Goal: Task Accomplishment & Management: Manage account settings

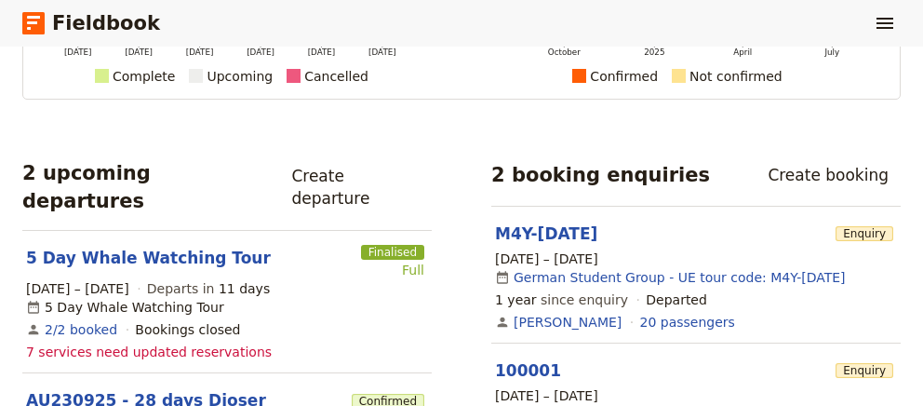
scroll to position [253, 0]
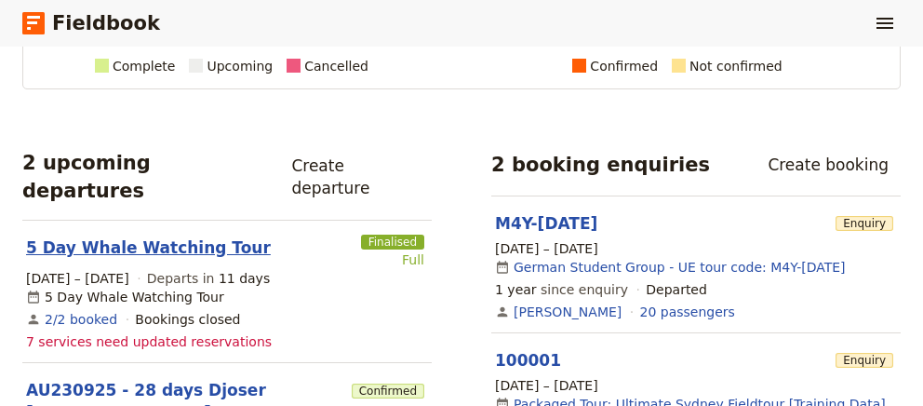
click at [147, 236] on link "5 Day Whale Watching Tour" at bounding box center [148, 247] width 245 height 22
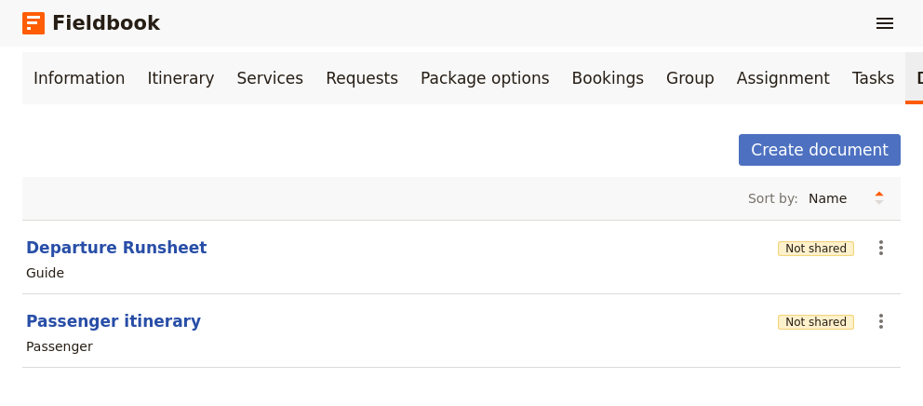
scroll to position [123, 0]
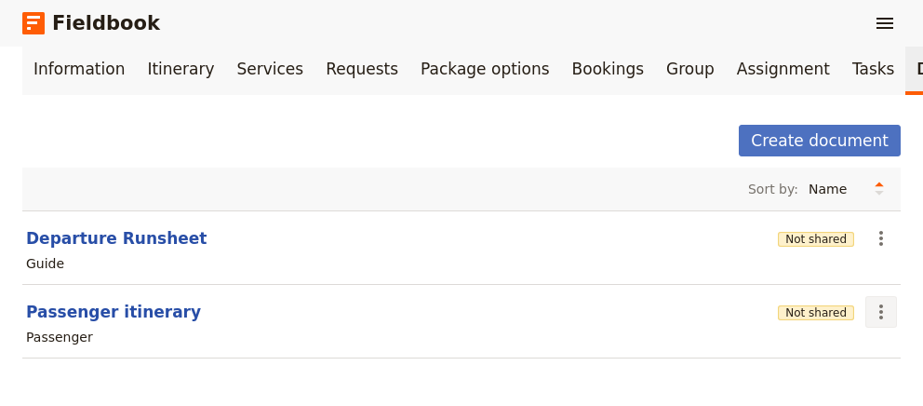
click at [881, 304] on icon "Actions" at bounding box center [881, 312] width 22 height 22
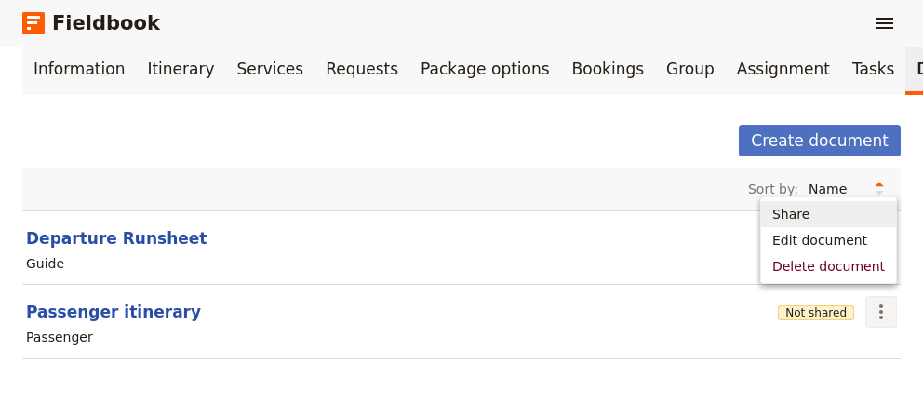
drag, startPoint x: 597, startPoint y: 176, endPoint x: 756, endPoint y: 151, distance: 161.1
click at [597, 176] on div "Sort by: Name Most recently updated Most recently created" at bounding box center [461, 189] width 863 height 28
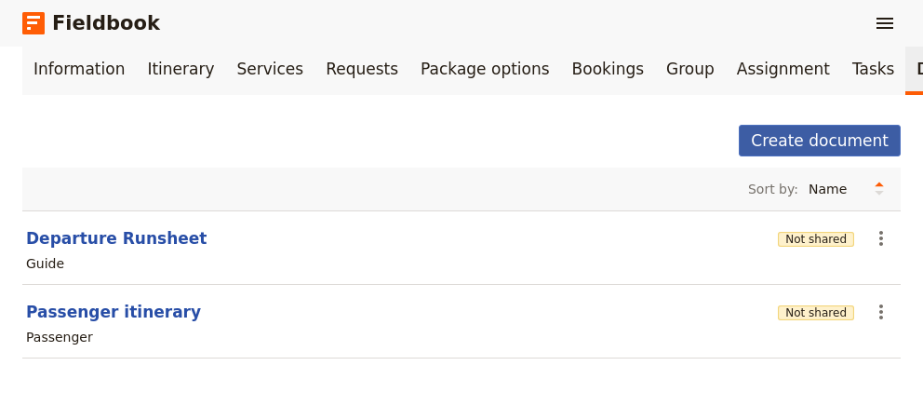
click at [821, 136] on button "Create document" at bounding box center [820, 141] width 162 height 32
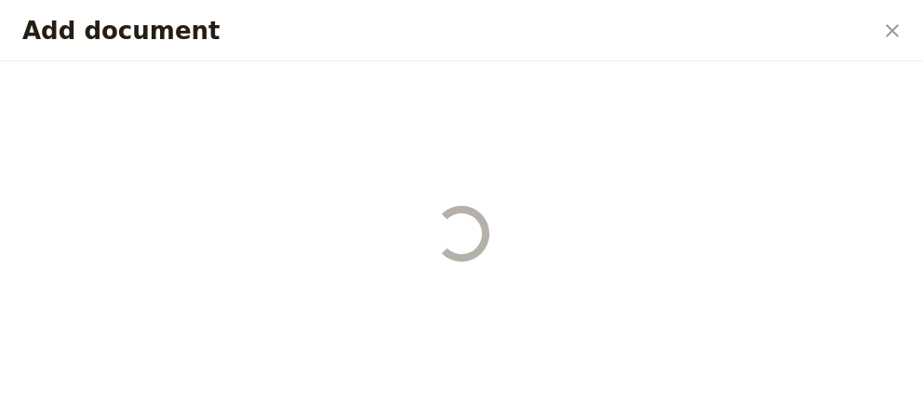
select select "RUN_SHEET"
select select "DEFAULT"
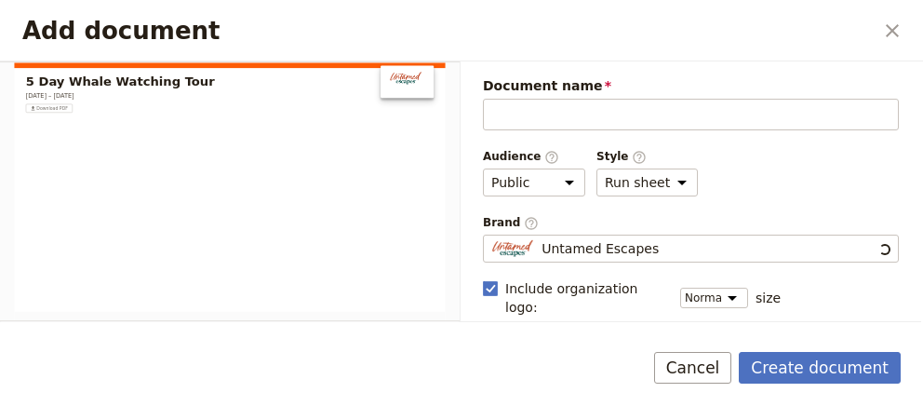
scroll to position [0, 0]
click at [716, 367] on button "Cancel" at bounding box center [693, 368] width 78 height 32
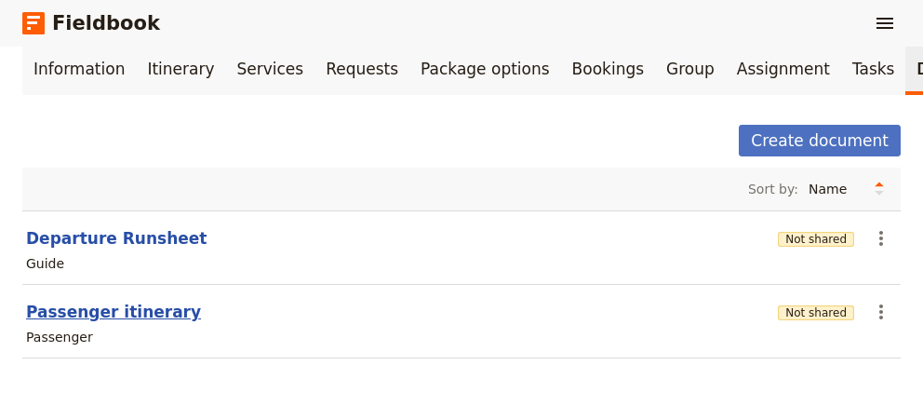
click at [67, 309] on button "Passenger itinerary" at bounding box center [113, 312] width 175 height 22
select select "PASSENGER"
select select "RUN_SHEET"
select select "DEFAULT"
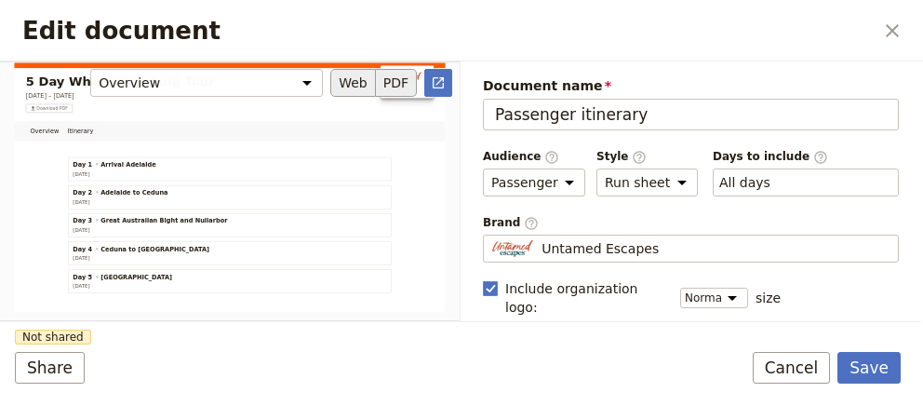
click at [409, 90] on button "PDF" at bounding box center [396, 83] width 41 height 28
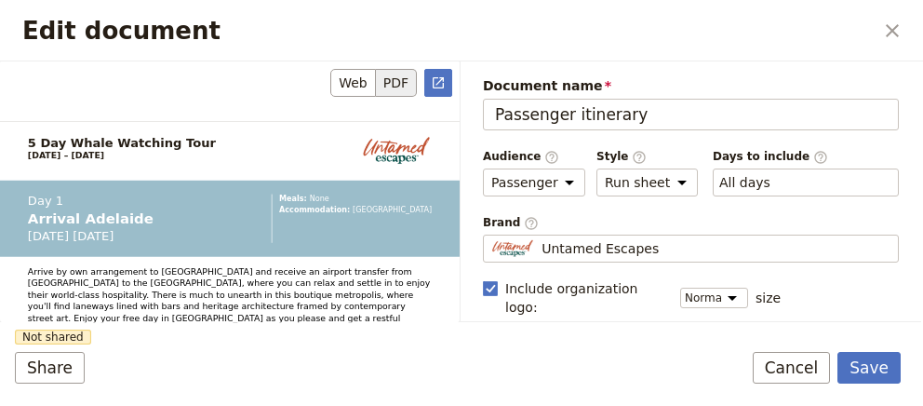
scroll to position [1904, 0]
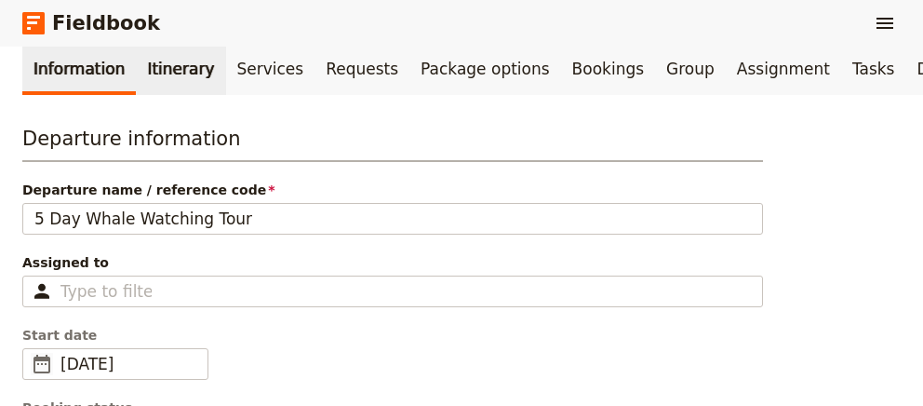
click at [148, 53] on link "Itinerary" at bounding box center [180, 69] width 89 height 52
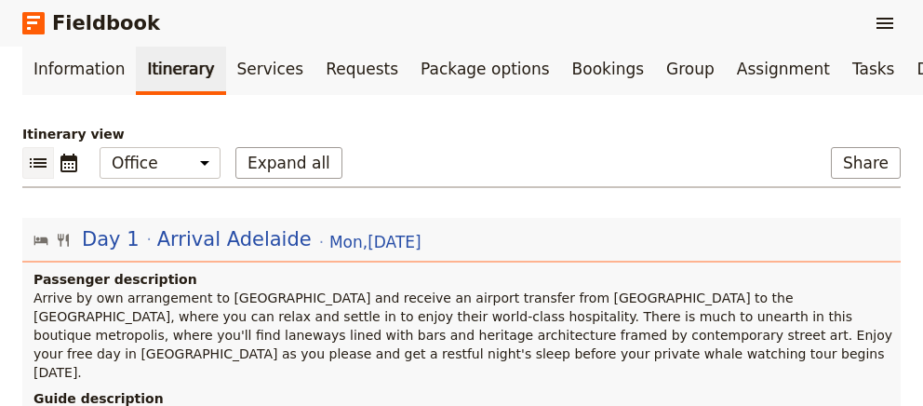
scroll to position [377, 0]
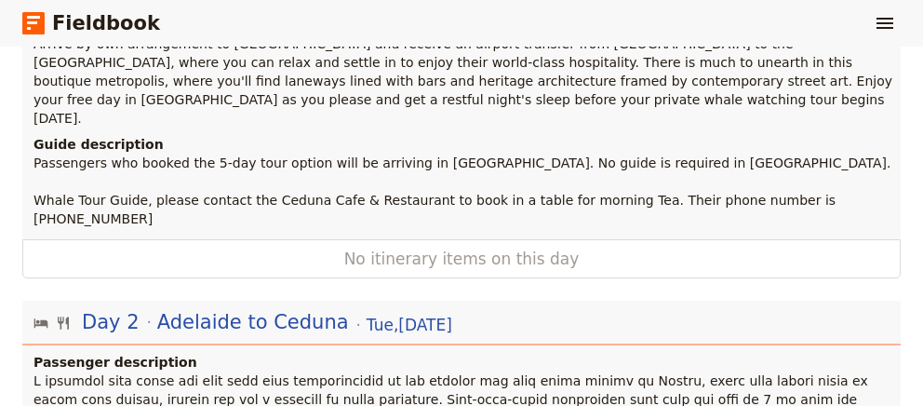
click at [283, 93] on p "Arrive by own arrangement to [GEOGRAPHIC_DATA] and receive an airport transfer …" at bounding box center [463, 80] width 860 height 93
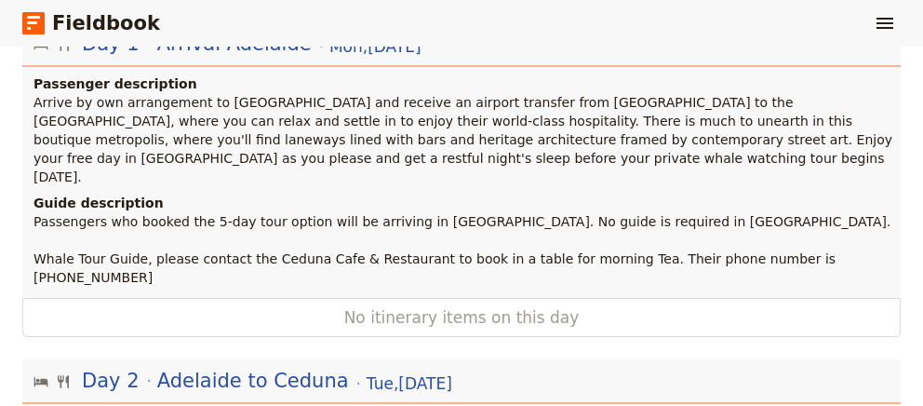
scroll to position [250, 0]
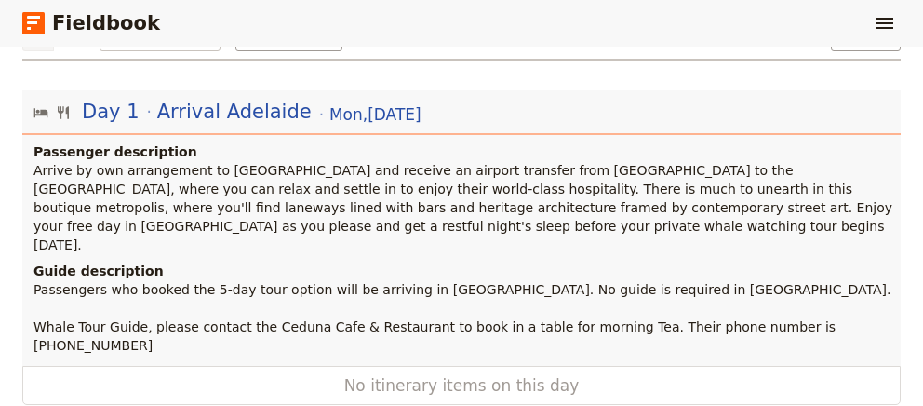
click at [163, 191] on p "Arrive by own arrangement to [GEOGRAPHIC_DATA] and receive an airport transfer …" at bounding box center [463, 207] width 860 height 93
click at [221, 218] on p "Arrive by own arrangement to [GEOGRAPHIC_DATA] and receive an airport transfer …" at bounding box center [463, 207] width 860 height 93
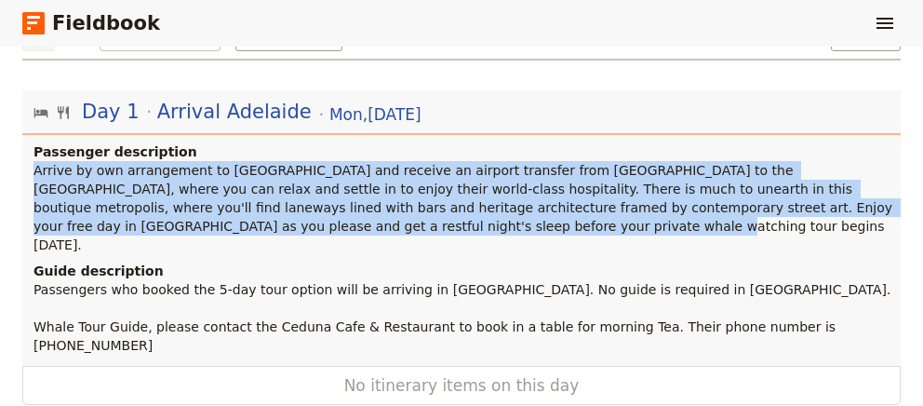
drag, startPoint x: 185, startPoint y: 220, endPoint x: 35, endPoint y: 172, distance: 157.1
click at [35, 172] on p "Arrive by own arrangement to [GEOGRAPHIC_DATA] and receive an airport transfer …" at bounding box center [463, 207] width 860 height 93
click at [48, 186] on p "Arrive by own arrangement to [GEOGRAPHIC_DATA] and receive an airport transfer …" at bounding box center [463, 207] width 860 height 93
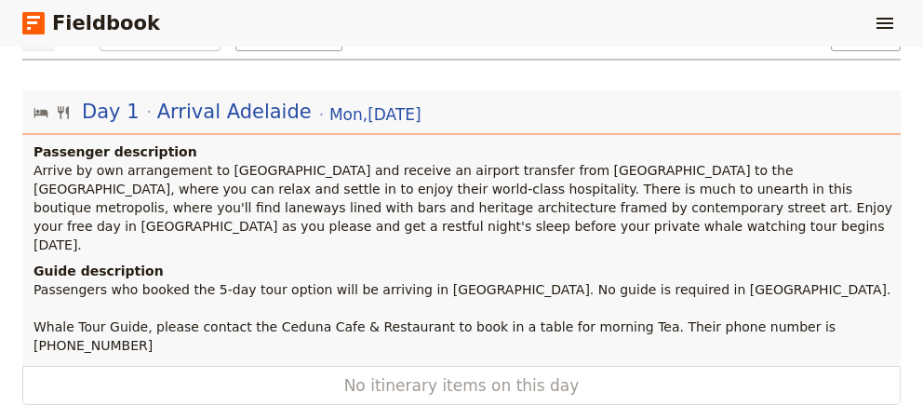
click at [80, 194] on p "Arrive by own arrangement to [GEOGRAPHIC_DATA] and receive an airport transfer …" at bounding box center [463, 207] width 860 height 93
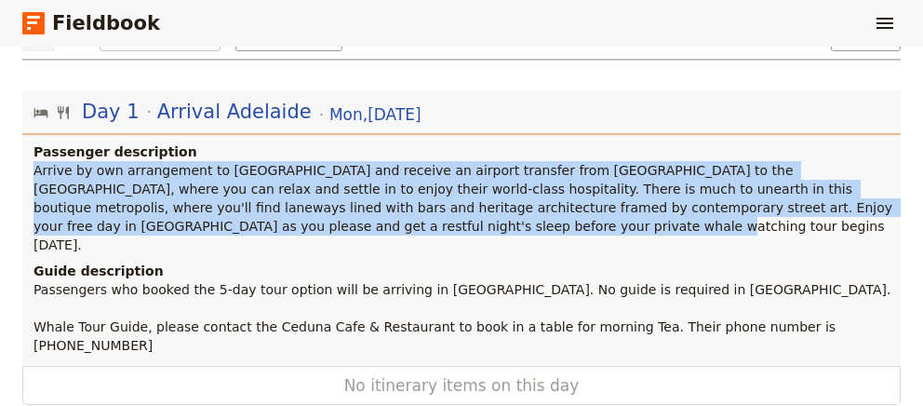
drag, startPoint x: 166, startPoint y: 225, endPoint x: 24, endPoint y: 169, distance: 152.0
click at [24, 169] on div "Passenger description Arrive by own arrangement to [GEOGRAPHIC_DATA] and receiv…" at bounding box center [461, 198] width 878 height 112
click at [146, 200] on p "Arrive by own arrangement to [GEOGRAPHIC_DATA] and receive an airport transfer …" at bounding box center [463, 207] width 860 height 93
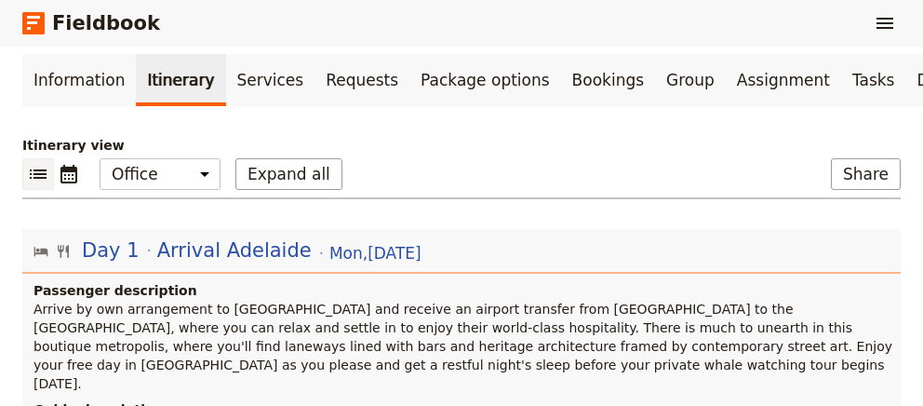
scroll to position [127, 0]
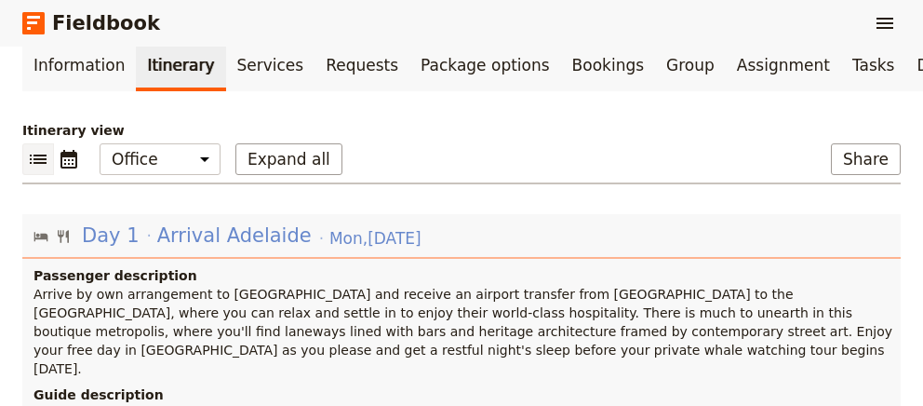
click at [283, 234] on span "Arrival Adelaide" at bounding box center [234, 235] width 154 height 28
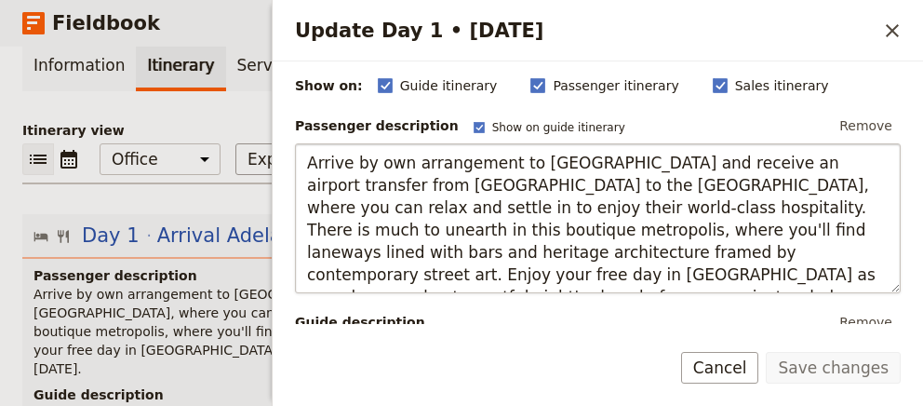
scroll to position [253, 0]
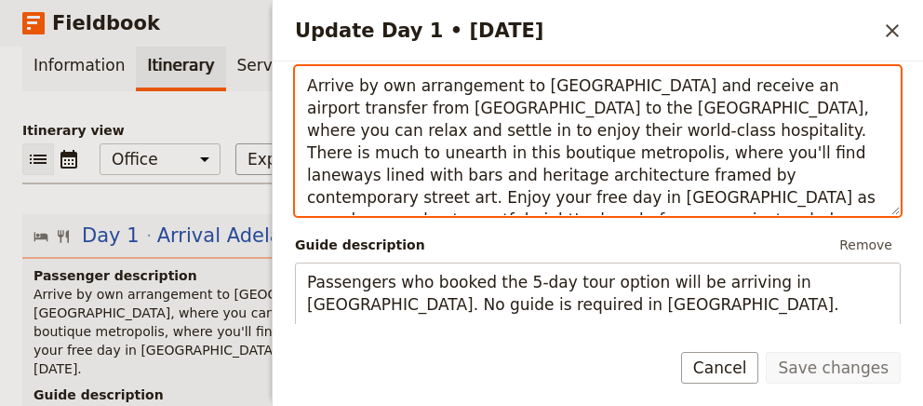
drag, startPoint x: 860, startPoint y: 196, endPoint x: 274, endPoint y: 87, distance: 596.2
click at [295, 87] on textarea "Arrive by own arrangement to [GEOGRAPHIC_DATA] and receive an airport transfer …" at bounding box center [598, 141] width 606 height 150
paste textarea "in [GEOGRAPHIC_DATA] by own arrangement and check-in to the Adelaide Sofitel. T…"
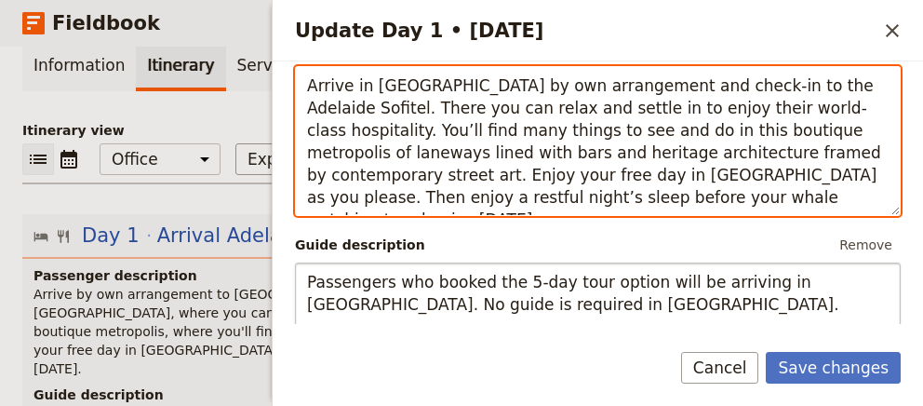
type textarea "Arrive in [GEOGRAPHIC_DATA] by own arrangement and check-in to the Adelaide Sof…"
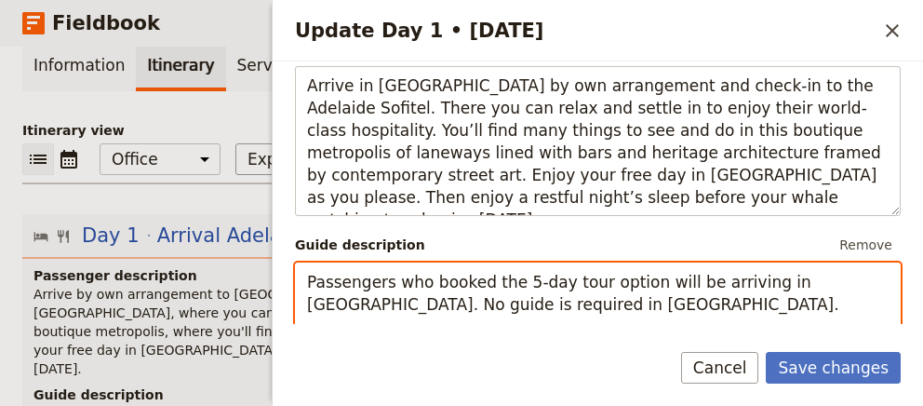
click at [504, 308] on textarea "Passengers who booked the 5-day tour option will be arriving in [GEOGRAPHIC_DAT…" at bounding box center [598, 337] width 606 height 150
click at [531, 302] on textarea "Passengers who booked the 5-day tour option will be arriving in [GEOGRAPHIC_DAT…" at bounding box center [598, 337] width 606 height 150
drag, startPoint x: 729, startPoint y: 299, endPoint x: 516, endPoint y: 300, distance: 212.1
click at [516, 300] on textarea "Passengers who booked the 5-day tour option will be arriving in [GEOGRAPHIC_DAT…" at bounding box center [598, 337] width 606 height 150
type textarea "Passengers who booked the 5-day tour option will be arriving in [GEOGRAPHIC_DAT…"
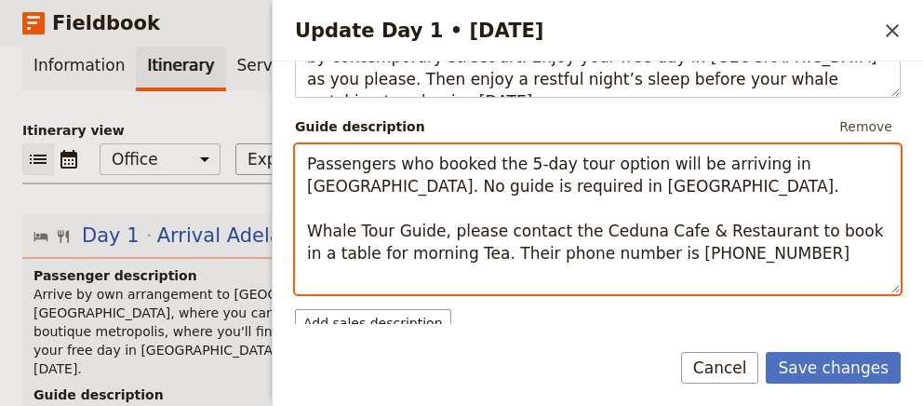
scroll to position [381, 0]
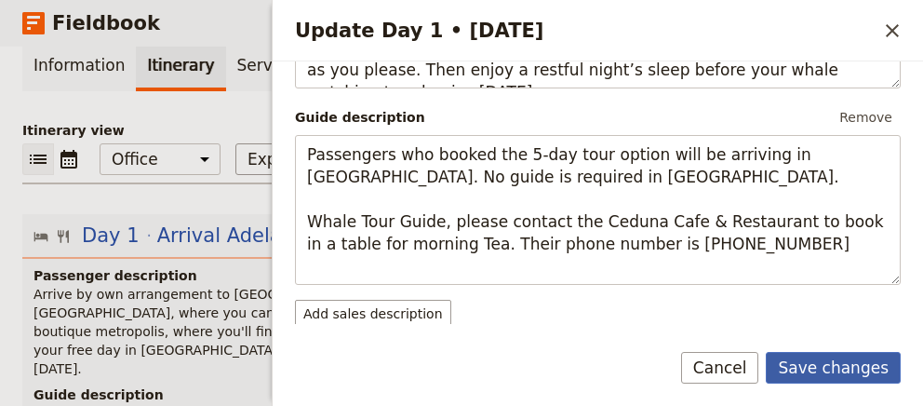
click at [849, 361] on button "Save changes" at bounding box center [833, 368] width 135 height 32
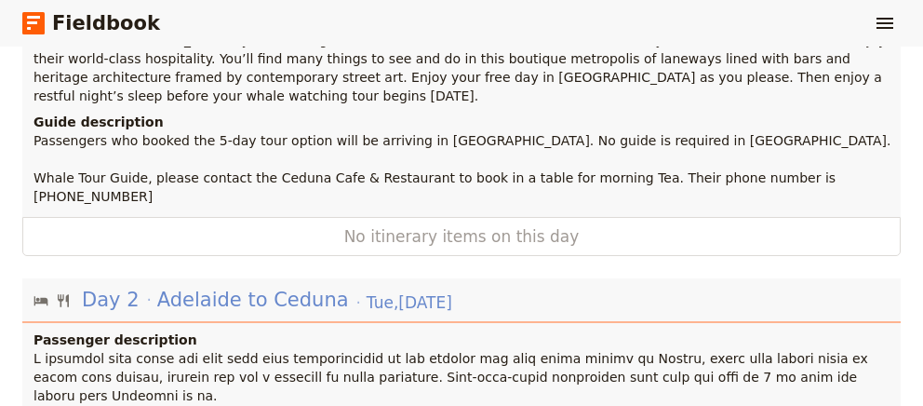
click at [265, 286] on span "Adelaide to Ceduna" at bounding box center [253, 300] width 192 height 28
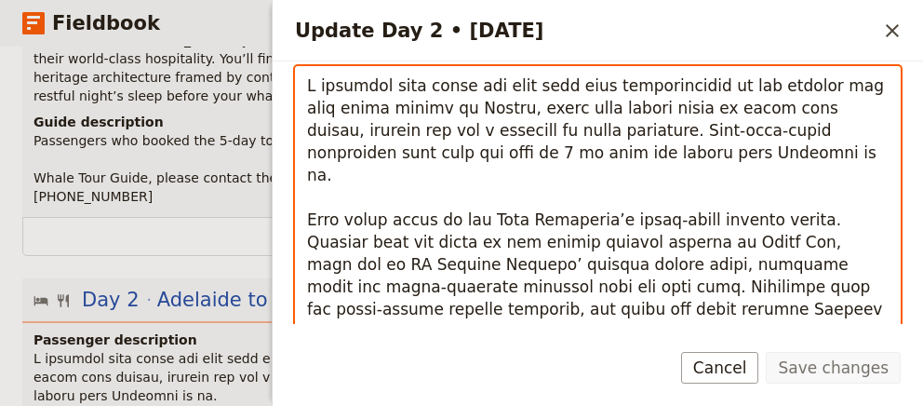
scroll to position [102, 0]
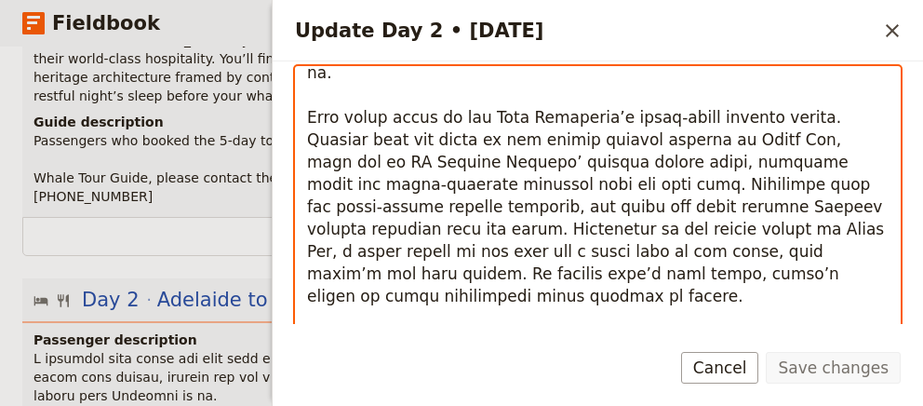
drag, startPoint x: 609, startPoint y: 149, endPoint x: 561, endPoint y: 127, distance: 52.1
click at [561, 127] on textarea "Update Day 2 • 26 Aug" at bounding box center [598, 208] width 606 height 285
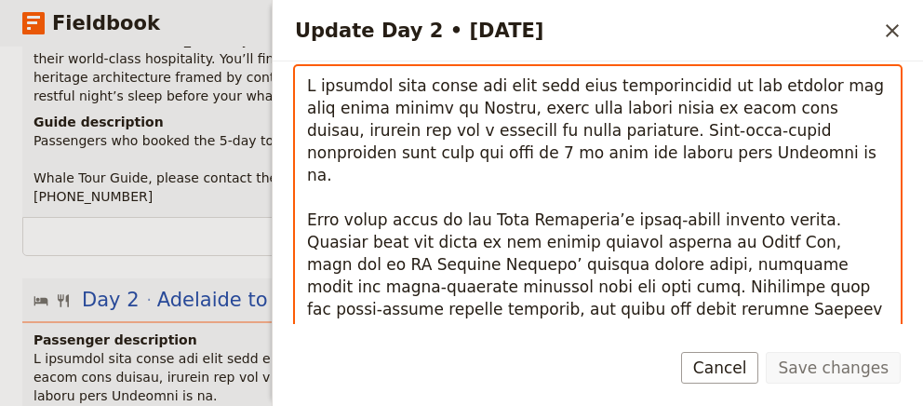
click at [595, 160] on textarea "Update Day 2 • 26 Aug" at bounding box center [598, 208] width 606 height 285
drag, startPoint x: 586, startPoint y: 152, endPoint x: 545, endPoint y: 135, distance: 44.2
click at [545, 135] on textarea "Update Day 2 • 26 Aug" at bounding box center [598, 208] width 606 height 285
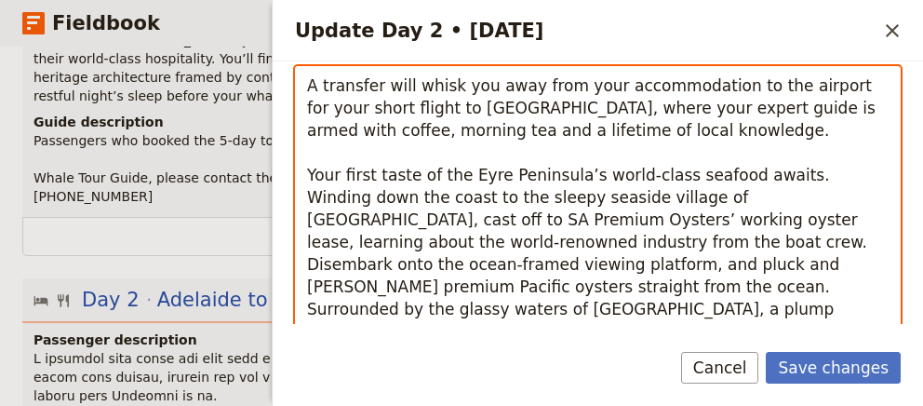
click at [549, 181] on textarea "A transfer will whisk you away from your accommodation to the airport for your …" at bounding box center [598, 208] width 606 height 285
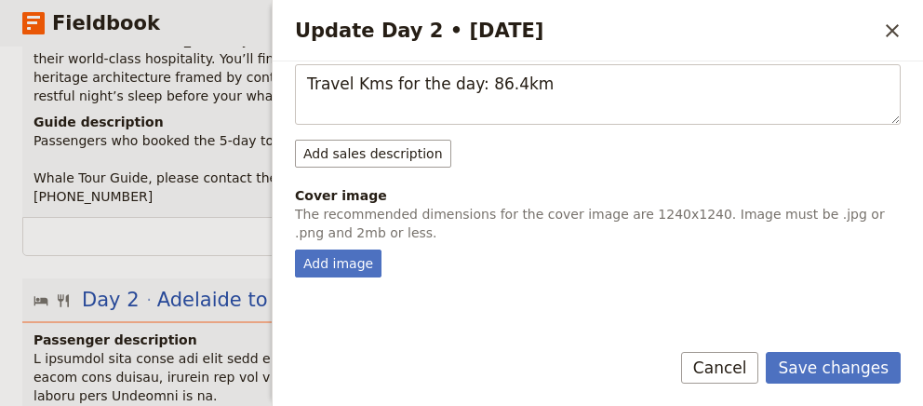
scroll to position [531, 0]
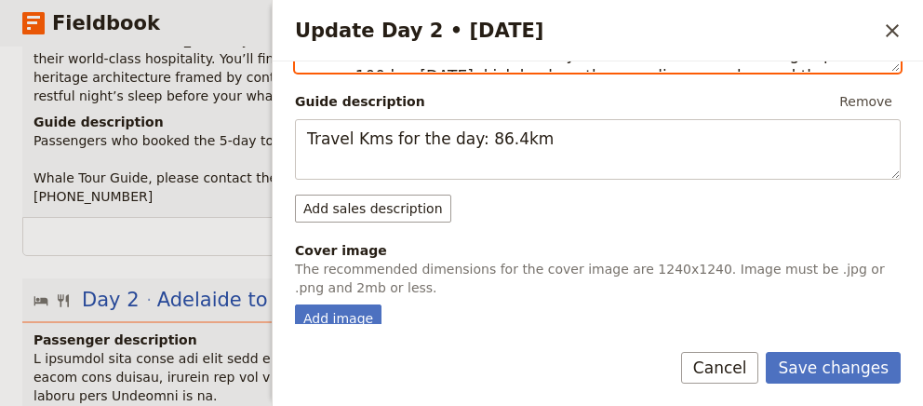
type textarea "A transfer will whisk you away from your accommodation to the airport for your …"
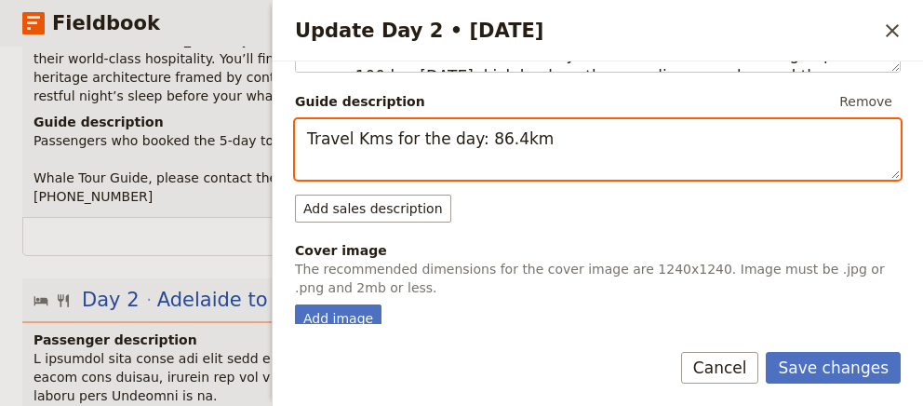
click at [647, 130] on textarea "Travel Kms for the day: 86.4km" at bounding box center [598, 149] width 606 height 60
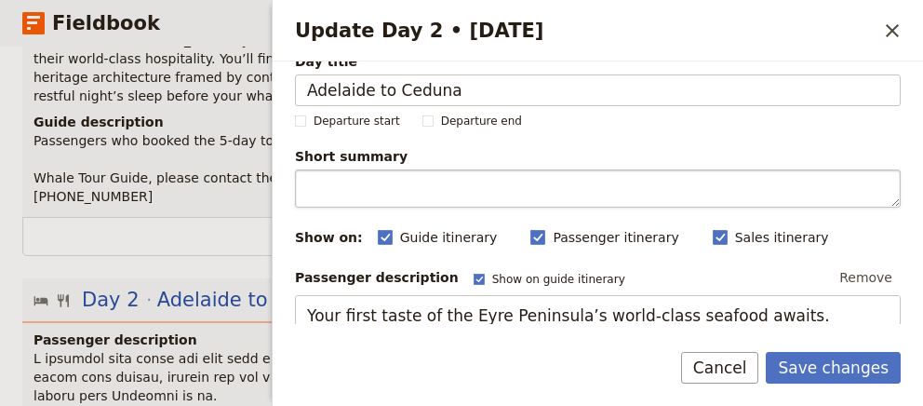
scroll to position [151, 0]
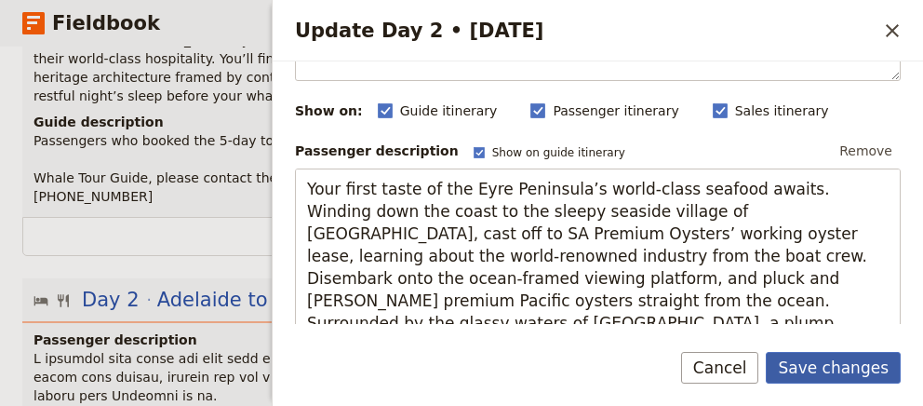
click at [839, 374] on button "Save changes" at bounding box center [833, 368] width 135 height 32
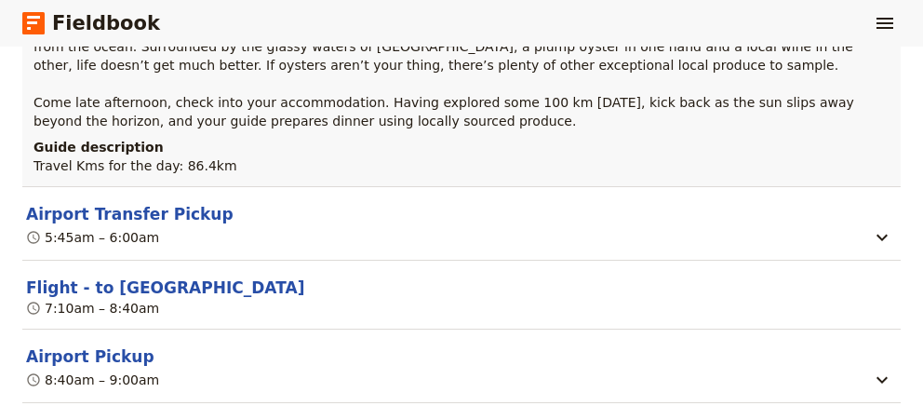
scroll to position [783, 0]
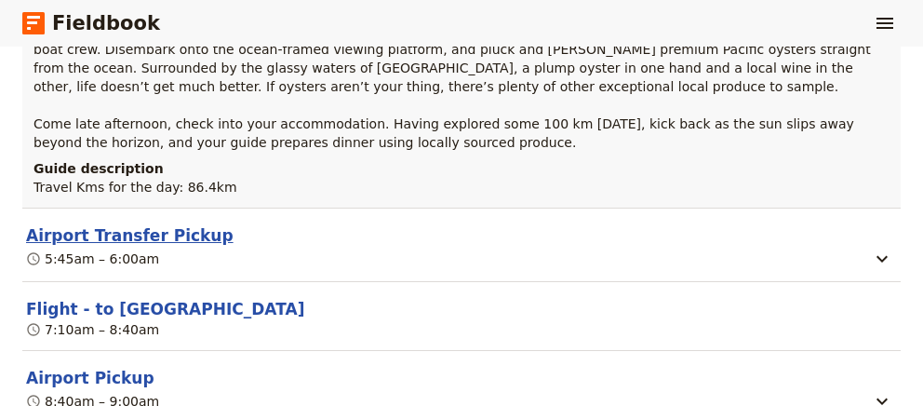
click at [124, 224] on button "Airport Transfer Pickup" at bounding box center [129, 235] width 207 height 22
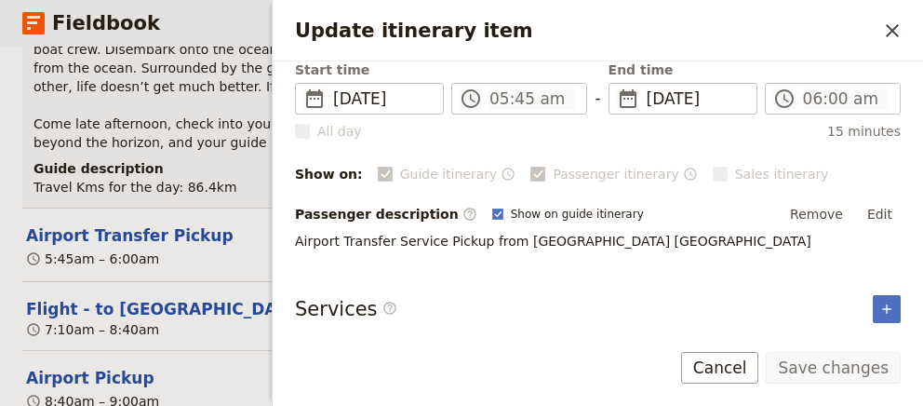
scroll to position [0, 0]
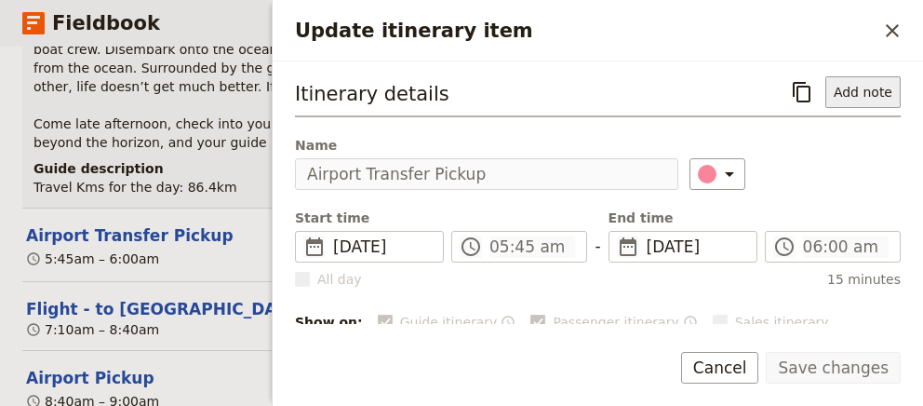
click at [889, 92] on button "Add note" at bounding box center [862, 92] width 75 height 32
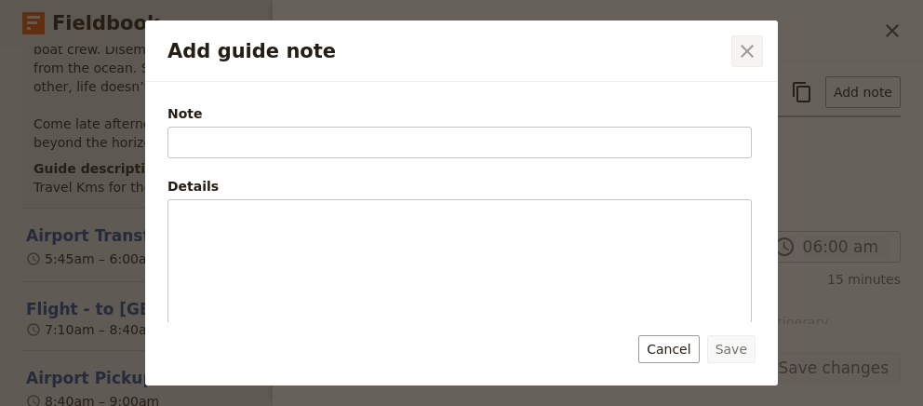
click at [759, 47] on button "​" at bounding box center [747, 51] width 32 height 32
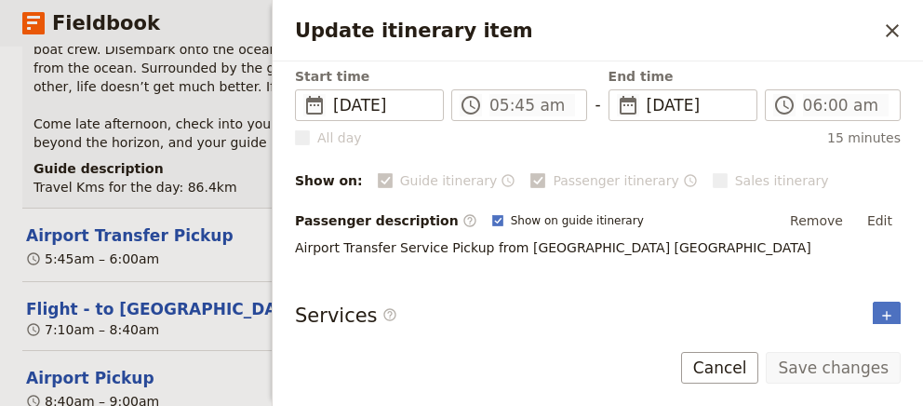
scroll to position [148, 0]
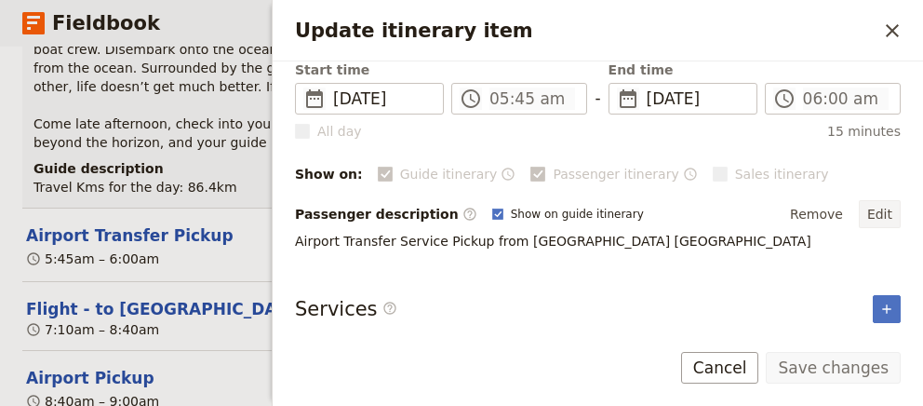
click at [870, 209] on button "Edit" at bounding box center [880, 214] width 42 height 28
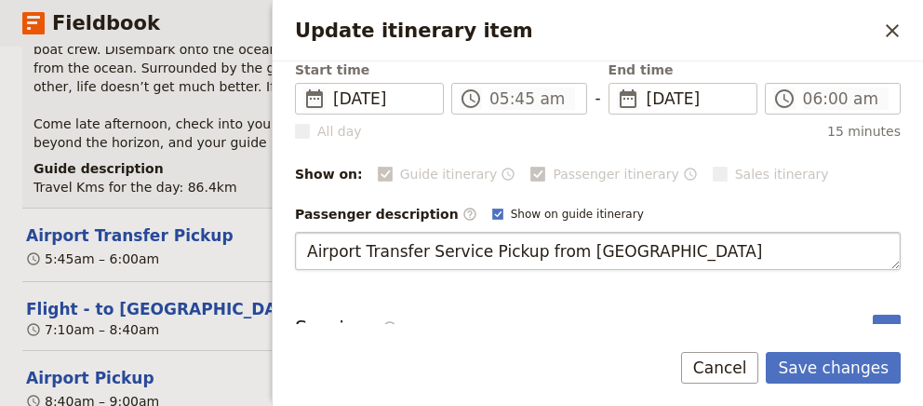
type textarea "Airport Transfer Service Pickup from [GEOGRAPHIC_DATA] - Reservation #"
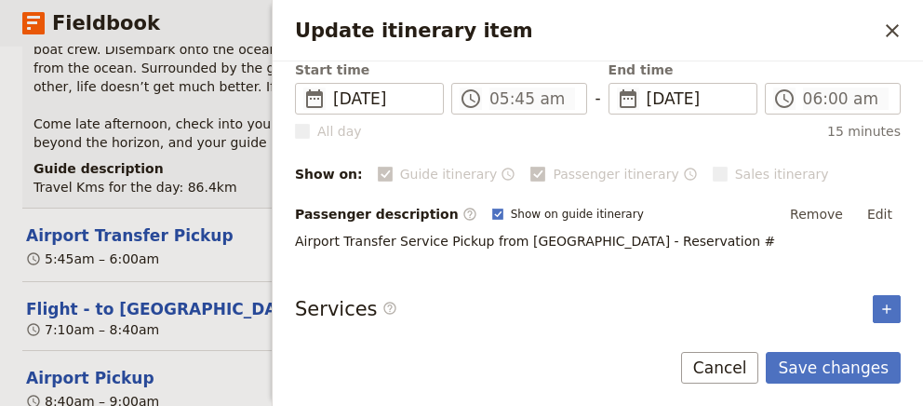
click at [708, 234] on p "Airport Transfer Service Pickup from [GEOGRAPHIC_DATA] - Reservation #" at bounding box center [598, 241] width 606 height 19
click at [880, 203] on button "Edit" at bounding box center [880, 214] width 42 height 28
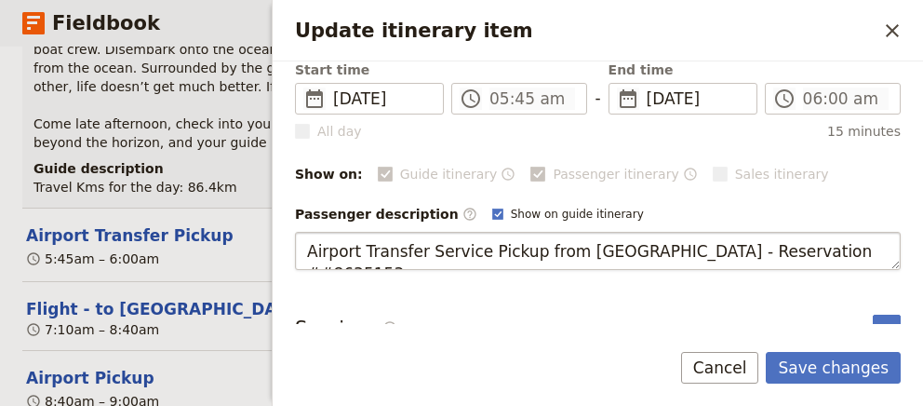
click at [788, 247] on textarea "Airport Transfer Service Pickup from [GEOGRAPHIC_DATA] - Reservation ##8635153" at bounding box center [598, 251] width 606 height 38
type textarea "Airport Transfer Service Pickup from [GEOGRAPHIC_DATA] - Reservation #8635153"
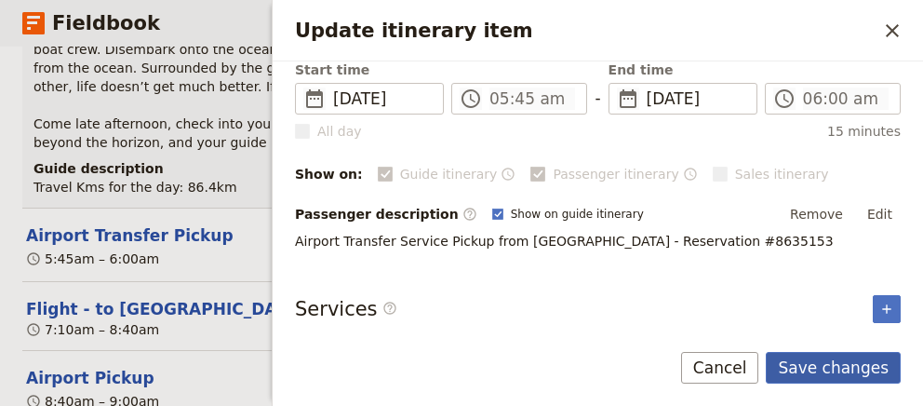
click at [808, 367] on button "Save changes" at bounding box center [833, 368] width 135 height 32
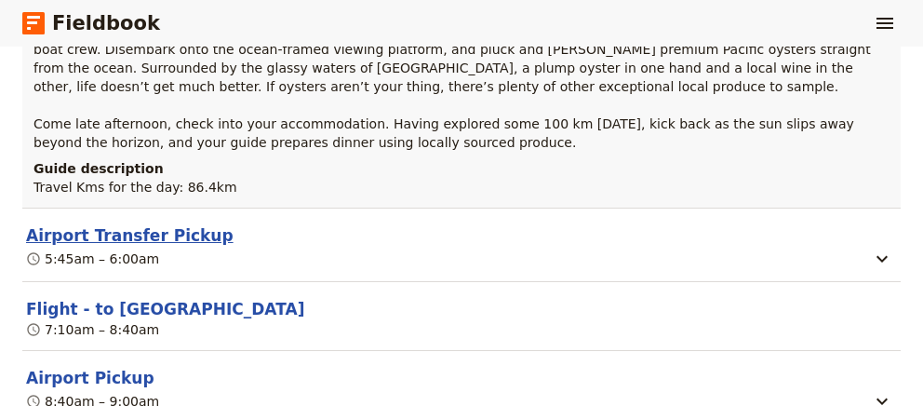
click at [139, 224] on button "Airport Transfer Pickup" at bounding box center [129, 235] width 207 height 22
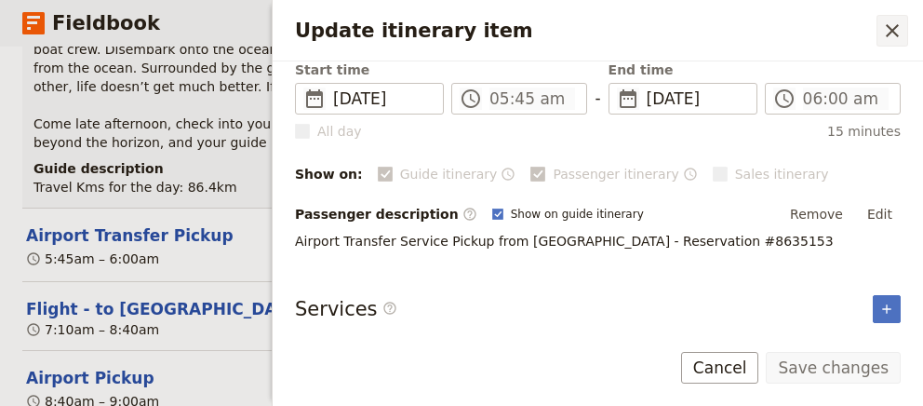
click at [885, 24] on icon "Close drawer" at bounding box center [892, 31] width 22 height 22
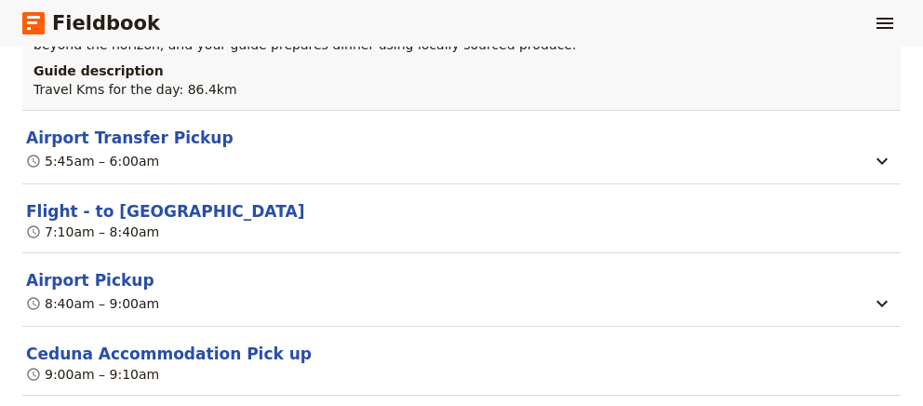
scroll to position [910, 0]
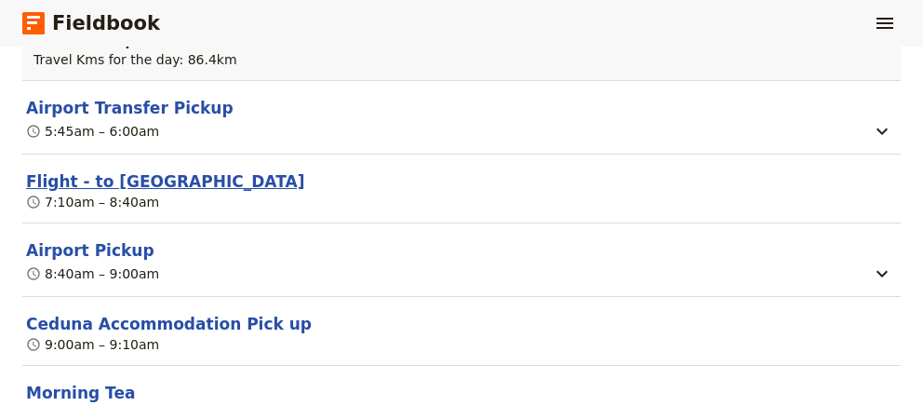
click at [133, 170] on button "Flight - to [GEOGRAPHIC_DATA]" at bounding box center [165, 181] width 278 height 22
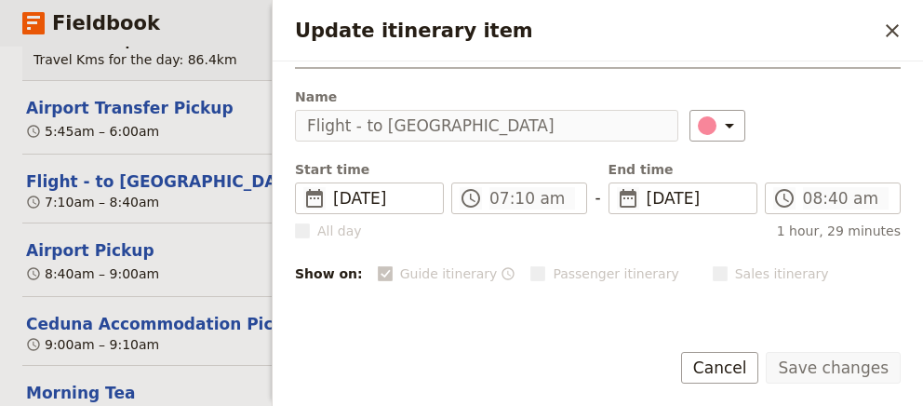
scroll to position [0, 0]
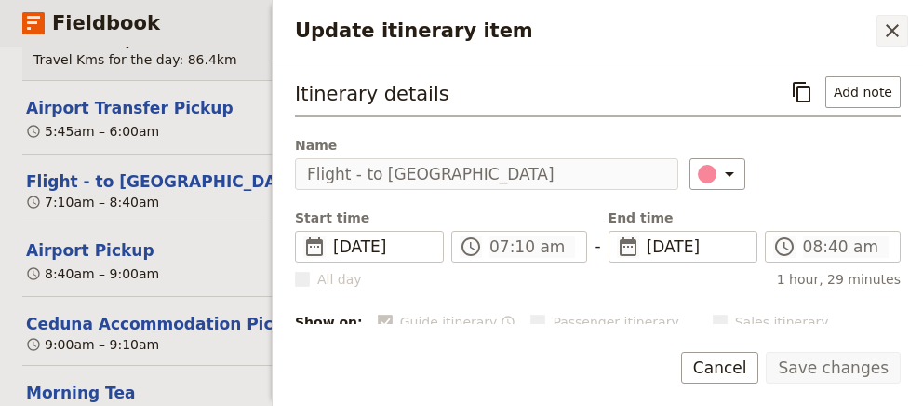
click at [898, 24] on icon "Close drawer" at bounding box center [892, 30] width 13 height 13
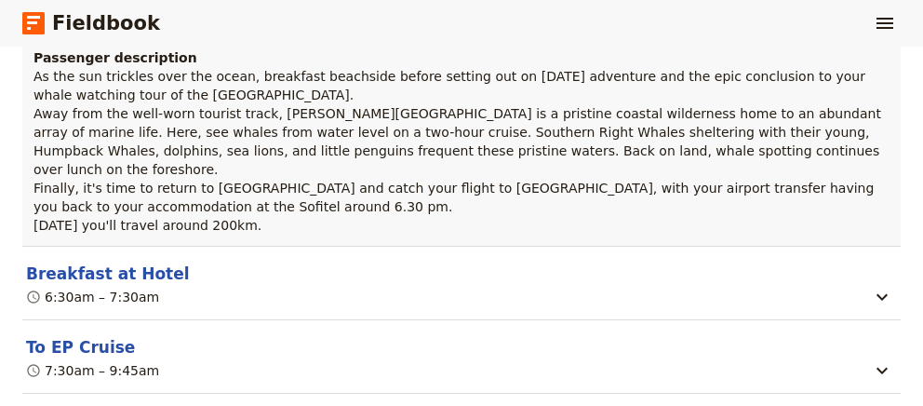
scroll to position [3137, 0]
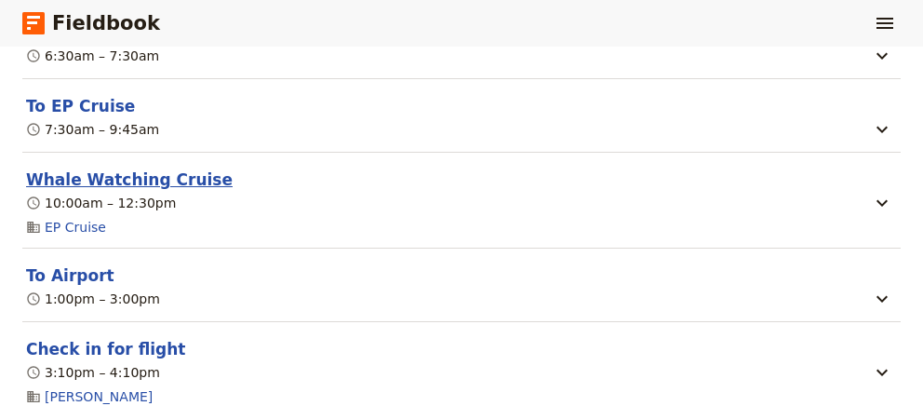
click at [153, 168] on button "Whale Watching Cruise" at bounding box center [129, 179] width 207 height 22
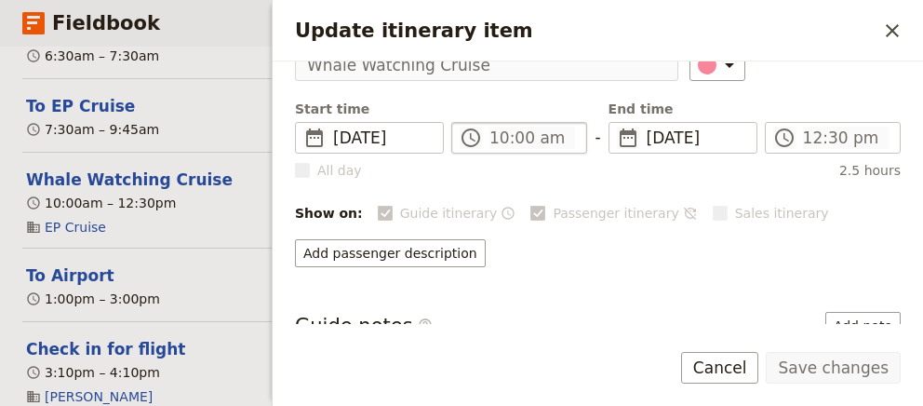
scroll to position [127, 0]
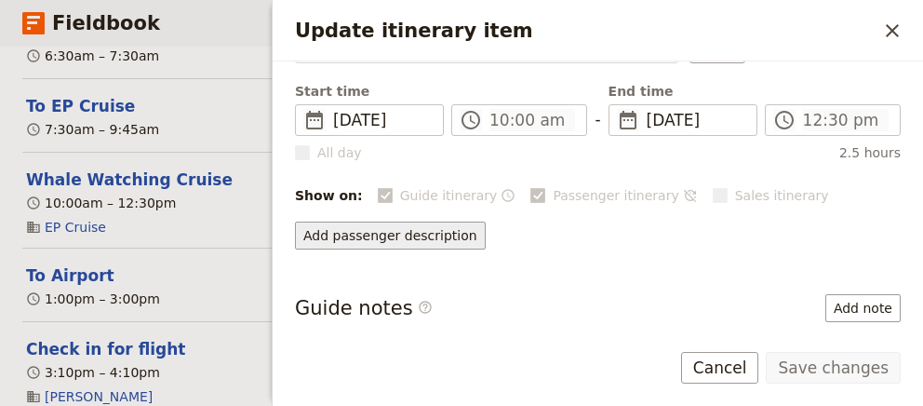
click at [383, 234] on button "Add passenger description" at bounding box center [390, 235] width 191 height 28
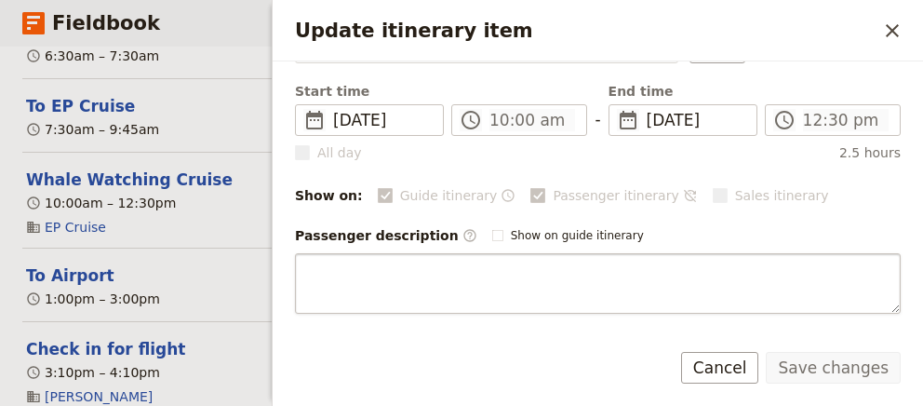
click at [416, 255] on textarea "Update itinerary item" at bounding box center [598, 283] width 606 height 60
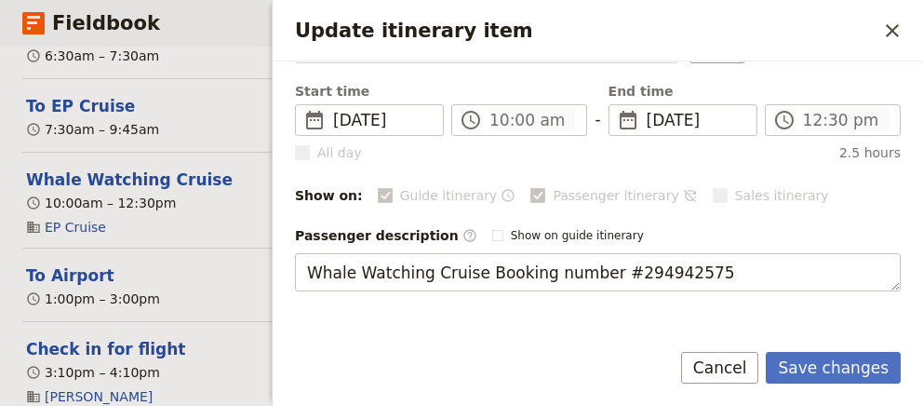
type textarea "Whale Watching Cruise Booking number 294942575"
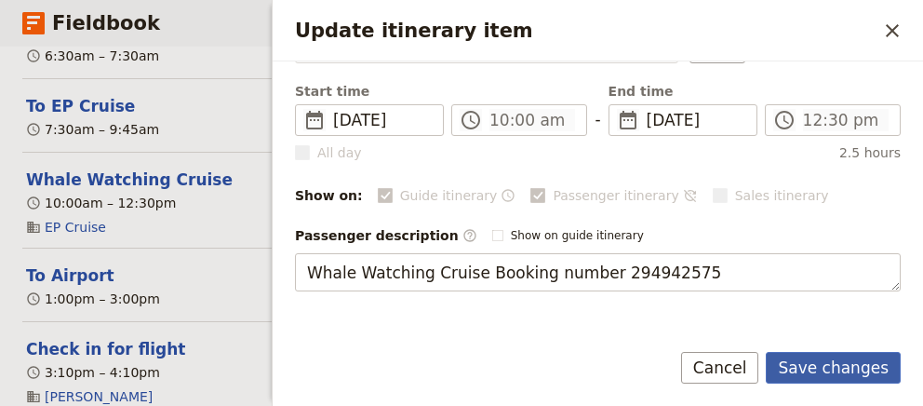
click at [838, 367] on button "Save changes" at bounding box center [833, 368] width 135 height 32
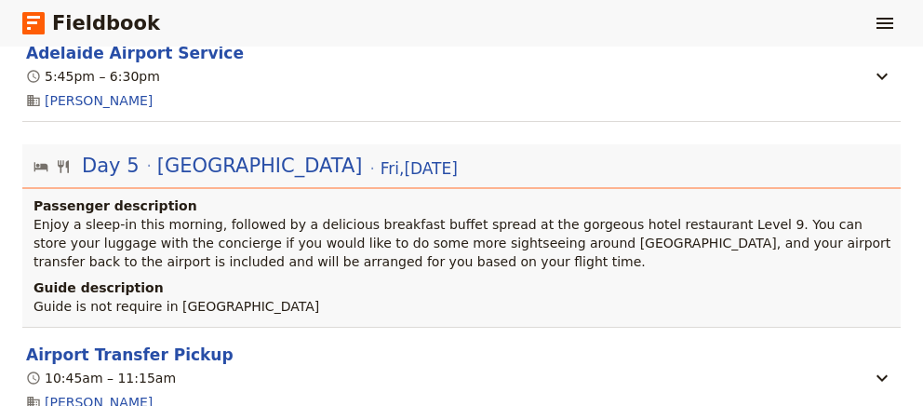
scroll to position [3530, 0]
click at [149, 342] on button "Airport Transfer Pickup" at bounding box center [129, 353] width 207 height 22
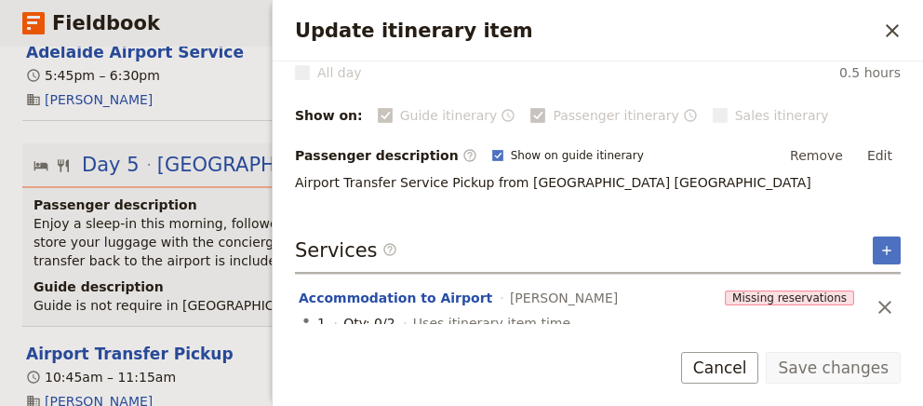
scroll to position [214, 0]
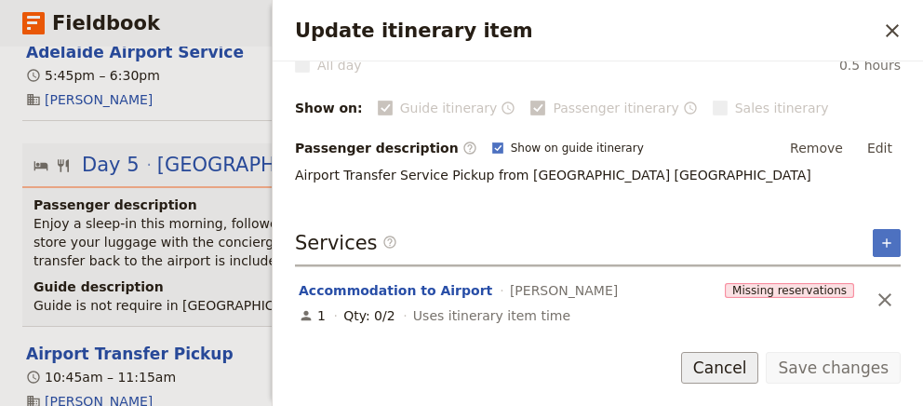
click at [740, 374] on button "Cancel" at bounding box center [720, 368] width 78 height 32
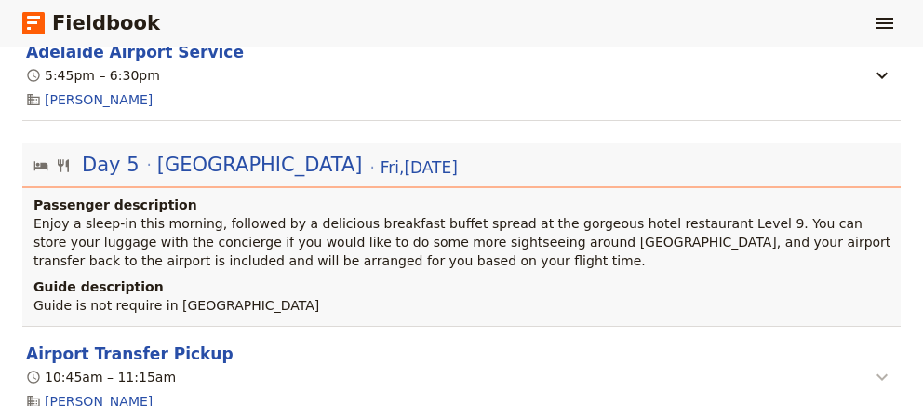
click at [873, 366] on icon "button" at bounding box center [882, 377] width 22 height 22
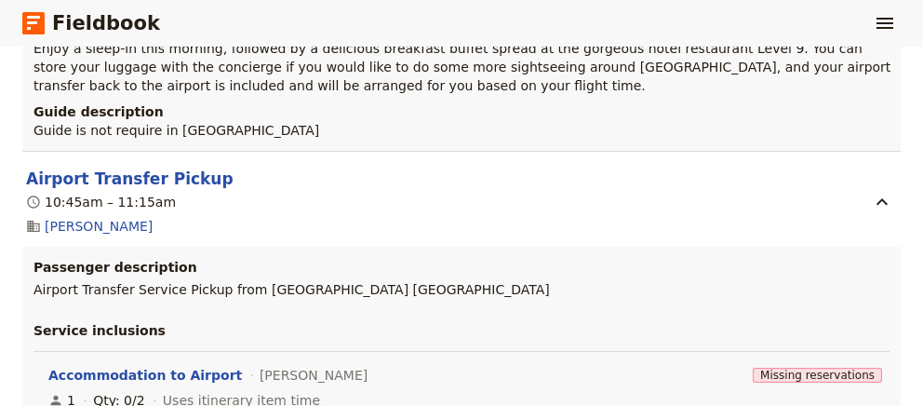
scroll to position [3712, 0]
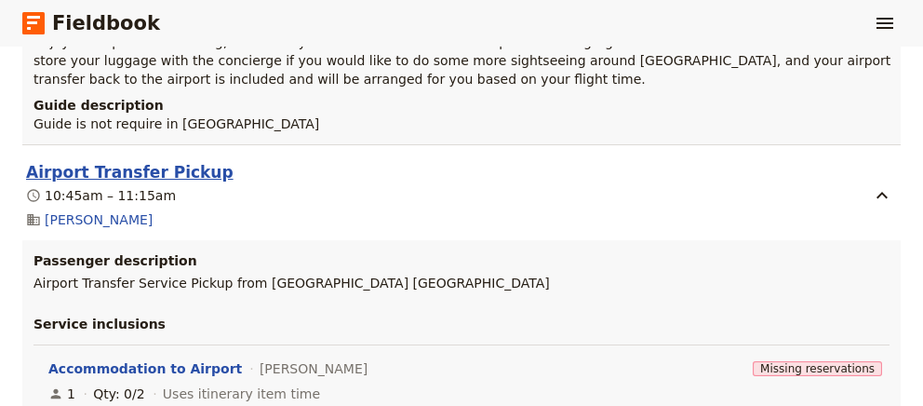
click at [106, 161] on button "Airport Transfer Pickup" at bounding box center [129, 172] width 207 height 22
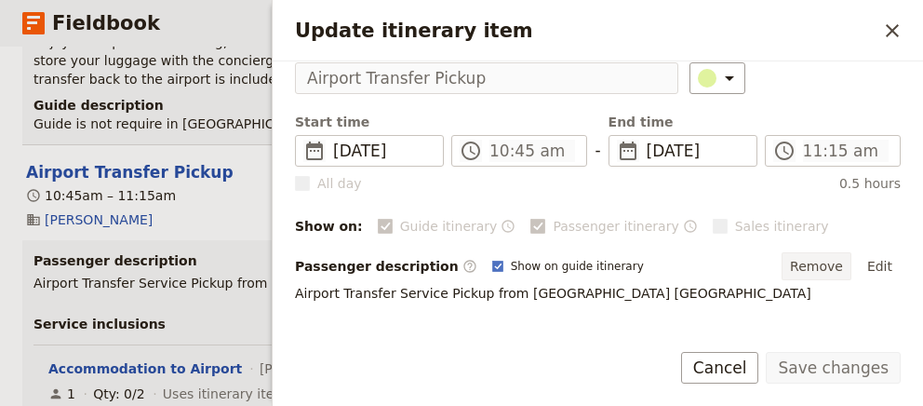
scroll to position [87, 0]
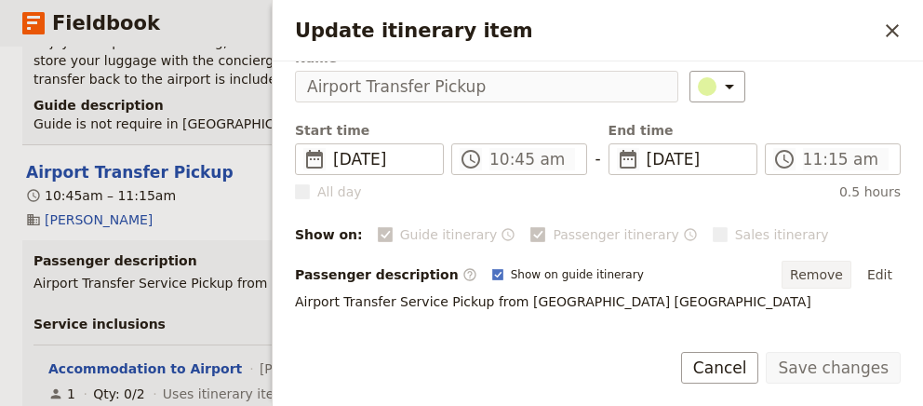
click at [830, 268] on button "Remove" at bounding box center [817, 275] width 70 height 28
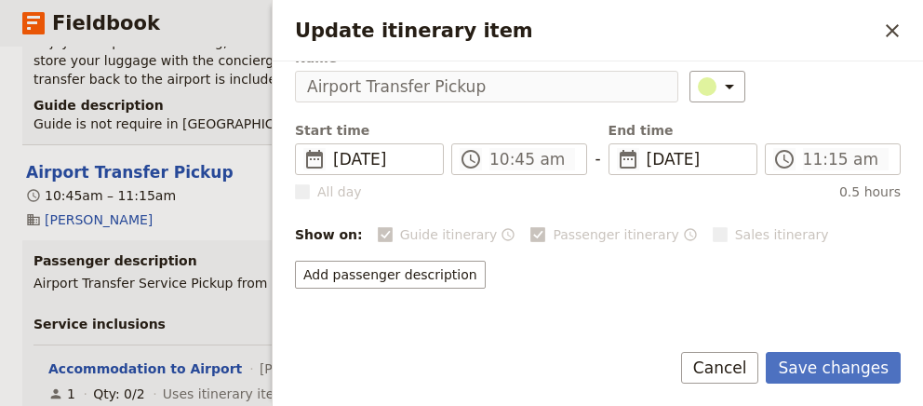
click at [893, 30] on icon "Close drawer" at bounding box center [892, 30] width 13 height 13
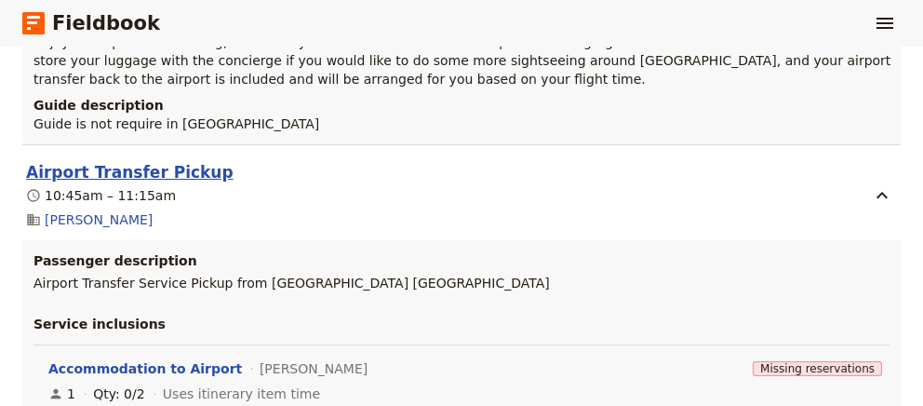
click at [124, 161] on button "Airport Transfer Pickup" at bounding box center [129, 172] width 207 height 22
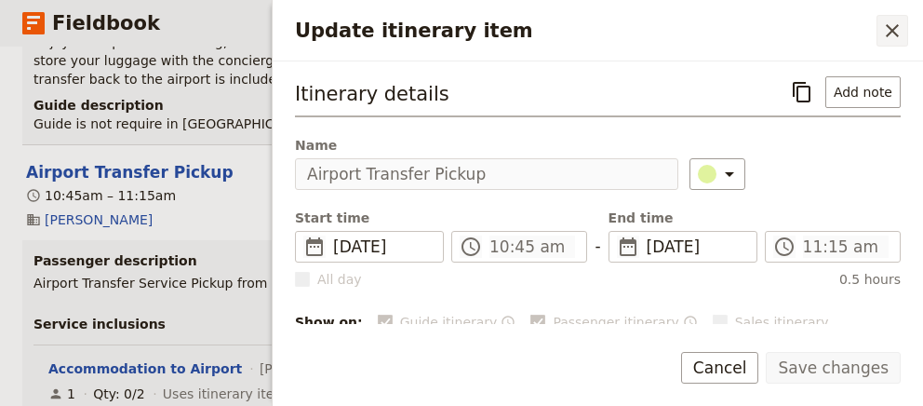
click at [897, 27] on icon "Close drawer" at bounding box center [892, 30] width 13 height 13
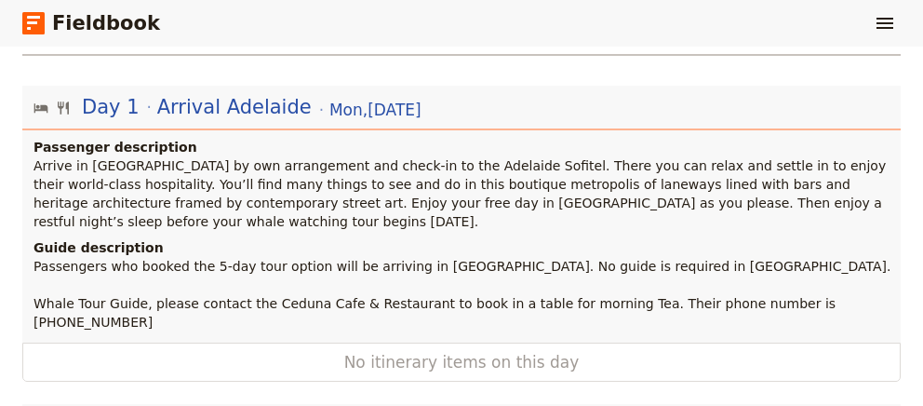
scroll to position [381, 0]
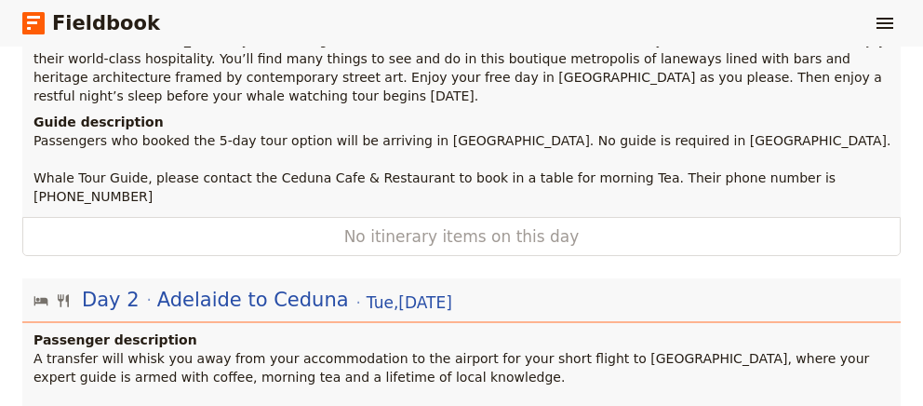
click at [429, 225] on span "No itinerary items on this day" at bounding box center [461, 236] width 757 height 22
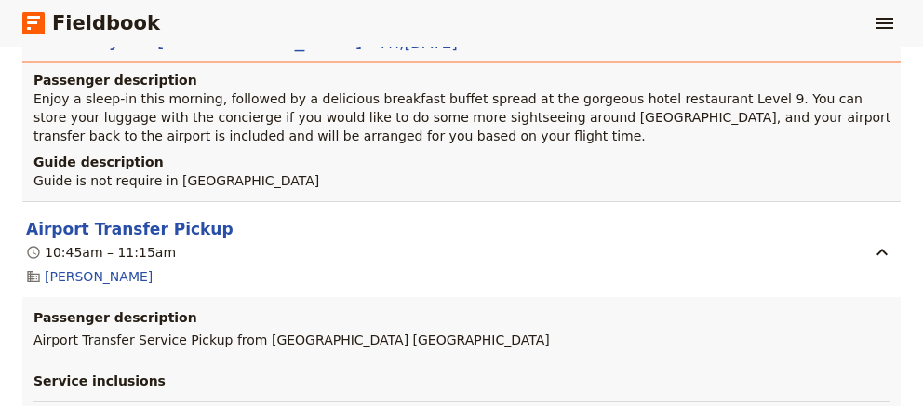
scroll to position [3712, 0]
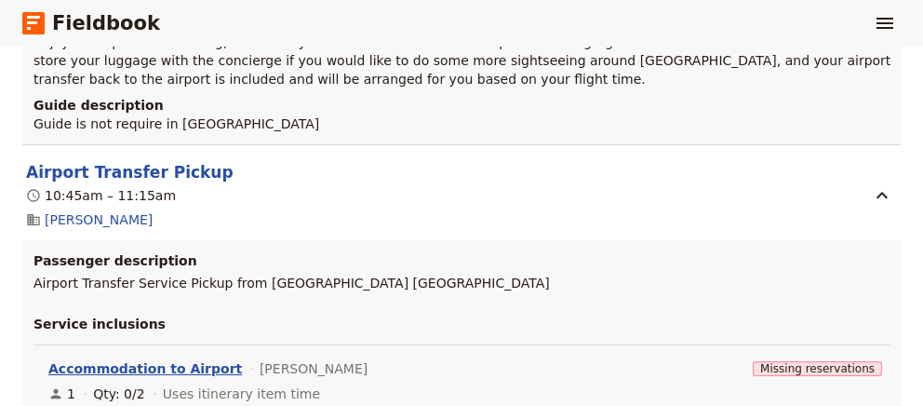
click at [113, 359] on button "Accommodation to Airport" at bounding box center [145, 368] width 194 height 19
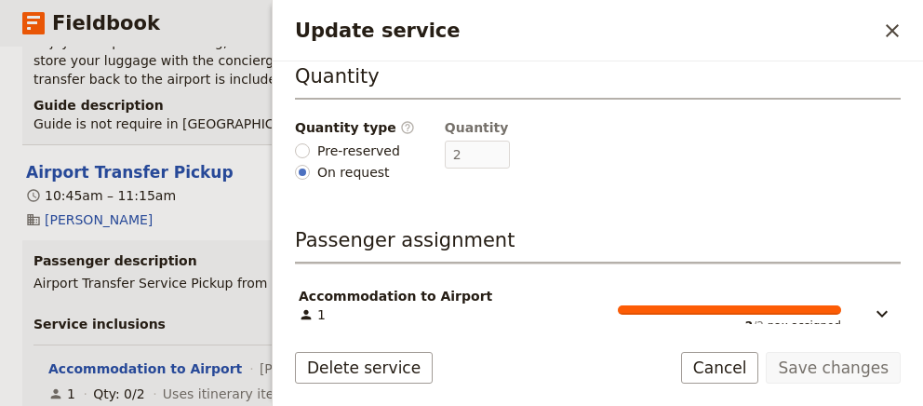
scroll to position [313, 0]
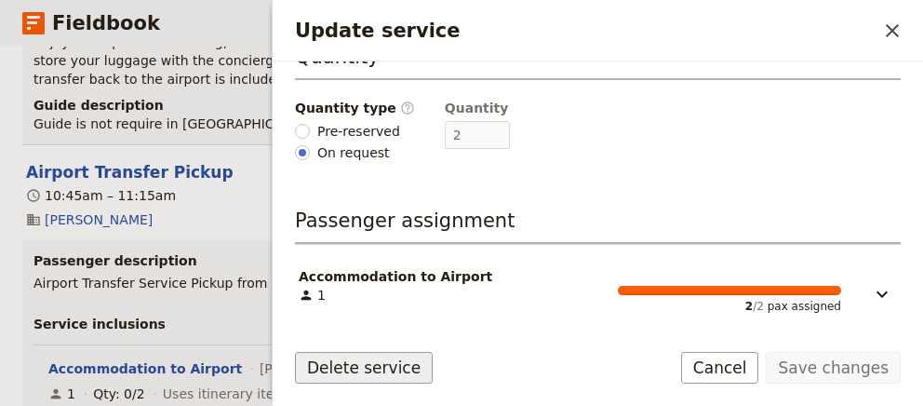
click at [353, 382] on button "Delete service" at bounding box center [364, 368] width 138 height 32
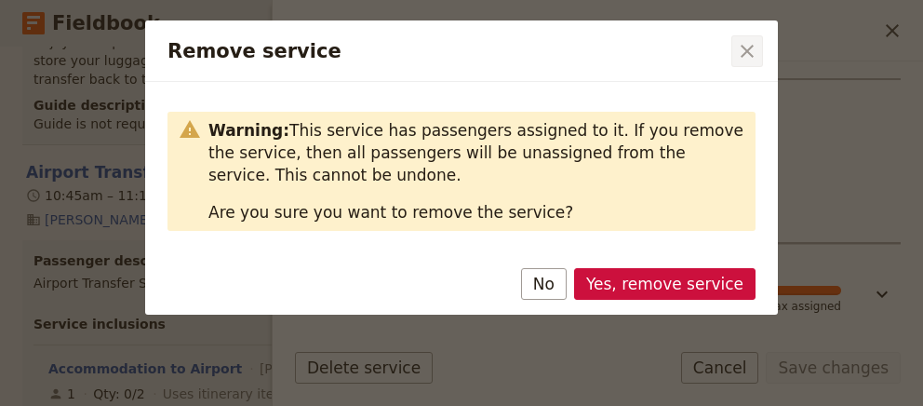
click at [755, 49] on icon "Close dialog" at bounding box center [747, 51] width 22 height 22
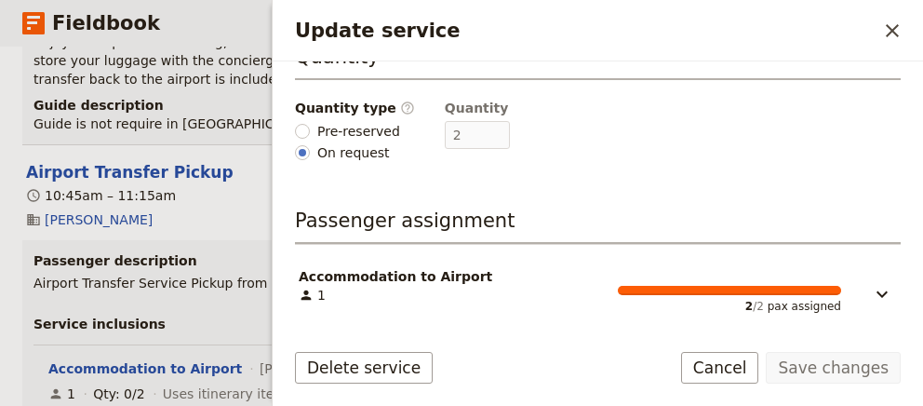
click at [780, 280] on div "Accommodation to Airport" at bounding box center [570, 276] width 542 height 19
click at [883, 286] on icon "Update service" at bounding box center [882, 294] width 22 height 22
click at [878, 293] on icon "Update service" at bounding box center [881, 293] width 11 height 7
click at [355, 366] on button "Delete service" at bounding box center [364, 368] width 138 height 32
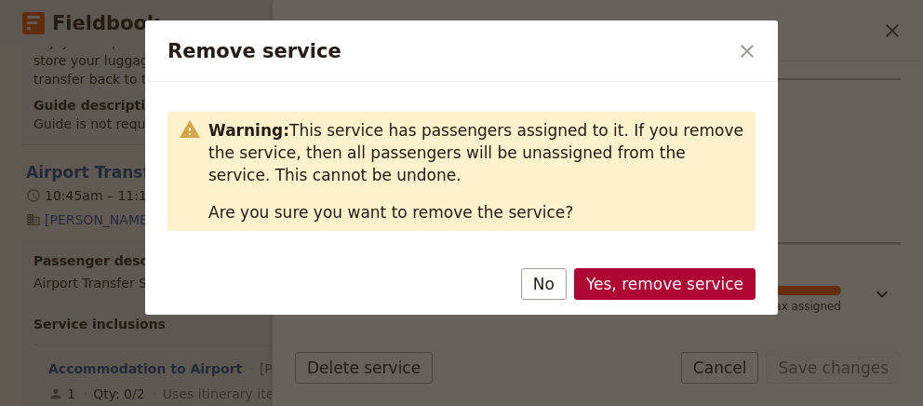
click at [683, 274] on button "Yes, remove service" at bounding box center [664, 284] width 181 height 32
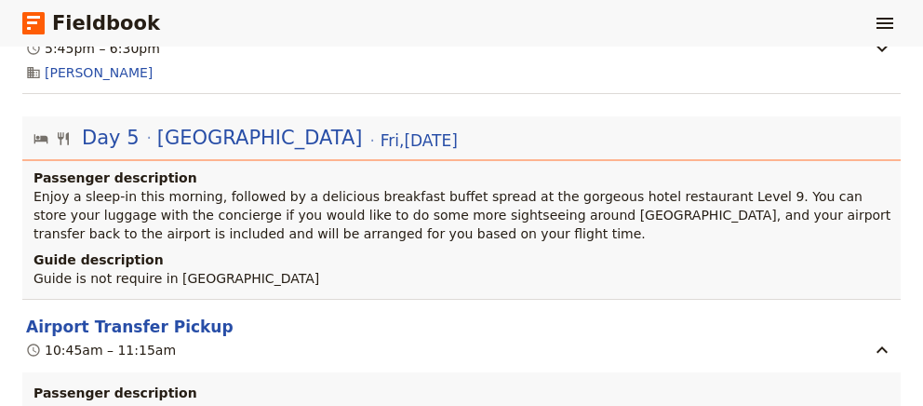
scroll to position [3571, 0]
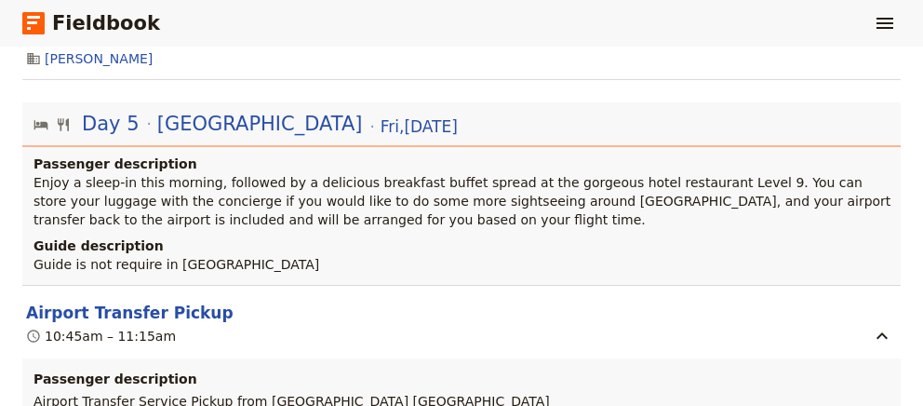
click at [192, 301] on header "Airport Transfer Pickup" at bounding box center [446, 312] width 841 height 22
click at [153, 301] on button "Airport Transfer Pickup" at bounding box center [129, 312] width 207 height 22
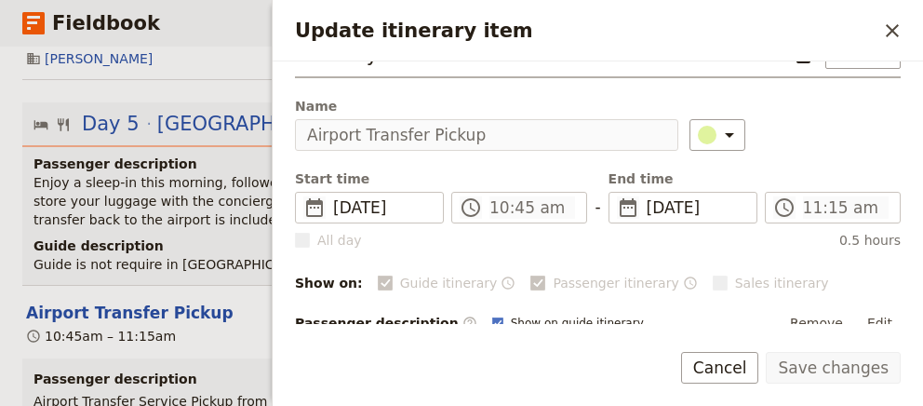
scroll to position [21, 0]
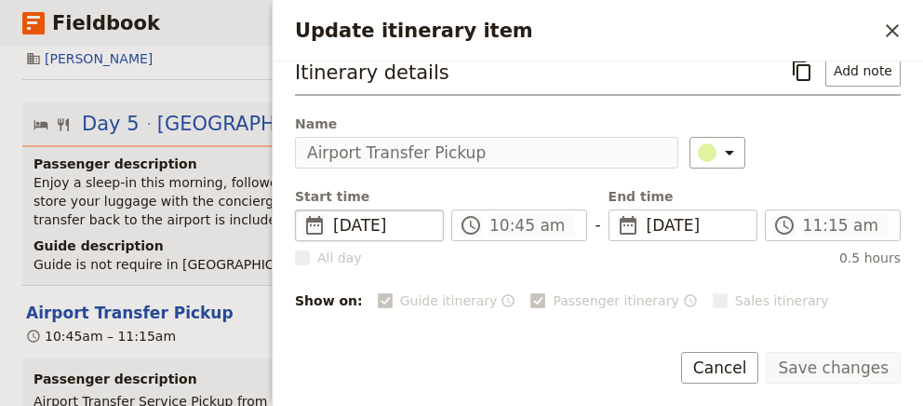
click at [402, 215] on span "[DATE]" at bounding box center [382, 225] width 99 height 22
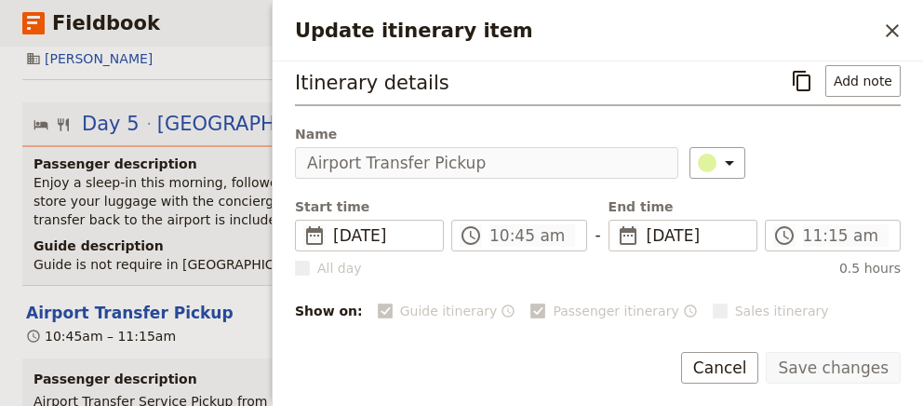
scroll to position [0, 0]
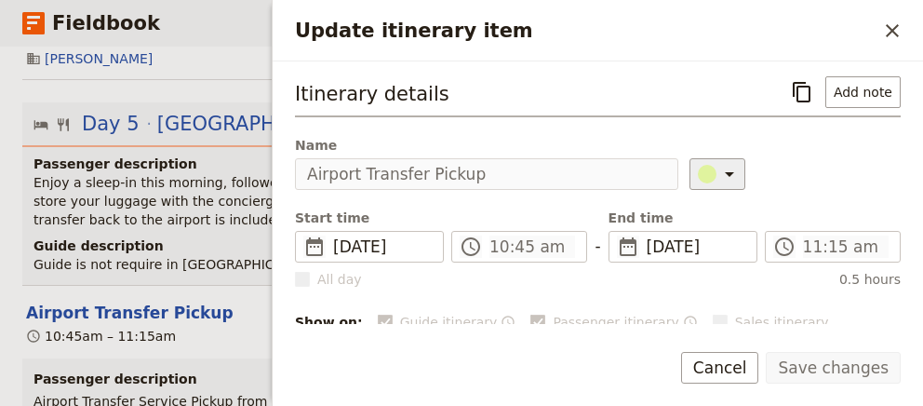
click at [718, 174] on icon "Update itinerary item" at bounding box center [729, 174] width 22 height 22
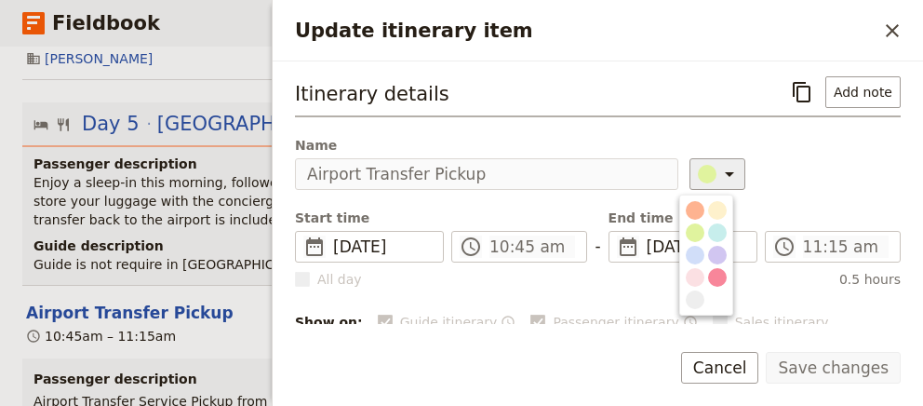
click at [718, 173] on icon "Update itinerary item" at bounding box center [729, 174] width 22 height 22
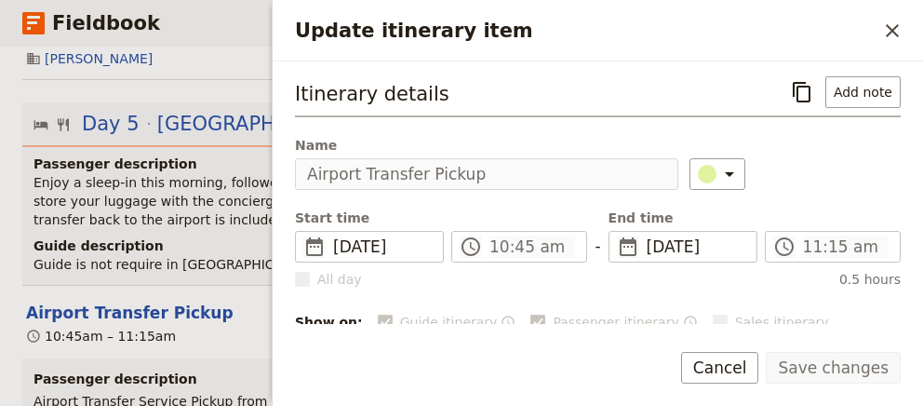
click at [505, 146] on span "Name" at bounding box center [486, 145] width 383 height 19
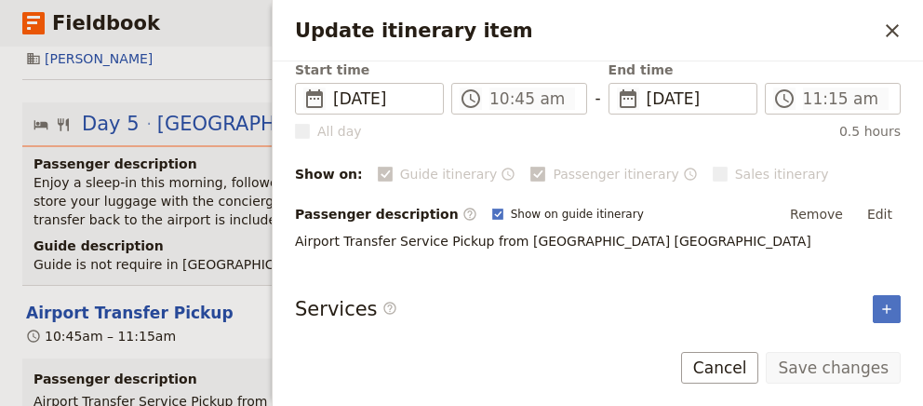
scroll to position [148, 0]
click at [897, 25] on icon "Close drawer" at bounding box center [892, 31] width 22 height 22
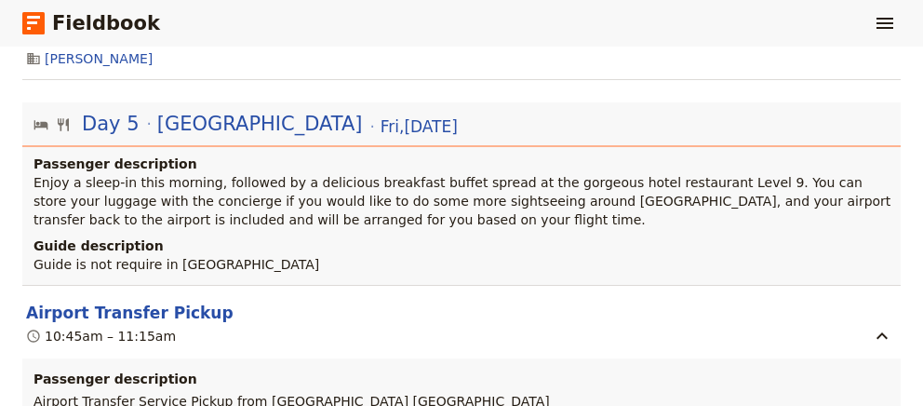
click at [235, 236] on h4 "Guide description" at bounding box center [463, 245] width 860 height 19
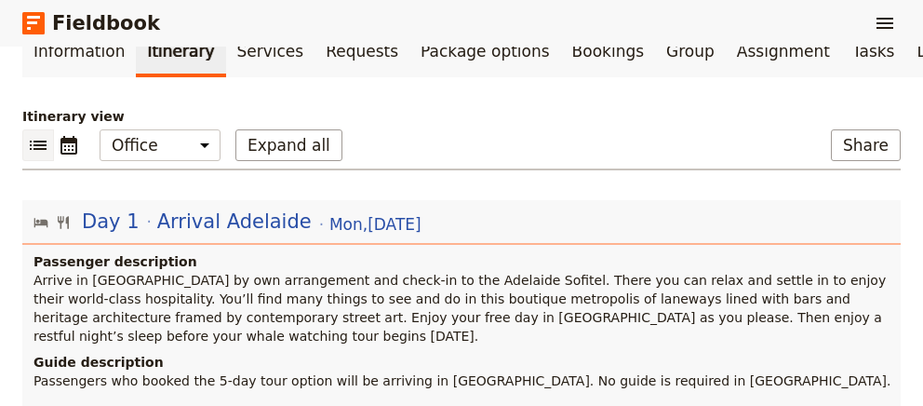
scroll to position [0, 0]
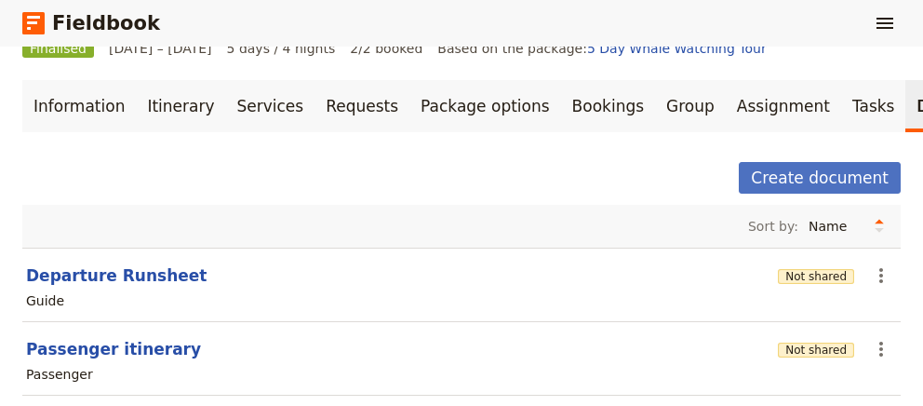
scroll to position [123, 0]
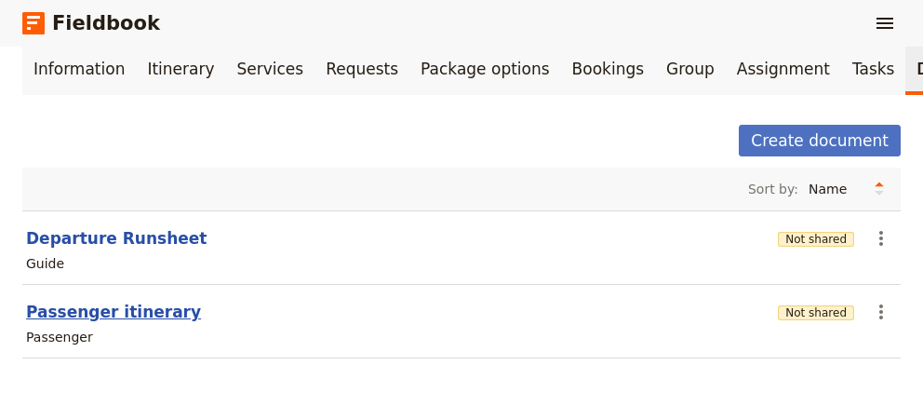
click at [51, 304] on button "Passenger itinerary" at bounding box center [113, 312] width 175 height 22
select select "PASSENGER"
select select "RUN_SHEET"
select select "DEFAULT"
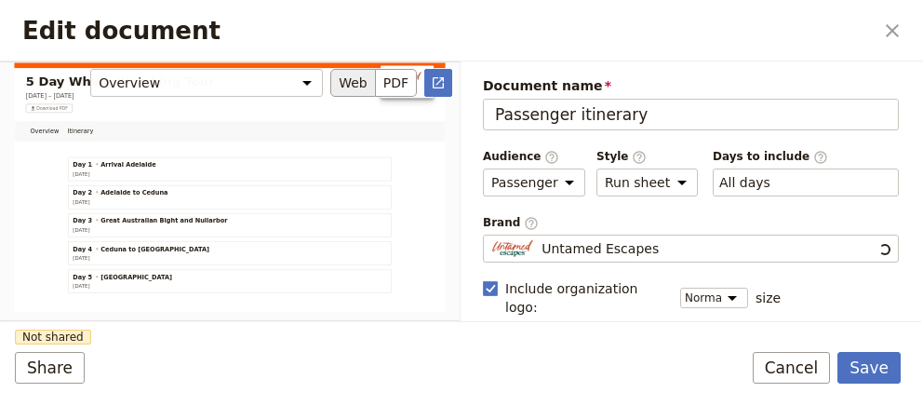
scroll to position [0, 0]
click at [395, 90] on button "PDF" at bounding box center [396, 83] width 41 height 28
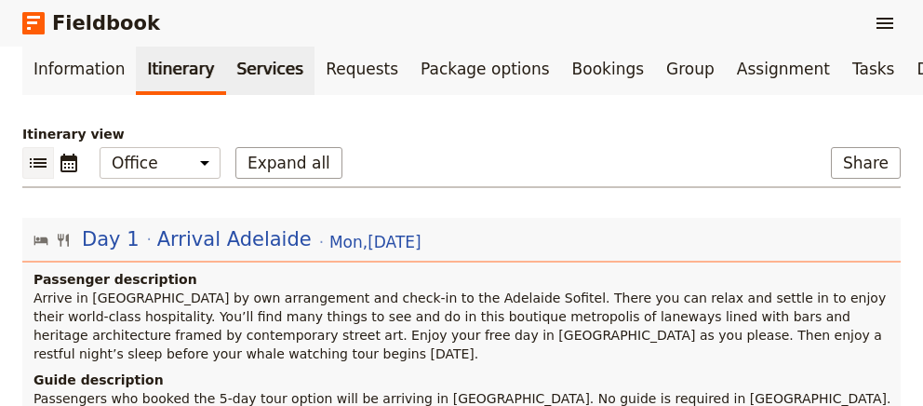
click at [258, 74] on link "Services" at bounding box center [270, 69] width 89 height 52
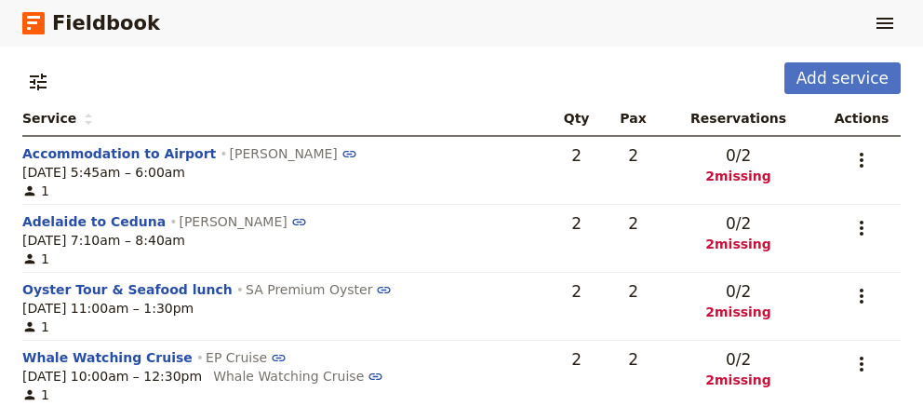
scroll to position [353, 0]
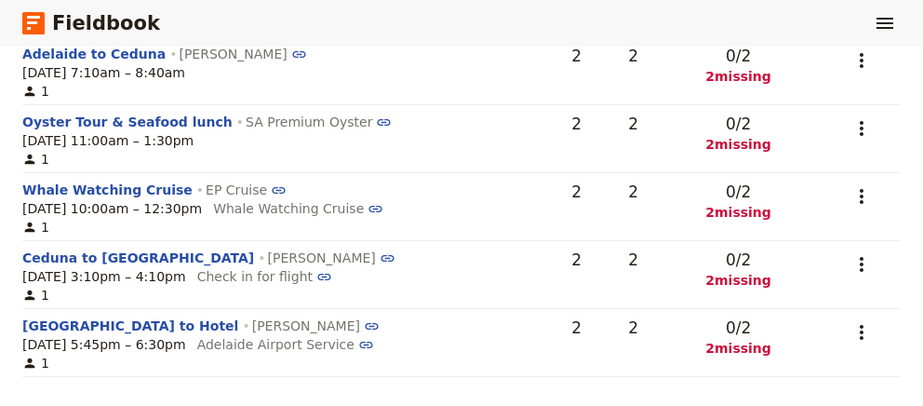
click at [713, 345] on span "2 missing" at bounding box center [738, 348] width 139 height 19
click at [37, 368] on icon at bounding box center [29, 362] width 15 height 15
click at [774, 332] on div "0 / 2 2 missing" at bounding box center [738, 336] width 139 height 41
click at [758, 351] on span "2 missing" at bounding box center [738, 348] width 139 height 19
click at [867, 330] on icon "Actions" at bounding box center [861, 332] width 22 height 22
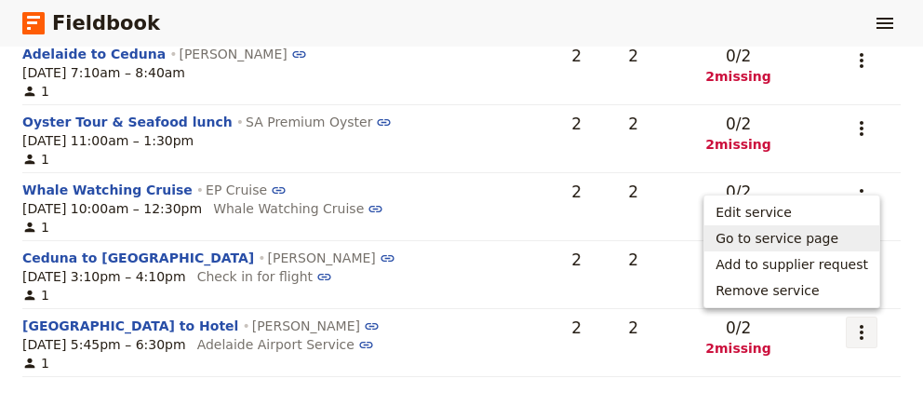
click at [789, 241] on span "Go to service page" at bounding box center [777, 238] width 123 height 19
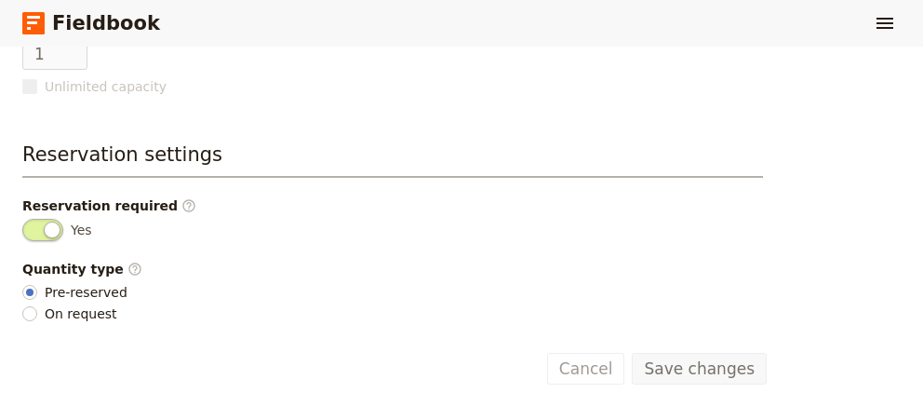
scroll to position [702, 0]
click at [28, 305] on input "On request" at bounding box center [29, 312] width 15 height 15
radio input "true"
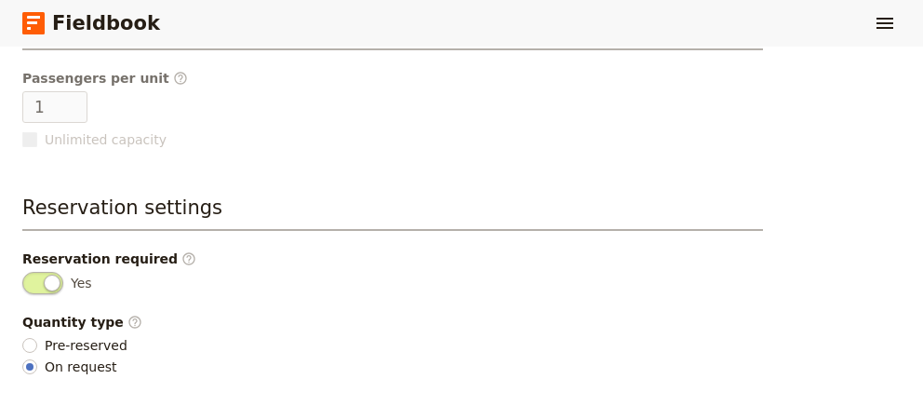
scroll to position [575, 0]
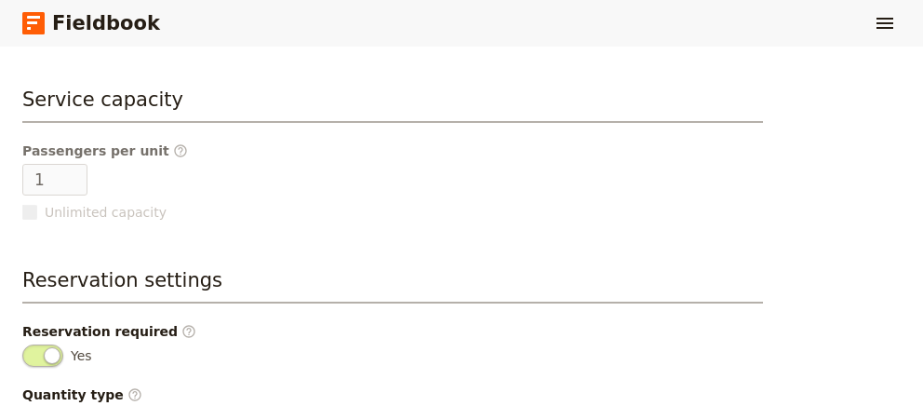
click at [55, 157] on div "Passengers per unit ​ 1 Unlimited capacity" at bounding box center [105, 181] width 166 height 80
click at [43, 203] on label "Unlimited capacity" at bounding box center [105, 212] width 166 height 19
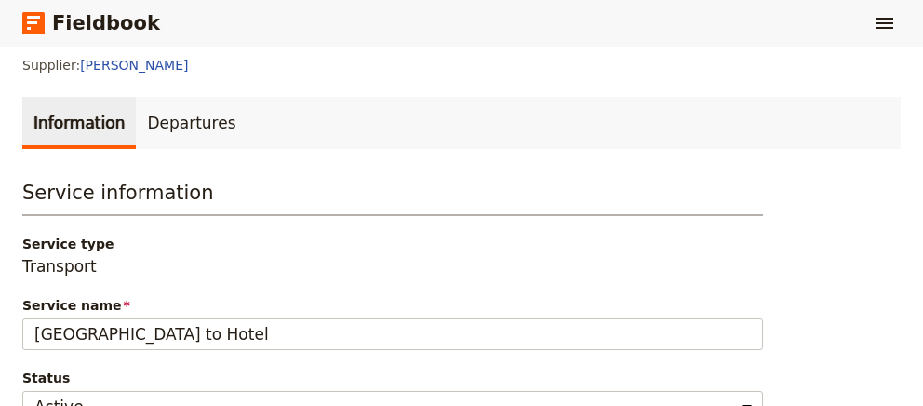
scroll to position [67, 0]
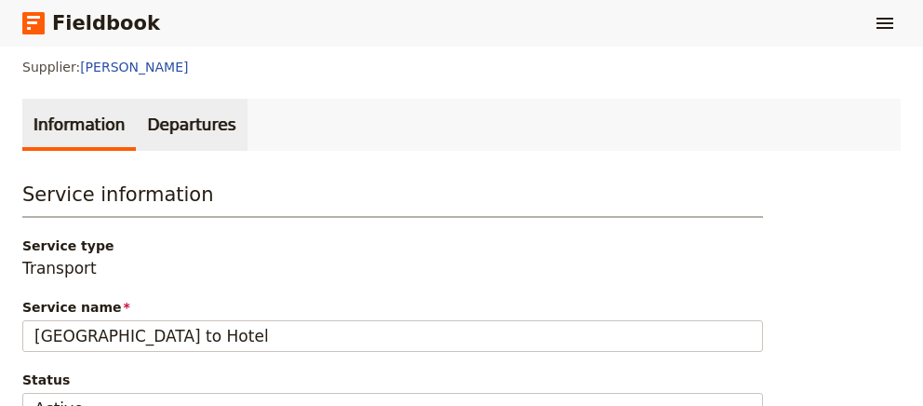
click at [143, 105] on link "Departures" at bounding box center [191, 125] width 111 height 52
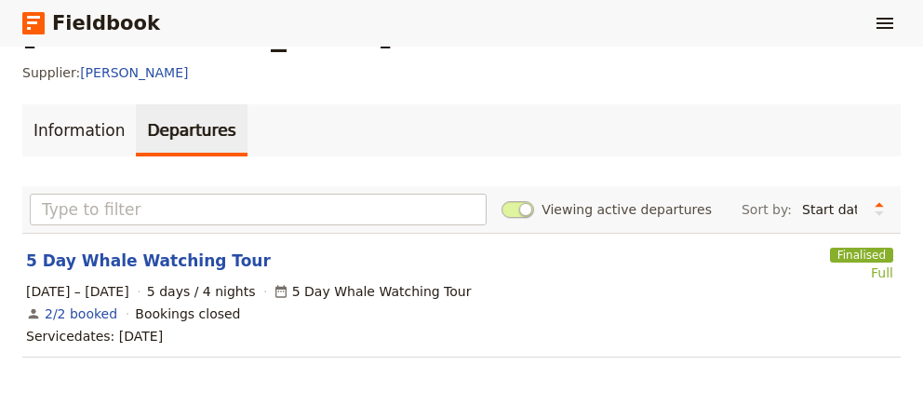
scroll to position [62, 0]
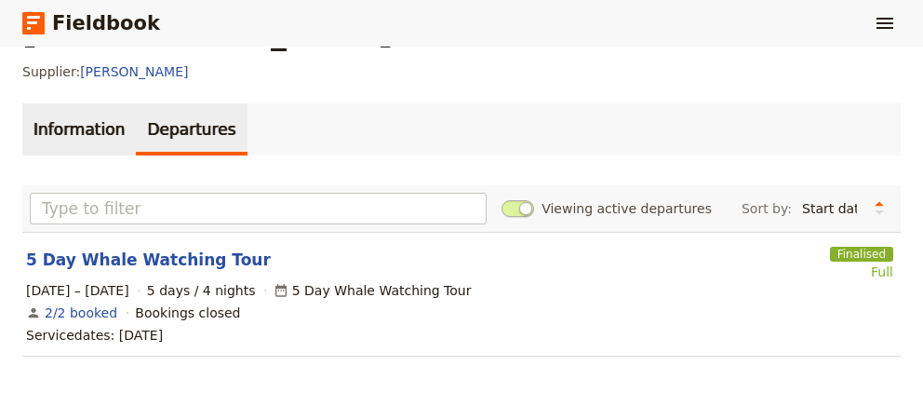
click at [89, 128] on link "Information" at bounding box center [79, 129] width 114 height 52
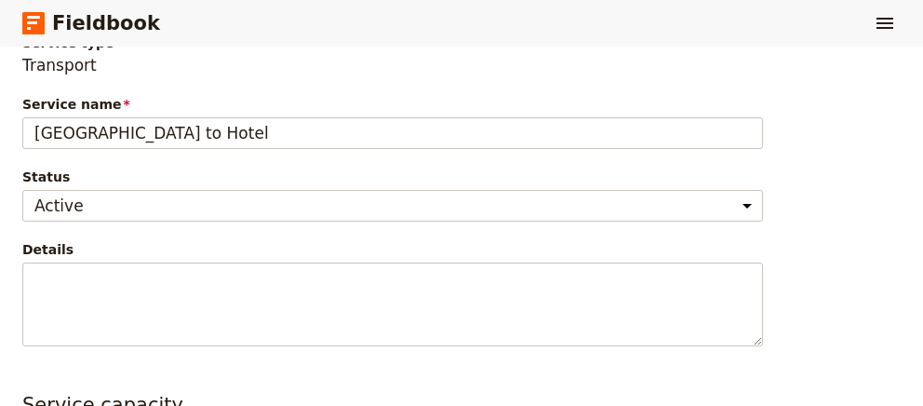
scroll to position [702, 0]
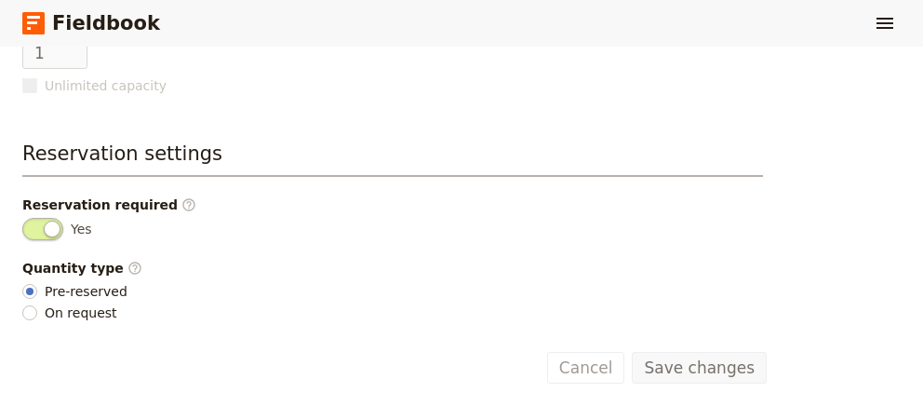
click at [49, 314] on span "On request" at bounding box center [81, 312] width 73 height 19
click at [37, 314] on input "On request" at bounding box center [29, 312] width 15 height 15
radio input "true"
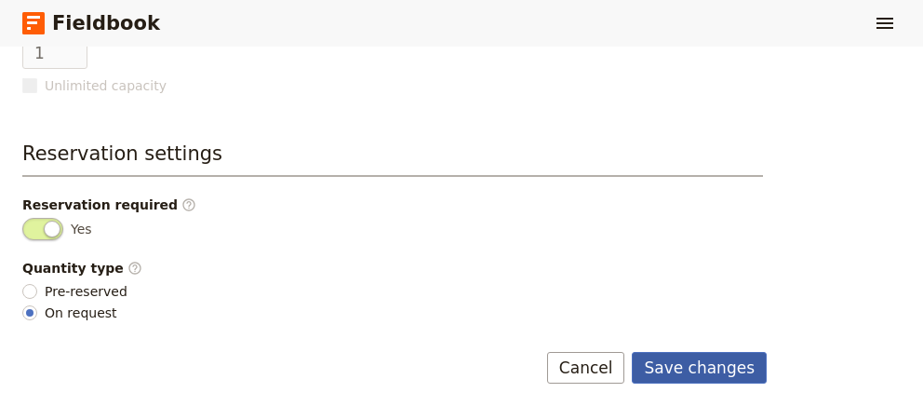
click at [680, 358] on button "Save changes" at bounding box center [699, 368] width 135 height 32
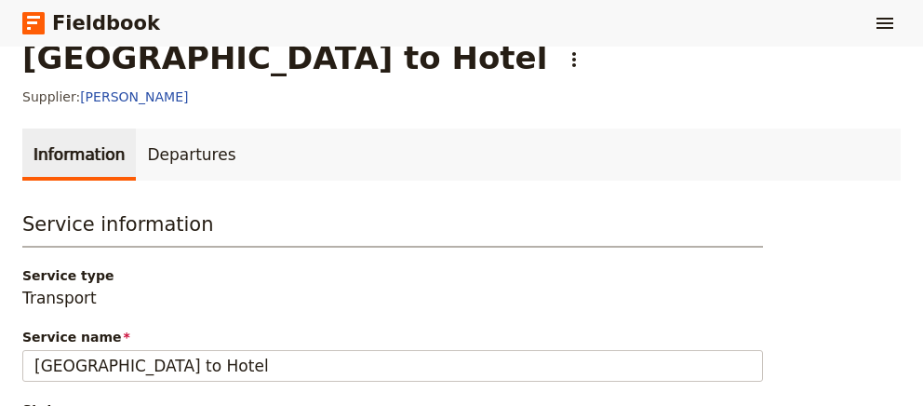
scroll to position [0, 0]
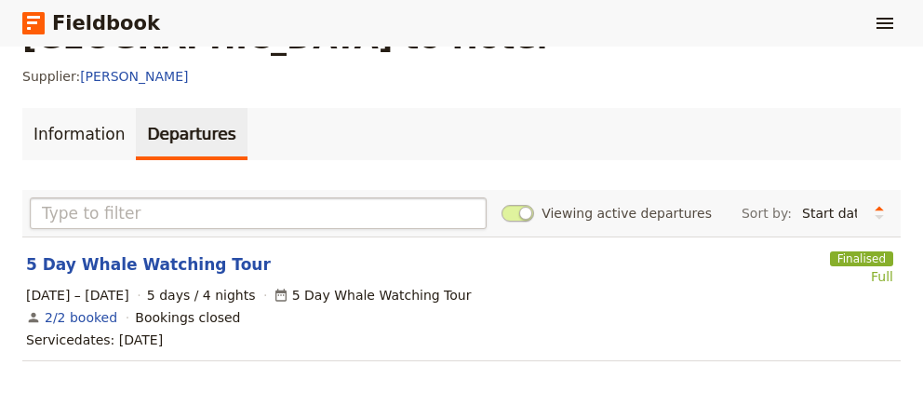
scroll to position [62, 0]
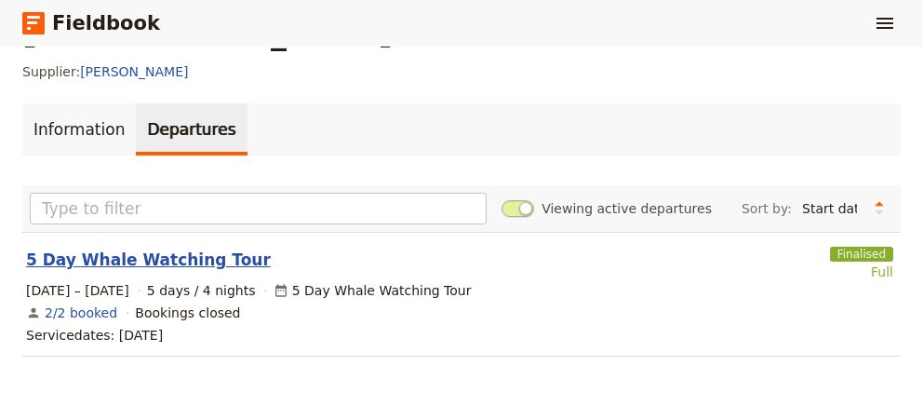
click at [154, 257] on link "5 Day Whale Watching Tour" at bounding box center [148, 259] width 245 height 22
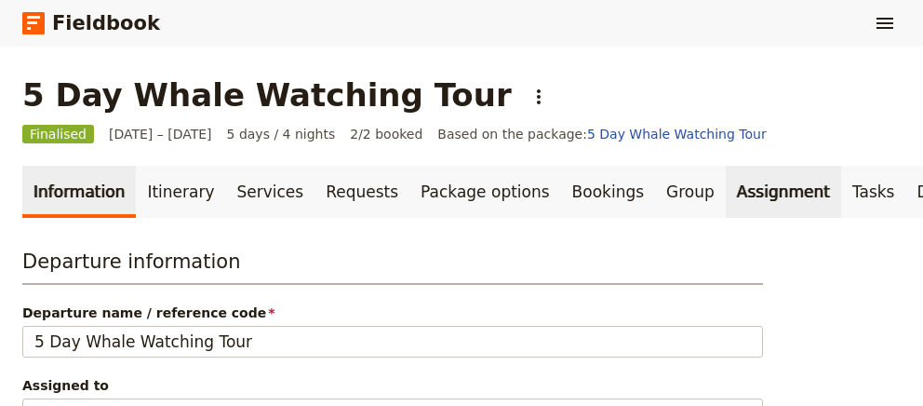
click at [726, 196] on link "Assignment" at bounding box center [783, 192] width 115 height 52
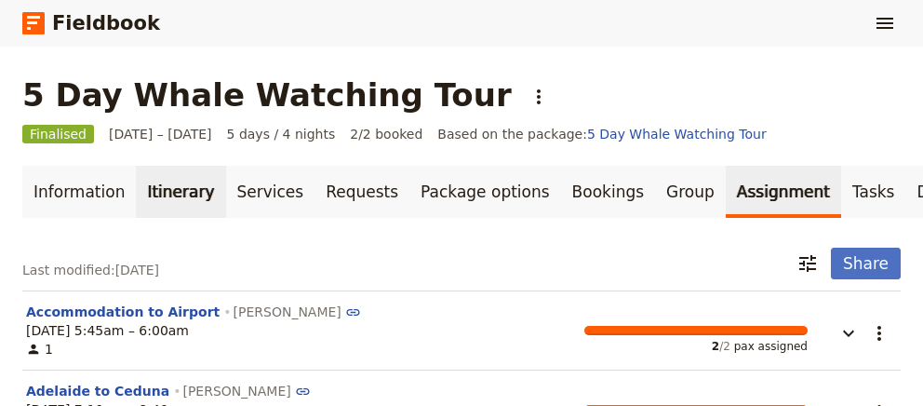
click at [174, 183] on link "Itinerary" at bounding box center [180, 192] width 89 height 52
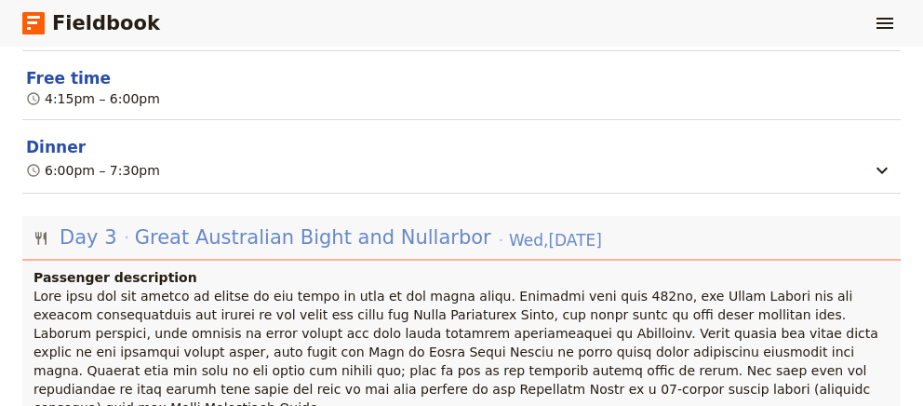
scroll to position [1904, 0]
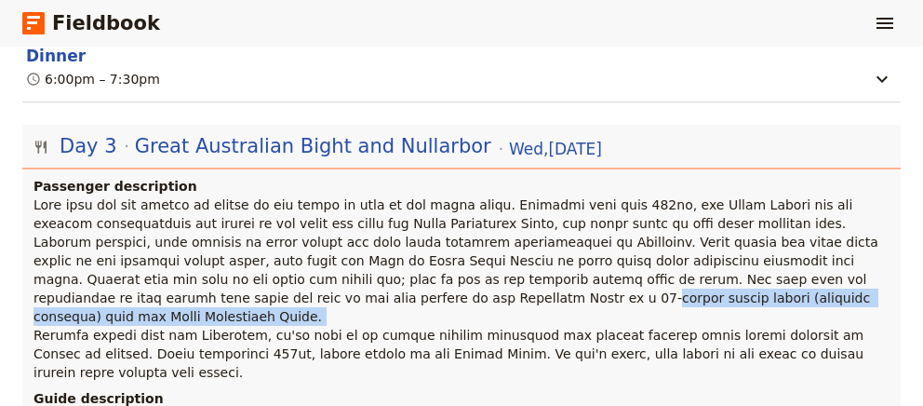
drag, startPoint x: 913, startPoint y: 247, endPoint x: 916, endPoint y: 261, distance: 15.1
click at [916, 261] on main "5 Day Whale Watching Tour ​ Finalised [DATE] – [DATE] 5 days / 4 nights 2/2 boo…" at bounding box center [461, 111] width 923 height 3936
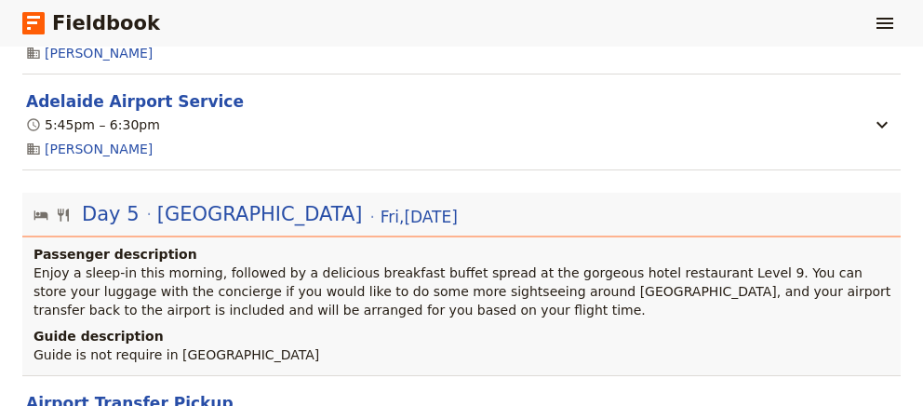
scroll to position [3508, 0]
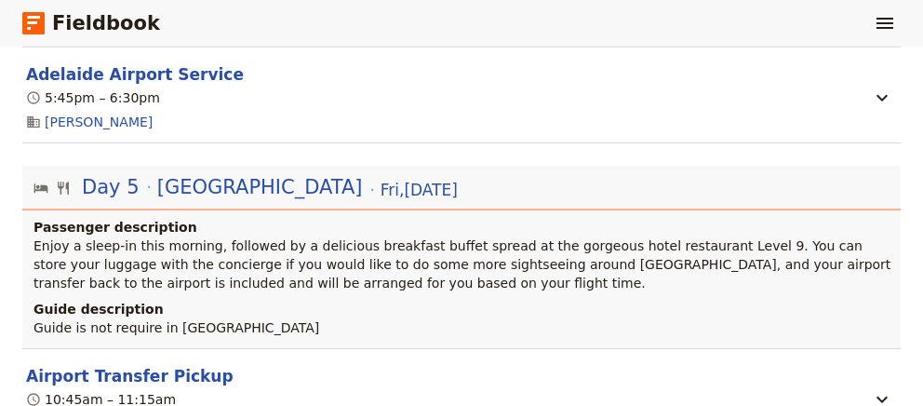
click at [499, 388] on div "10:45am – 11:15am" at bounding box center [446, 399] width 845 height 22
click at [189, 365] on button "Airport Transfer Pickup" at bounding box center [129, 376] width 207 height 22
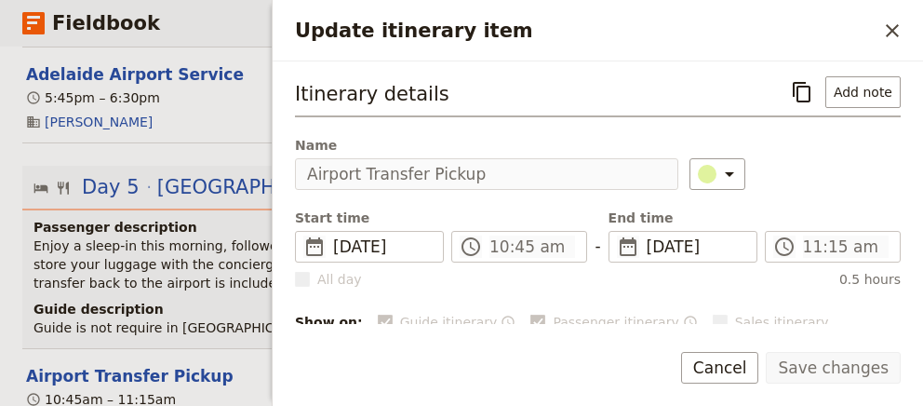
click at [115, 236] on p "Enjoy a sleep-in this morning, followed by a delicious breakfast buffet spread …" at bounding box center [463, 264] width 860 height 56
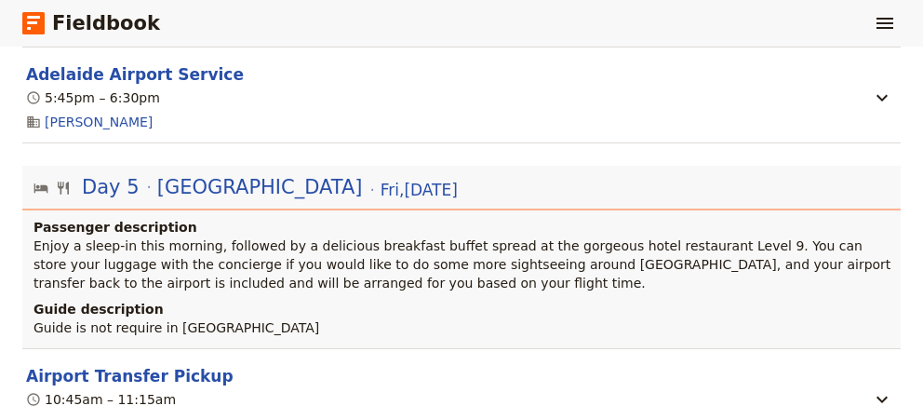
click at [261, 236] on p "Enjoy a sleep-in this morning, followed by a delicious breakfast buffet spread …" at bounding box center [463, 264] width 860 height 56
click at [235, 236] on p "Enjoy a sleep-in this morning, followed by a delicious breakfast buffet spread …" at bounding box center [463, 264] width 860 height 56
click at [111, 218] on h4 "Passenger description" at bounding box center [463, 227] width 860 height 19
click at [180, 173] on span "[GEOGRAPHIC_DATA]" at bounding box center [260, 187] width 206 height 28
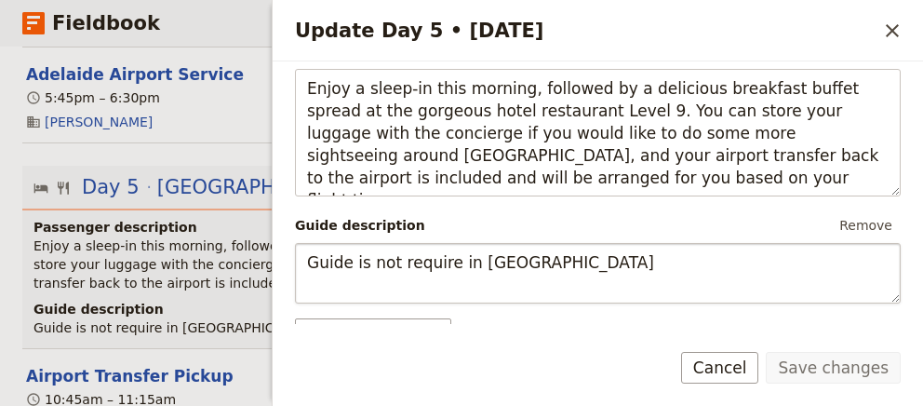
scroll to position [253, 0]
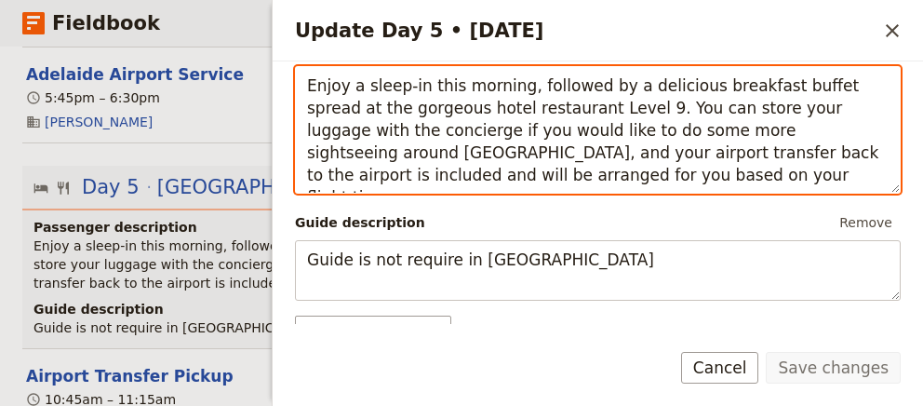
drag, startPoint x: 404, startPoint y: 174, endPoint x: 168, endPoint y: 84, distance: 252.1
click at [295, 84] on textarea "Enjoy a sleep-in this morning, followed by a delicious breakfast buffet spread …" at bounding box center [598, 129] width 606 height 127
paste textarea "Sofitel hotel restaurant on Level 9. You can store your luggage with the concie…"
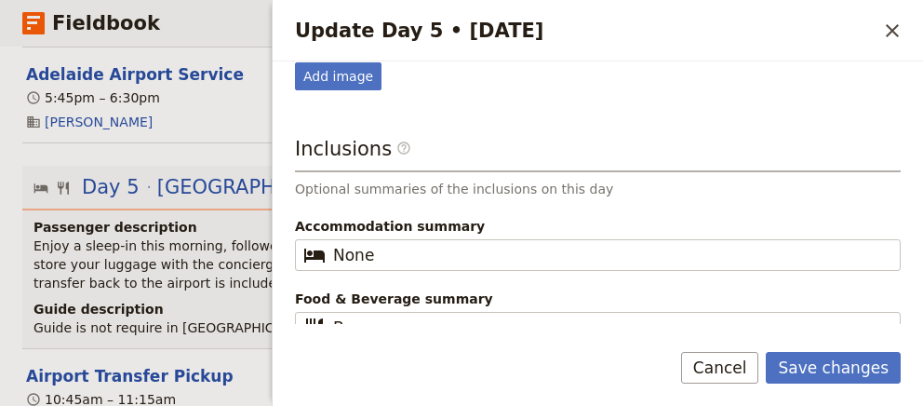
scroll to position [628, 0]
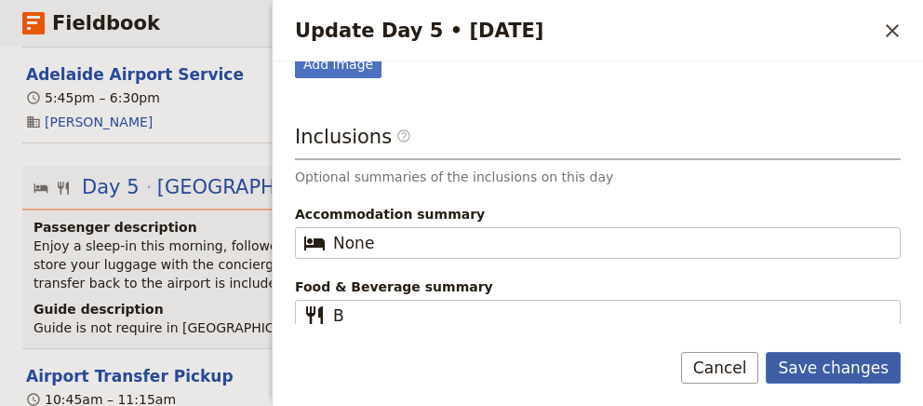
type textarea "Enjoy a sleep-in this morning, followed by a delicious breakfast buffet spread …"
click at [832, 362] on button "Save changes" at bounding box center [833, 368] width 135 height 32
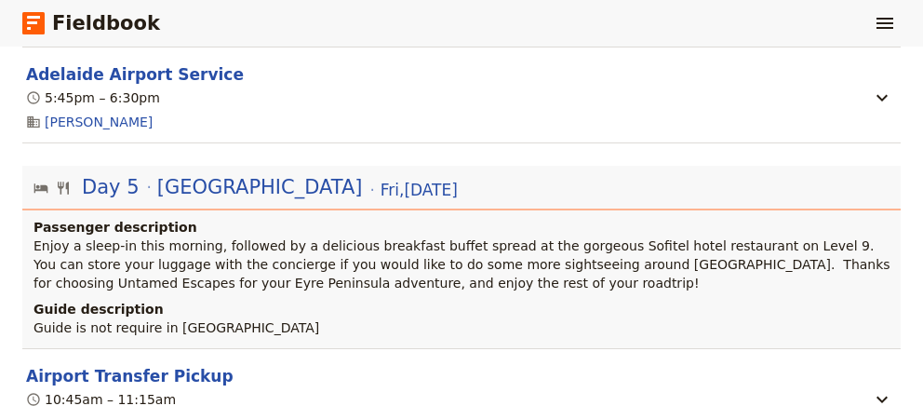
click at [418, 348] on section "Airport Transfer Pickup 10:45am – 11:15am" at bounding box center [461, 385] width 878 height 74
click at [874, 388] on icon "button" at bounding box center [882, 399] width 22 height 22
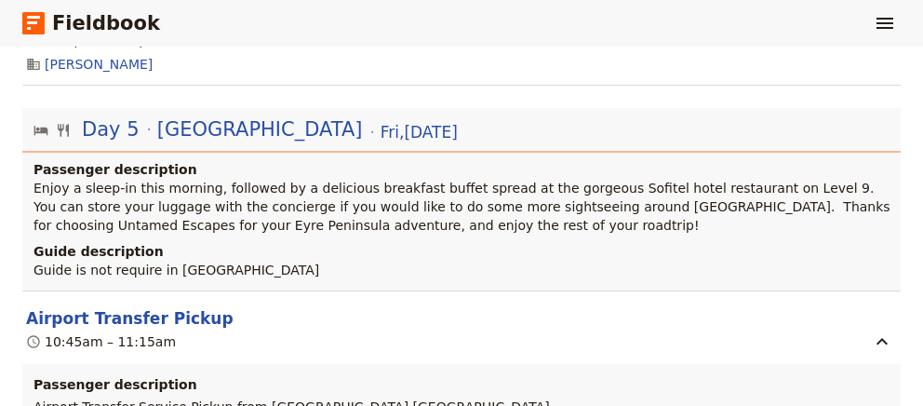
scroll to position [3571, 0]
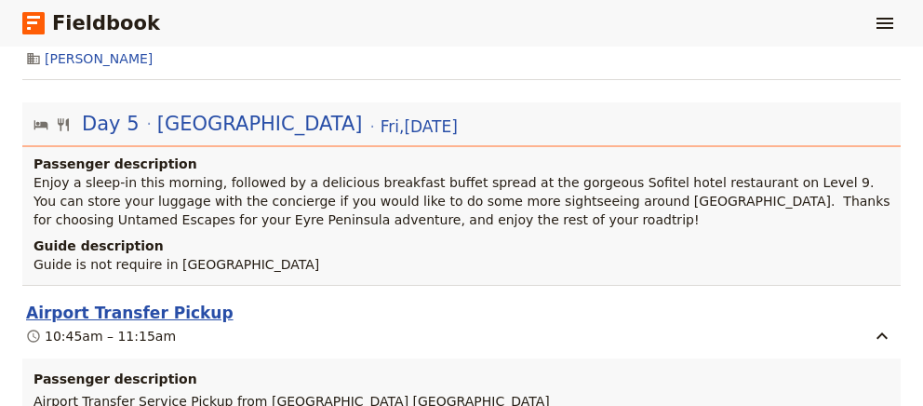
click at [114, 301] on button "Airport Transfer Pickup" at bounding box center [129, 312] width 207 height 22
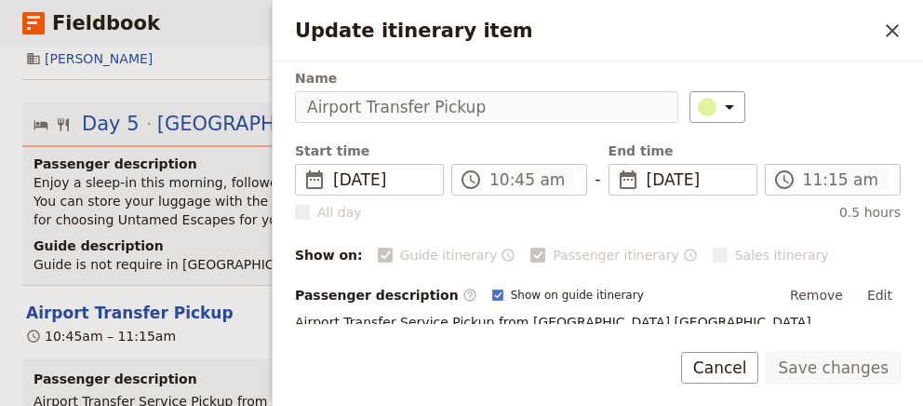
scroll to position [148, 0]
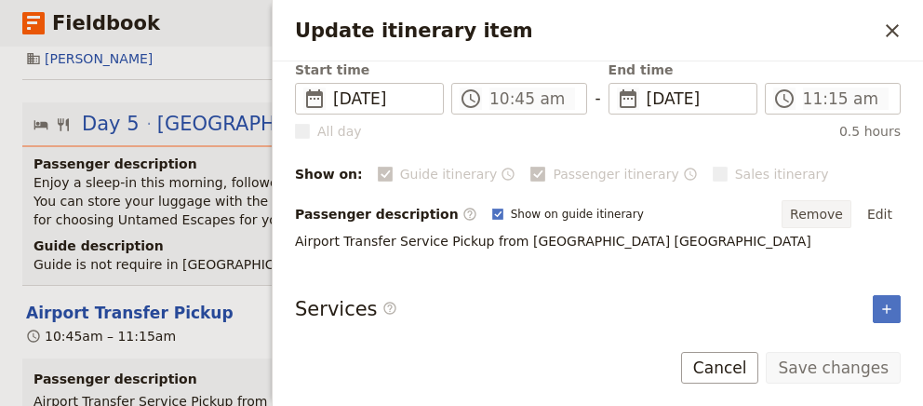
click at [823, 213] on button "Remove" at bounding box center [817, 214] width 70 height 28
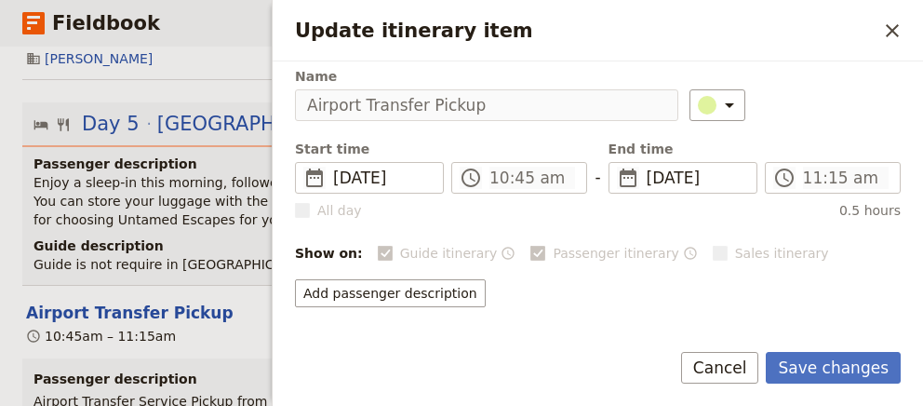
scroll to position [0, 0]
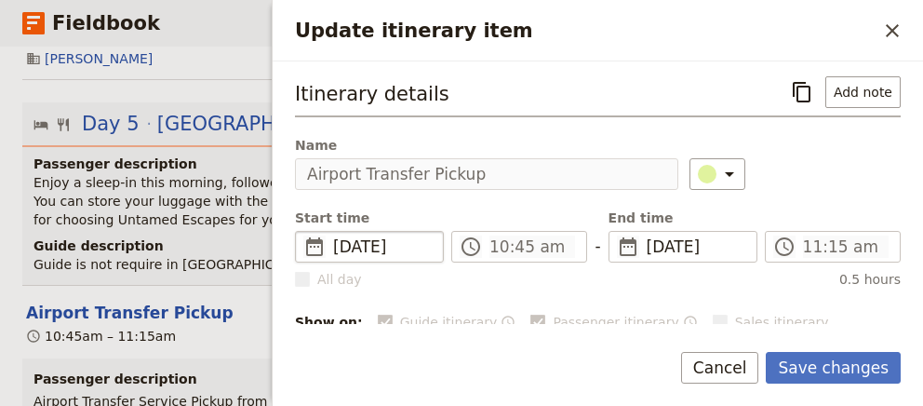
click at [372, 241] on span "[DATE]" at bounding box center [382, 246] width 99 height 22
click at [412, 240] on span "[DATE]" at bounding box center [382, 246] width 99 height 22
click at [875, 279] on span "0.5 hours" at bounding box center [869, 279] width 61 height 19
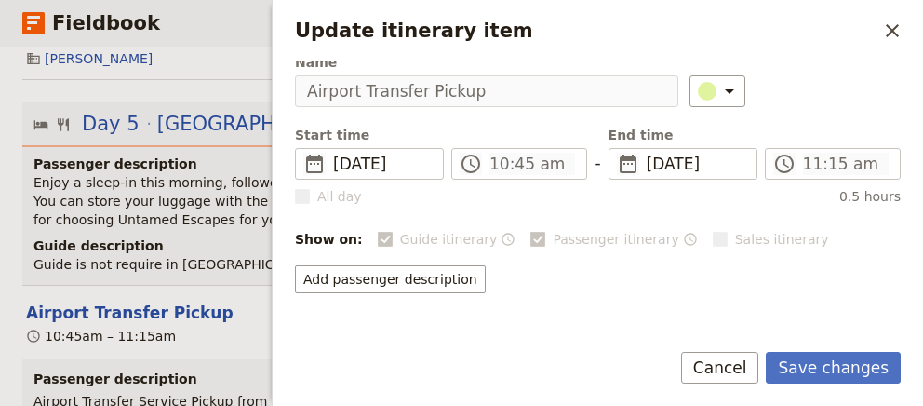
scroll to position [126, 0]
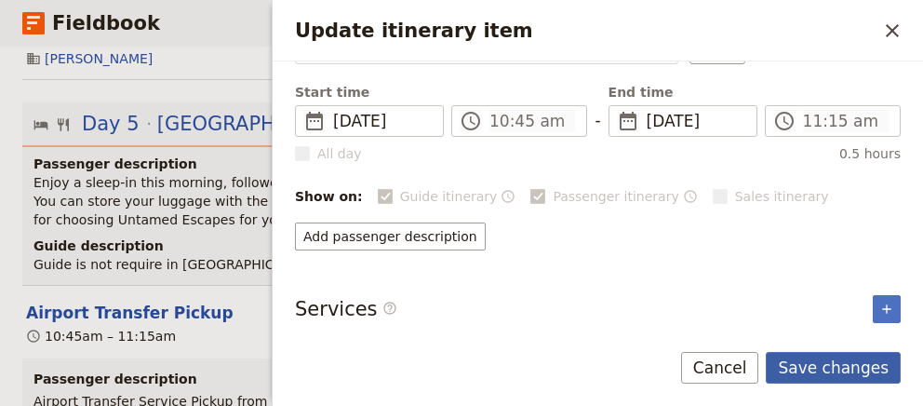
drag, startPoint x: 834, startPoint y: 352, endPoint x: 837, endPoint y: 364, distance: 12.7
click at [835, 355] on form "Itinerary details ​ Add note Name Airport Transfer Pickup ​ Start time ​ [DATE]…" at bounding box center [598, 233] width 650 height 344
click at [836, 368] on button "Save changes" at bounding box center [833, 368] width 135 height 32
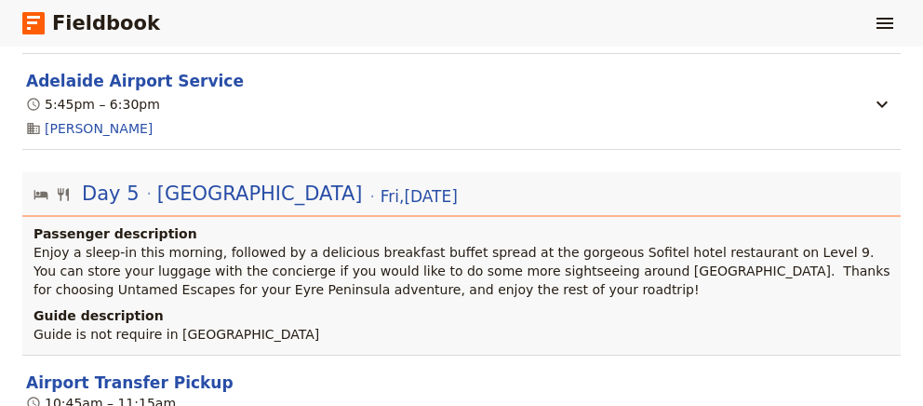
click at [112, 355] on section "Airport Transfer Pickup 10:45am – 11:15am" at bounding box center [461, 390] width 878 height 70
click at [114, 371] on button "Airport Transfer Pickup" at bounding box center [129, 382] width 207 height 22
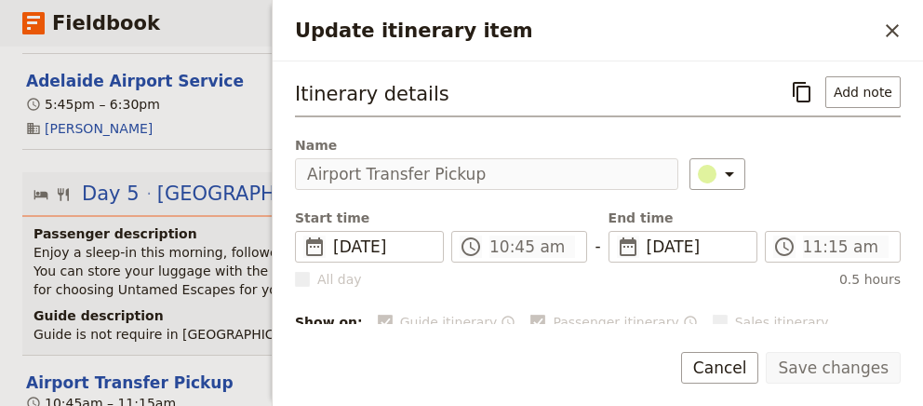
scroll to position [126, 0]
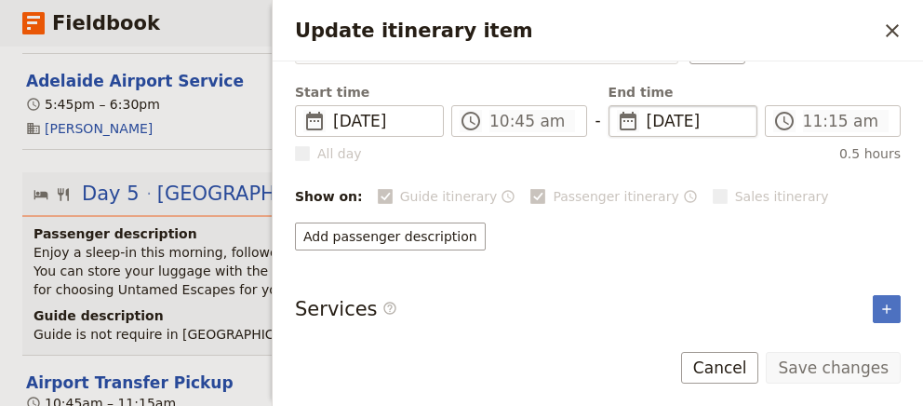
click at [644, 114] on fieldset "​ [DATE] [DATE]" at bounding box center [683, 121] width 149 height 32
click at [629, 114] on span "​" at bounding box center [628, 121] width 22 height 22
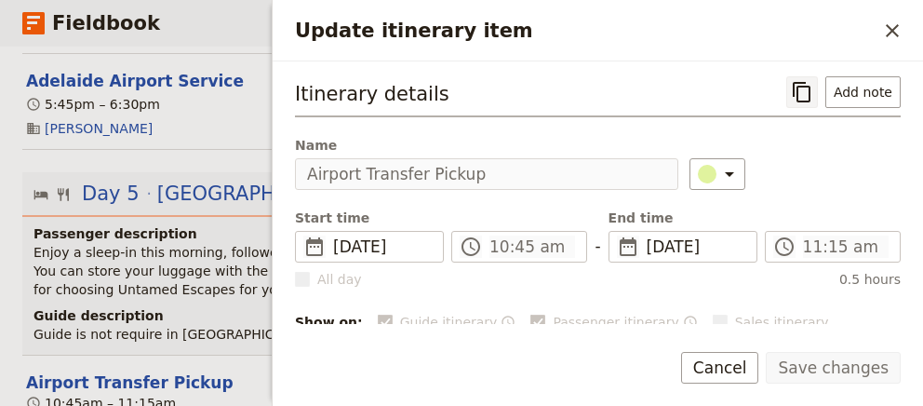
click at [812, 98] on icon "Copy itinerary item" at bounding box center [802, 92] width 22 height 22
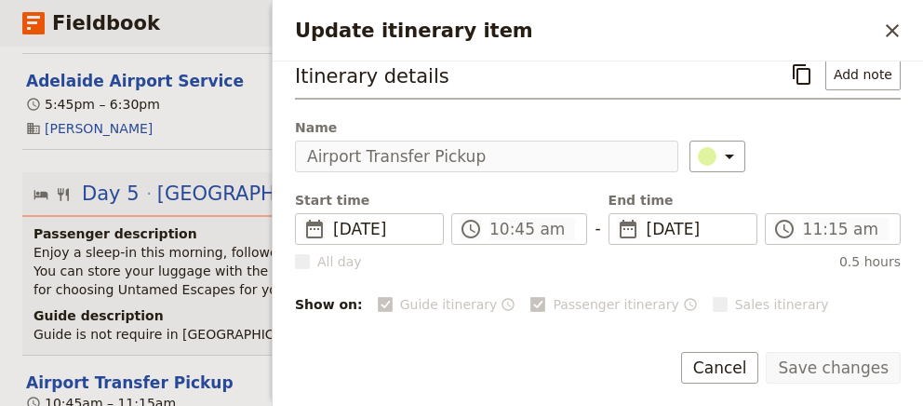
scroll to position [126, 0]
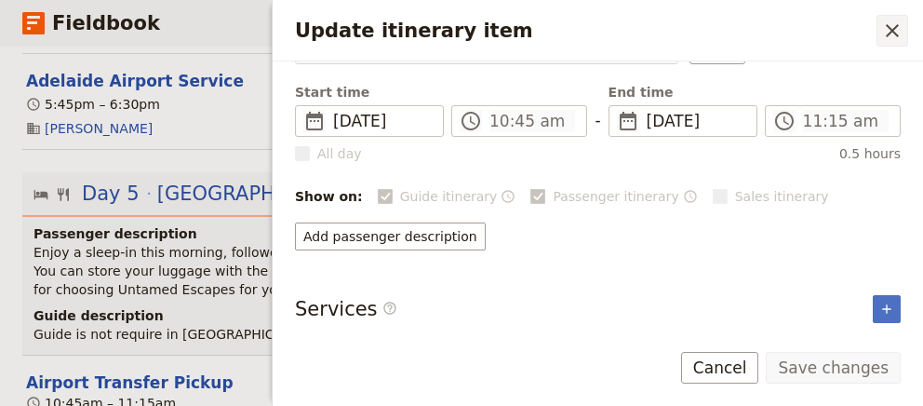
click at [895, 29] on icon "Close drawer" at bounding box center [892, 30] width 13 height 13
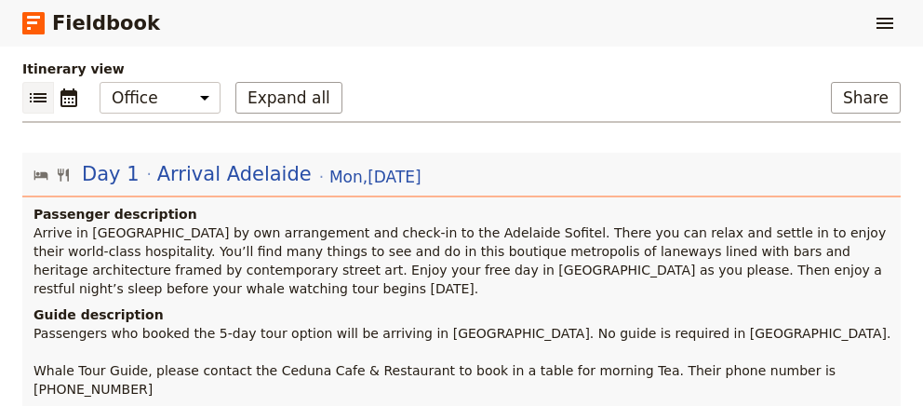
scroll to position [0, 0]
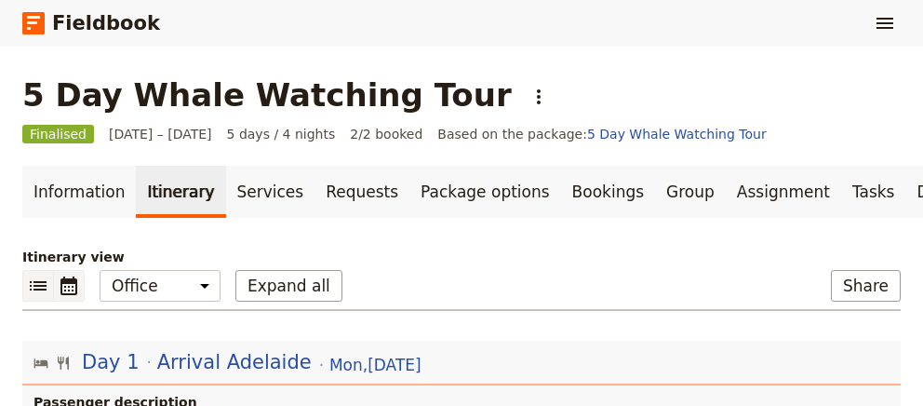
click at [68, 289] on icon "Calendar view" at bounding box center [68, 285] width 17 height 19
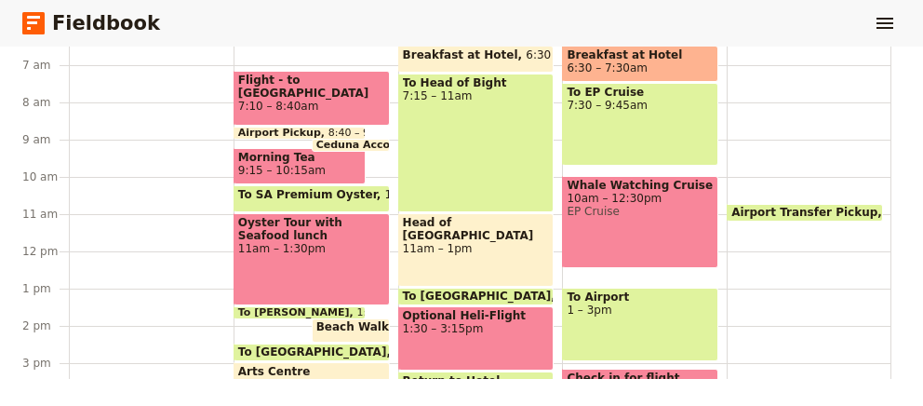
scroll to position [60, 0]
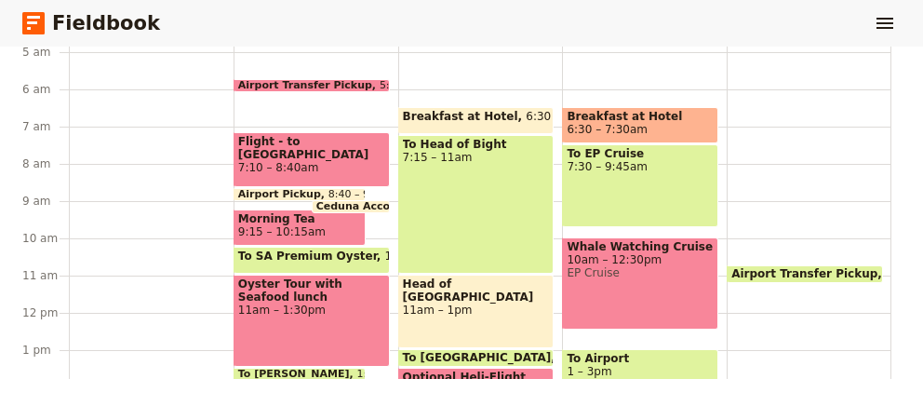
click at [790, 269] on span "Airport Transfer Pickup" at bounding box center [808, 273] width 154 height 13
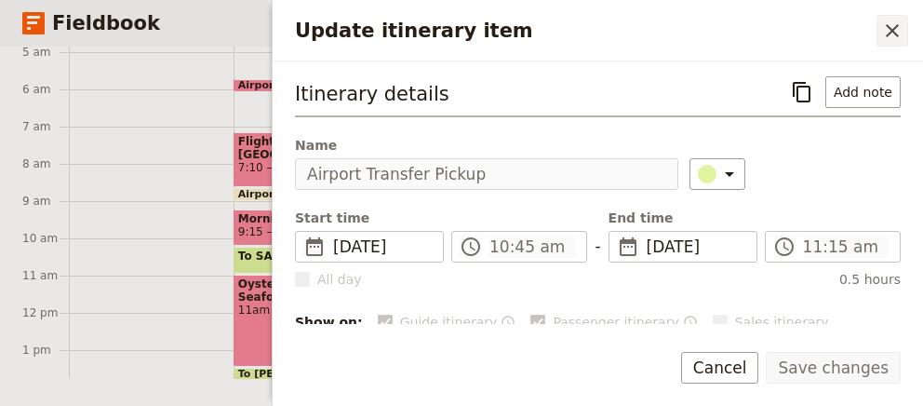
click at [886, 29] on icon "Close drawer" at bounding box center [892, 31] width 22 height 22
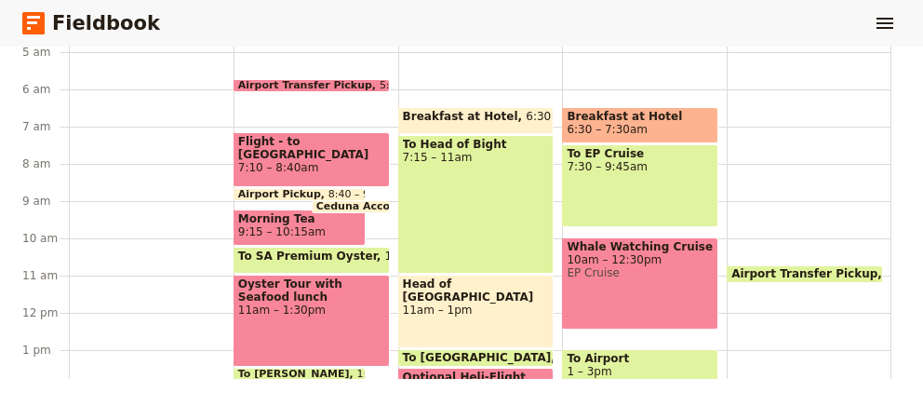
click at [753, 271] on span "Airport Transfer Pickup" at bounding box center [808, 273] width 154 height 13
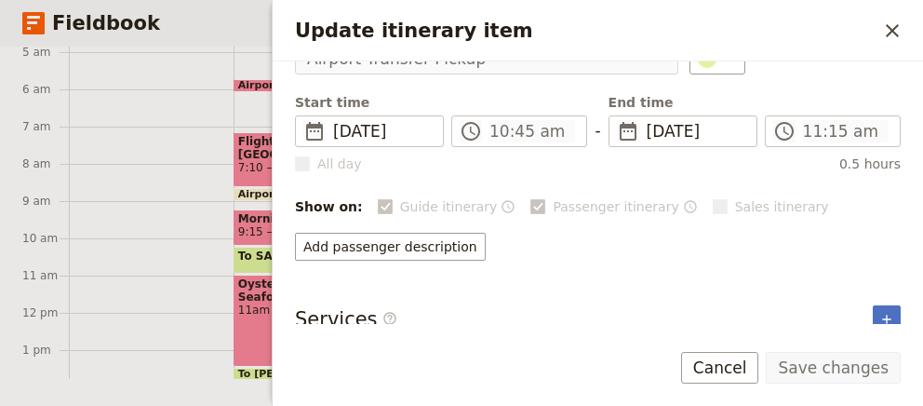
scroll to position [126, 0]
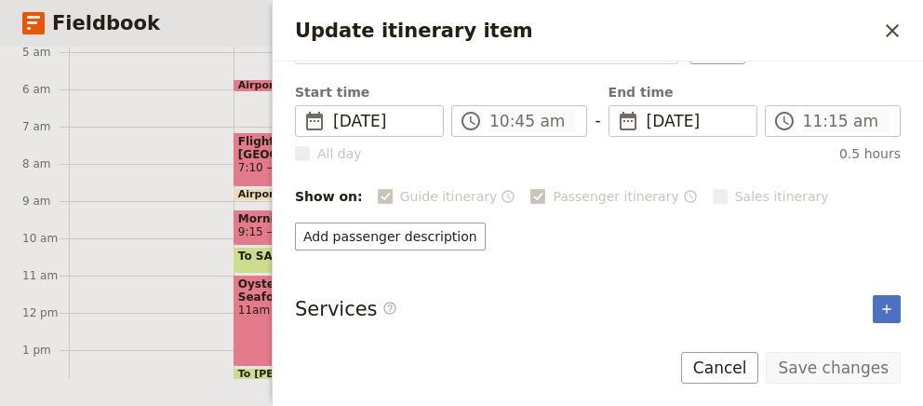
click at [893, 27] on icon "Close drawer" at bounding box center [892, 31] width 22 height 22
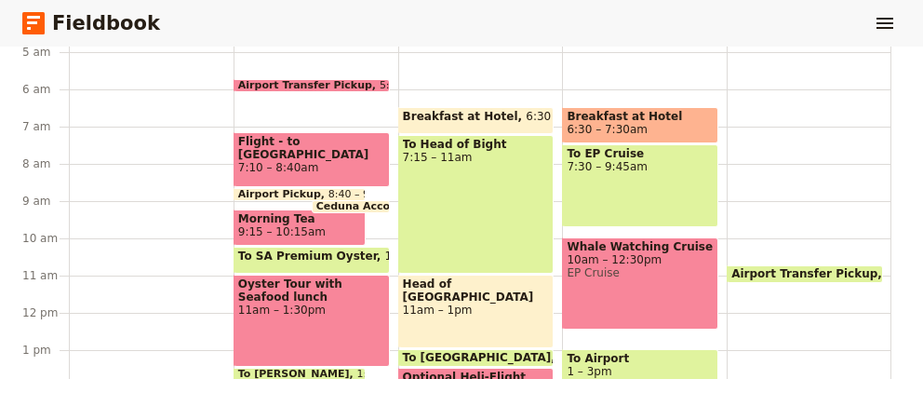
scroll to position [0, 0]
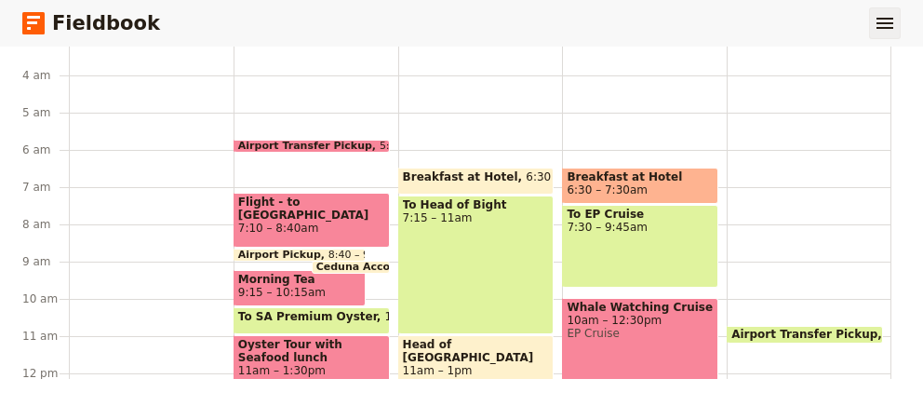
click at [884, 24] on icon "Show menu" at bounding box center [885, 23] width 22 height 22
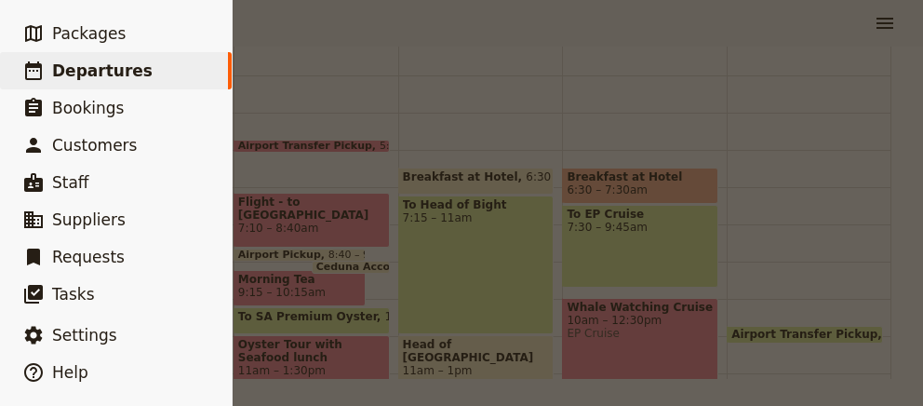
click at [884, 114] on div at bounding box center [461, 203] width 923 height 406
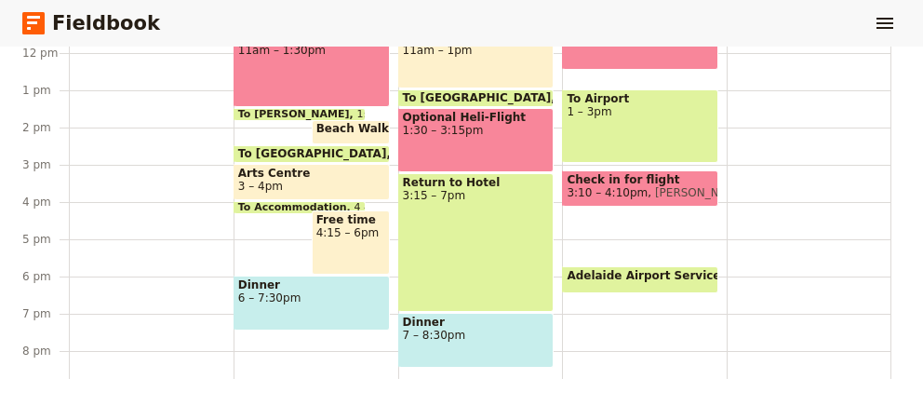
scroll to position [253, 0]
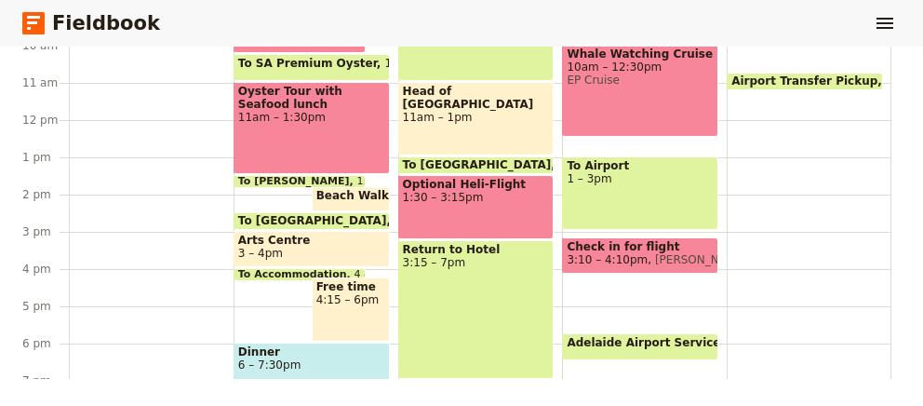
click at [771, 82] on span at bounding box center [805, 85] width 154 height 7
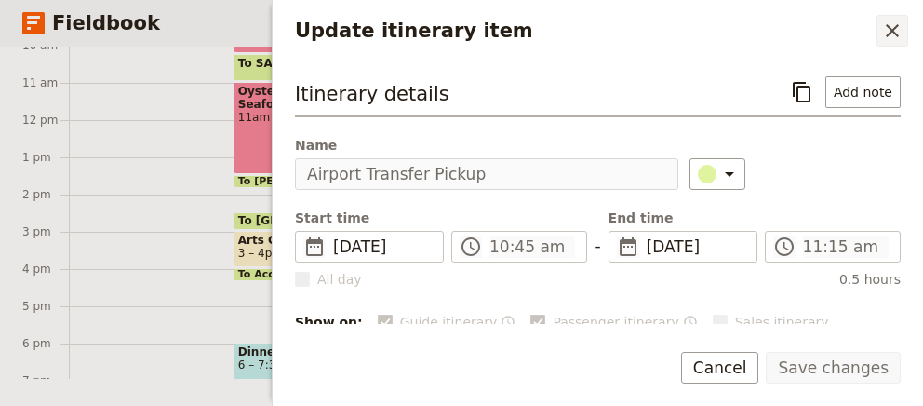
click at [898, 34] on icon "Close drawer" at bounding box center [892, 30] width 13 height 13
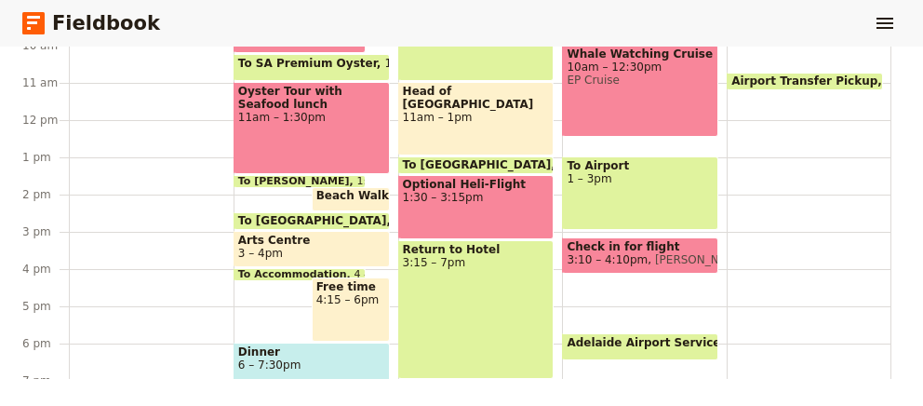
click at [834, 163] on div "Airport Transfer Pickup 10:45 – 11:15am" at bounding box center [809, 119] width 165 height 893
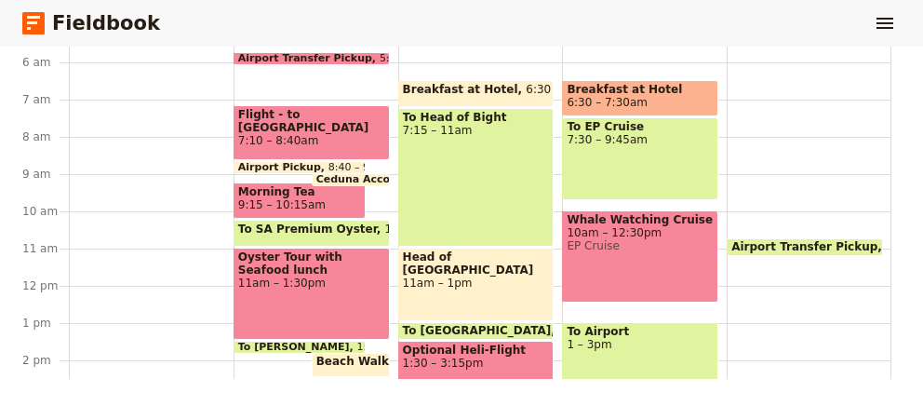
scroll to position [0, 0]
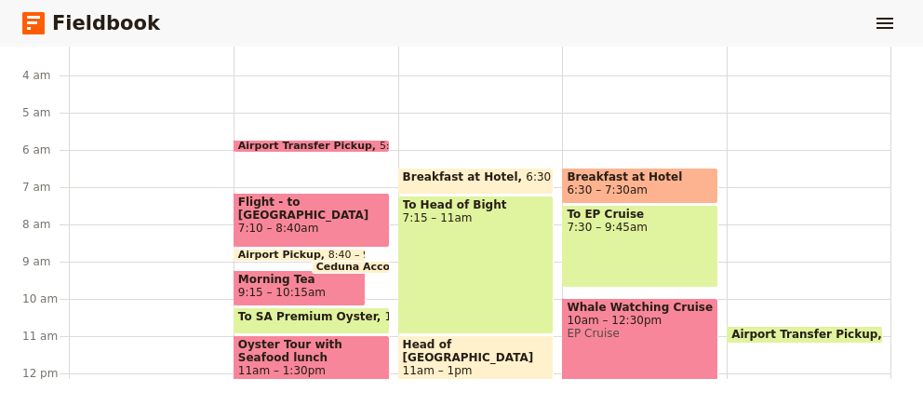
click at [848, 333] on span "Airport Transfer Pickup" at bounding box center [808, 334] width 154 height 13
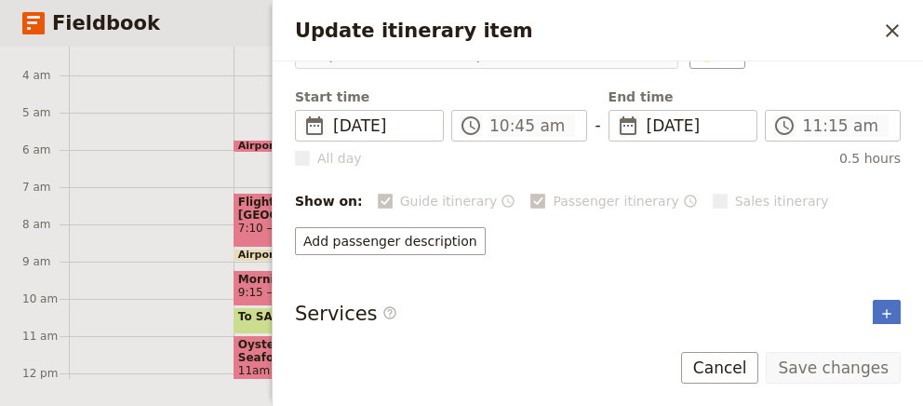
scroll to position [126, 0]
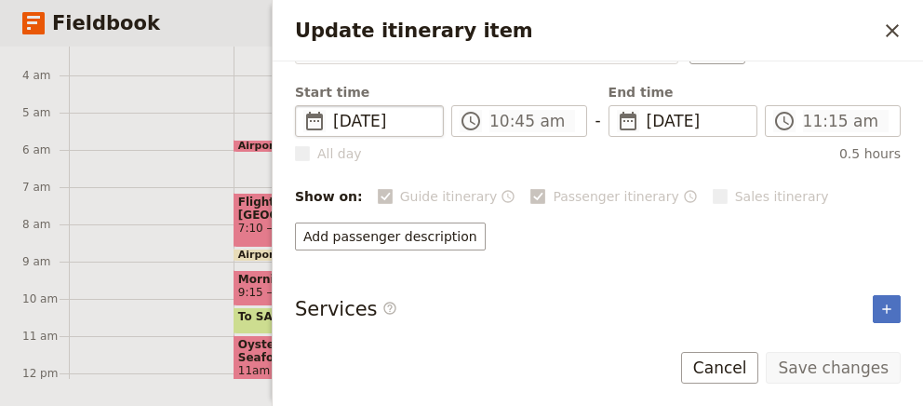
click at [382, 123] on span "[DATE]" at bounding box center [382, 121] width 99 height 22
click at [404, 116] on span "[DATE]" at bounding box center [382, 121] width 99 height 22
click at [479, 110] on span "​" at bounding box center [471, 121] width 22 height 22
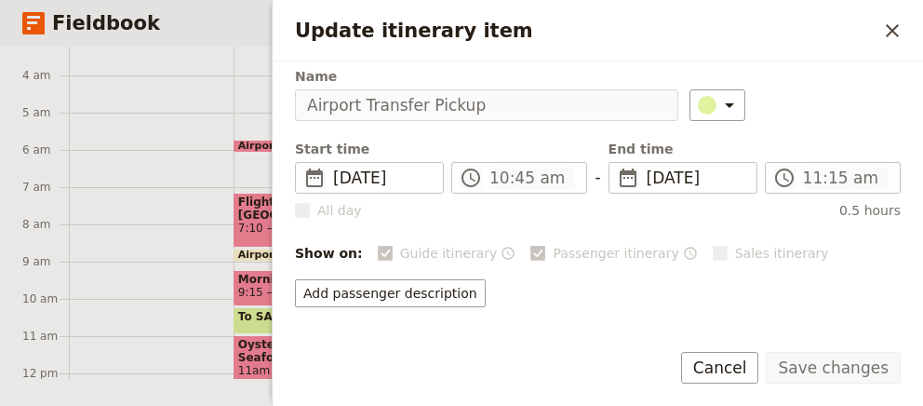
scroll to position [0, 0]
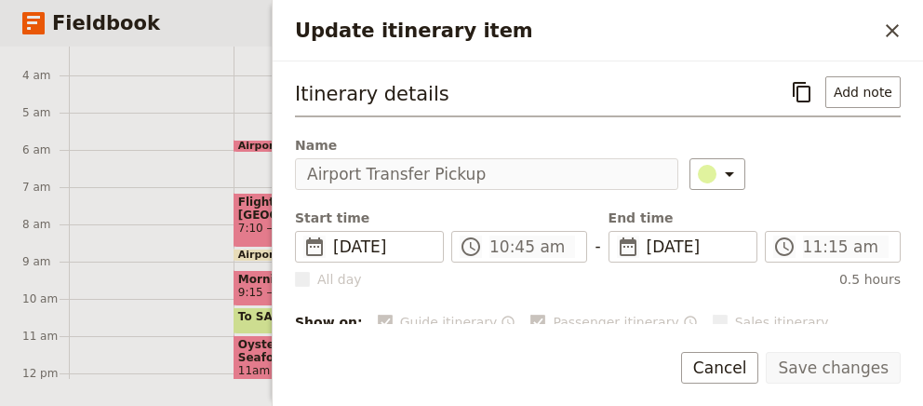
drag, startPoint x: 448, startPoint y: 25, endPoint x: 461, endPoint y: 25, distance: 13.0
click at [448, 25] on h2 "Update itinerary item" at bounding box center [586, 31] width 582 height 28
click at [478, 32] on h2 "Update itinerary item" at bounding box center [586, 31] width 582 height 28
click at [877, 32] on button "​" at bounding box center [892, 31] width 32 height 32
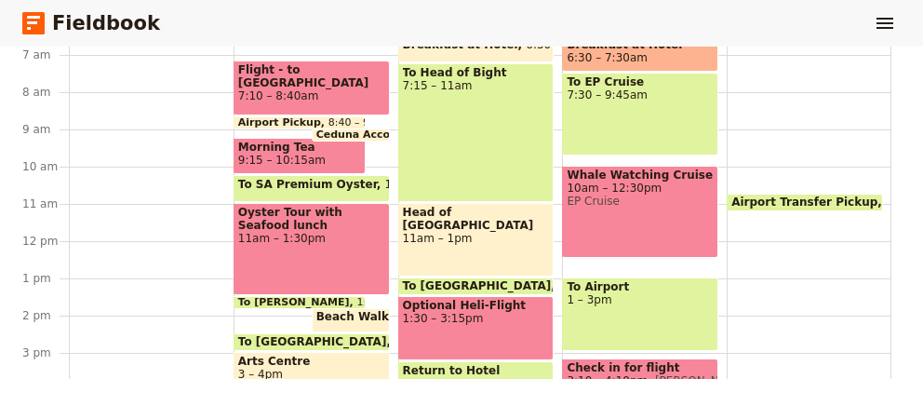
scroll to position [127, 0]
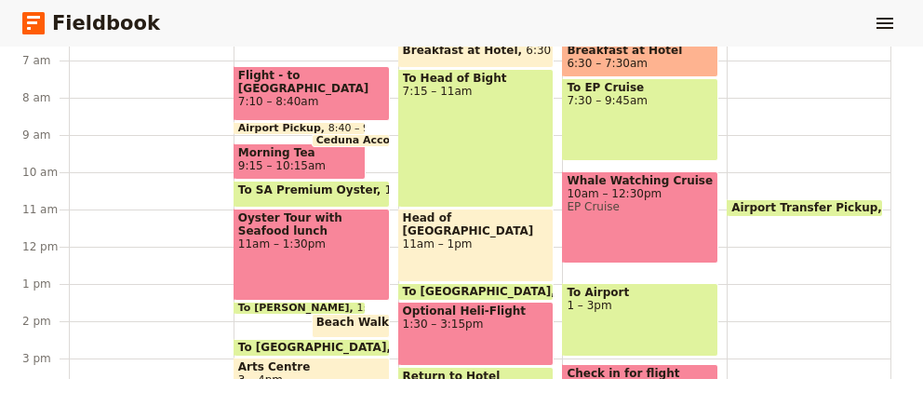
click at [785, 201] on span "Airport Transfer Pickup" at bounding box center [808, 207] width 154 height 13
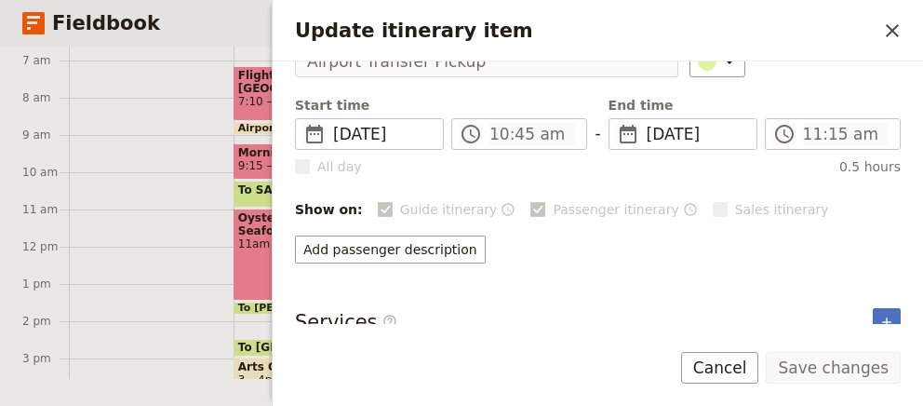
scroll to position [126, 0]
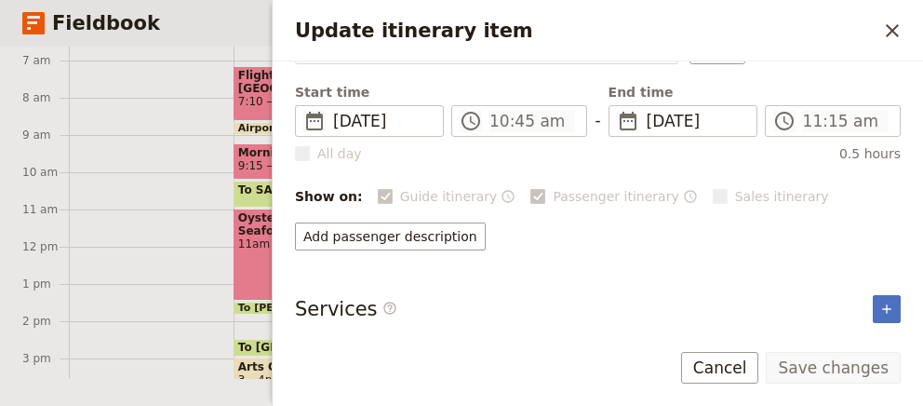
click at [314, 298] on h3 "Services ​" at bounding box center [346, 309] width 102 height 28
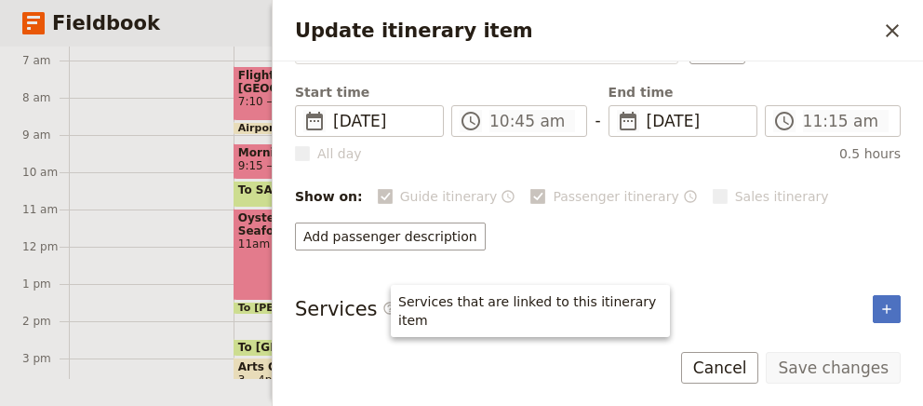
click at [393, 304] on div "Services that are linked to this itinerary item" at bounding box center [530, 311] width 279 height 52
click at [382, 301] on icon "Update itinerary item" at bounding box center [389, 308] width 15 height 15
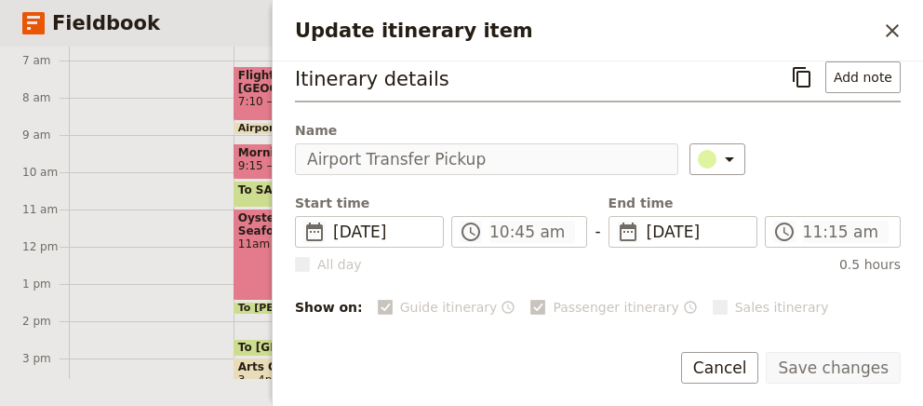
scroll to position [0, 0]
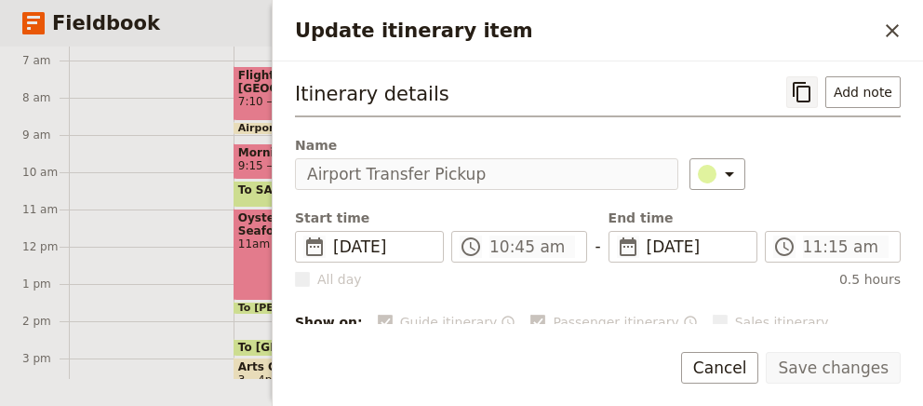
click at [813, 86] on icon "Copy itinerary item" at bounding box center [802, 92] width 22 height 22
click at [459, 108] on div "Itinerary details ​ Add note" at bounding box center [598, 96] width 606 height 41
click at [417, 90] on h3 "Itinerary details" at bounding box center [372, 94] width 154 height 28
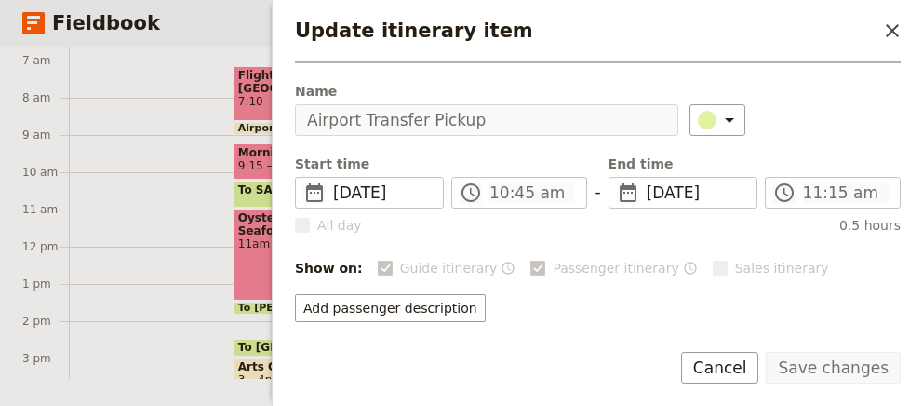
scroll to position [126, 0]
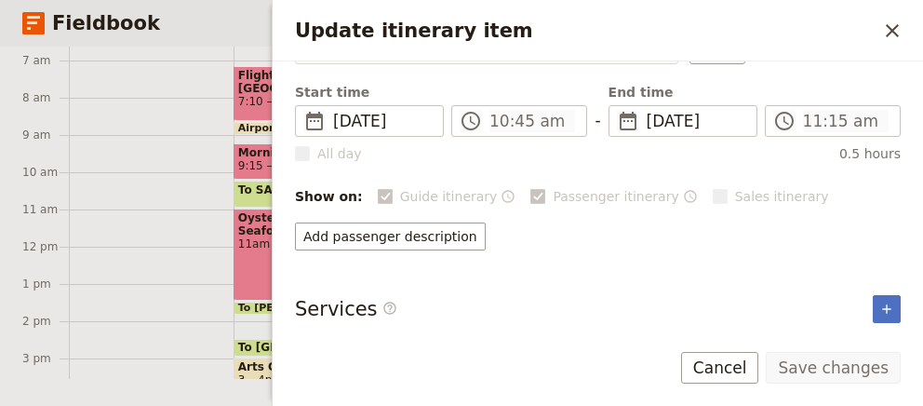
click at [798, 185] on div "Guide itinerary ​ Passenger itinerary ​ Sales itinerary ​" at bounding box center [639, 196] width 523 height 22
click at [716, 124] on span "[DATE]" at bounding box center [696, 121] width 99 height 22
click at [895, 28] on icon "Close drawer" at bounding box center [892, 30] width 13 height 13
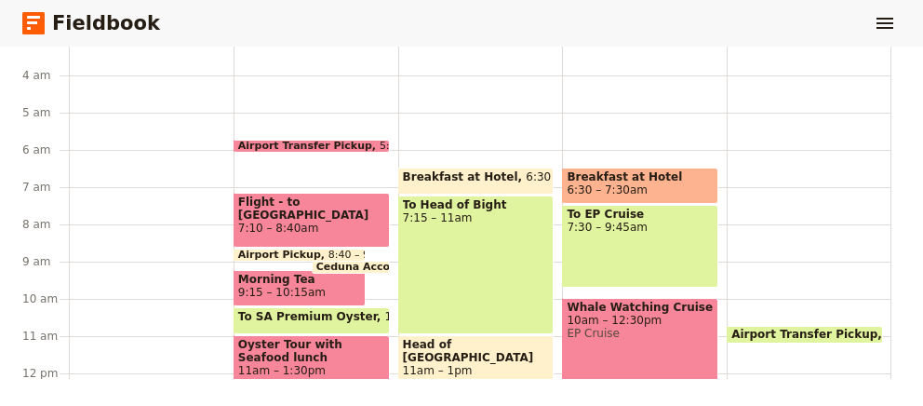
scroll to position [0, 0]
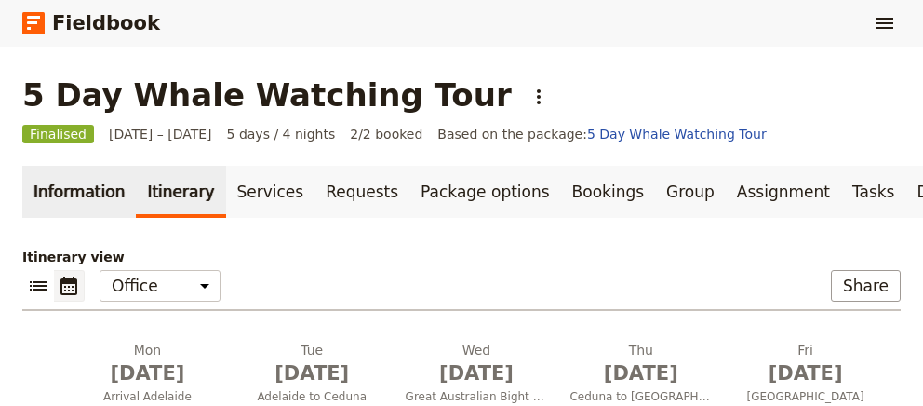
click at [73, 190] on link "Information" at bounding box center [79, 192] width 114 height 52
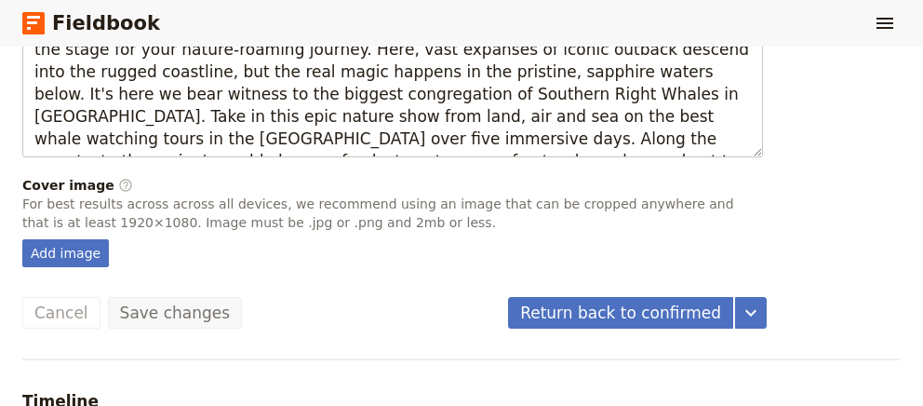
scroll to position [1093, 0]
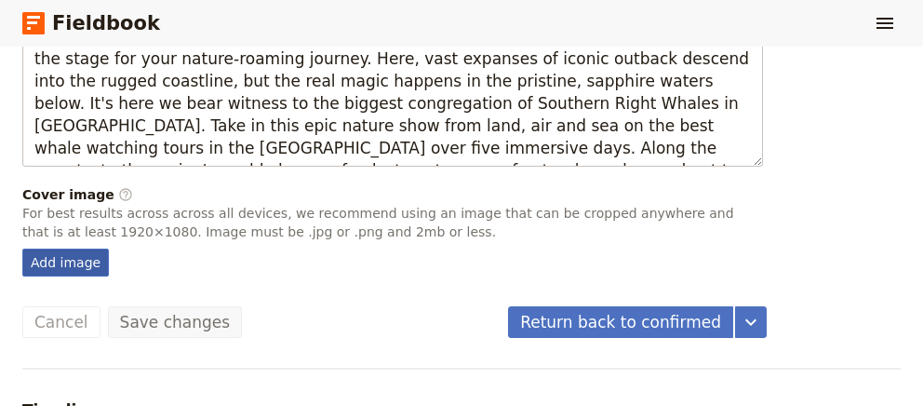
click at [56, 256] on div "Add image" at bounding box center [65, 262] width 87 height 28
click at [22, 248] on input "Add image" at bounding box center [21, 247] width 1 height 1
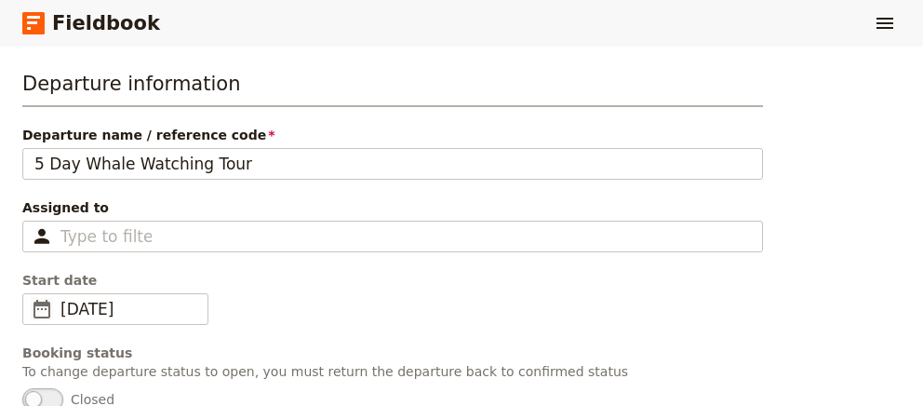
scroll to position [78, 0]
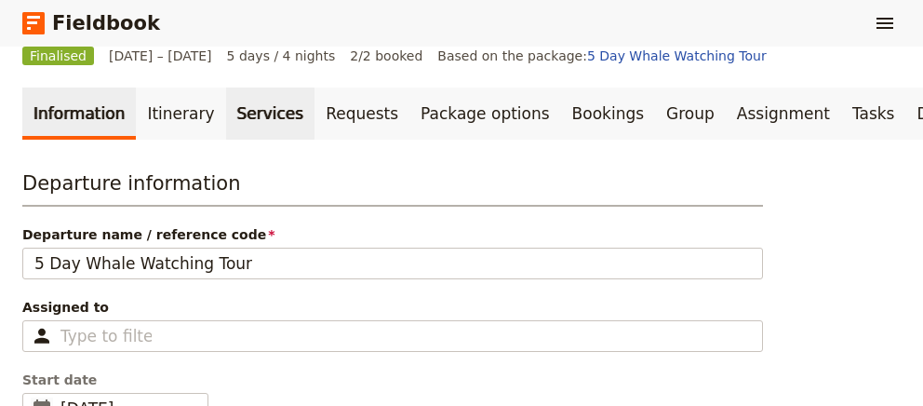
click at [248, 114] on link "Services" at bounding box center [270, 113] width 89 height 52
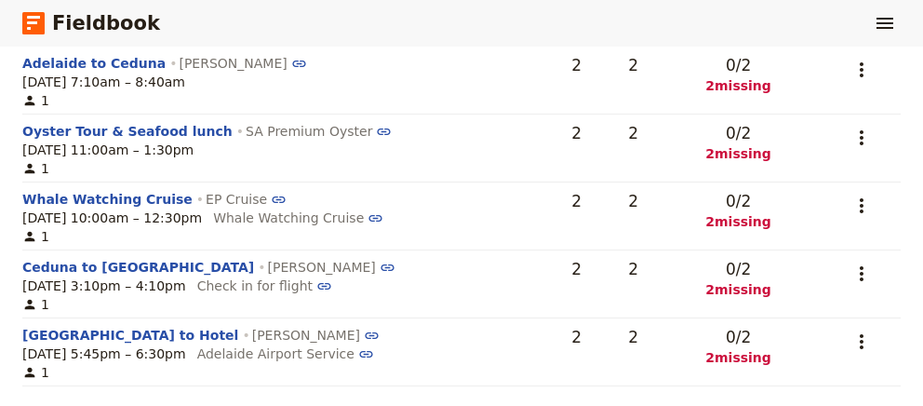
scroll to position [353, 0]
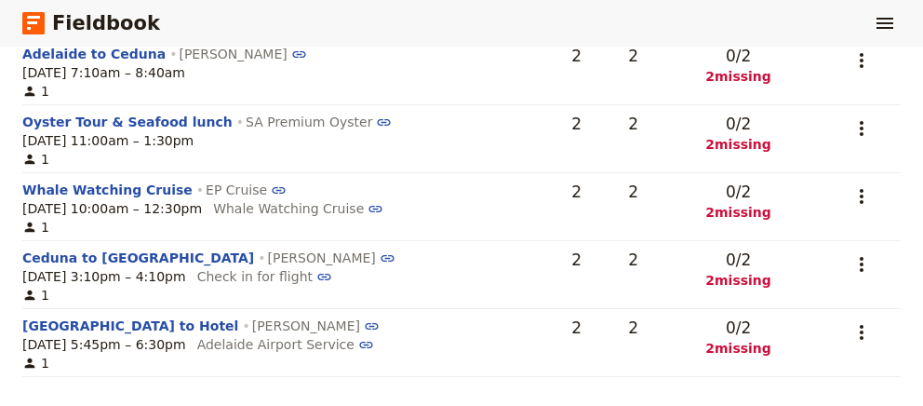
click at [746, 344] on span "2 missing" at bounding box center [738, 348] width 139 height 19
click at [745, 345] on span "2 missing" at bounding box center [738, 348] width 139 height 19
click at [749, 287] on span "2 missing" at bounding box center [738, 280] width 139 height 19
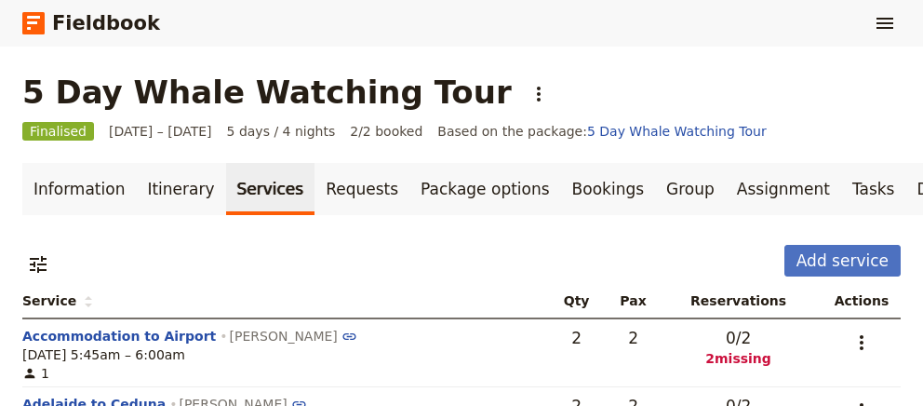
scroll to position [127, 0]
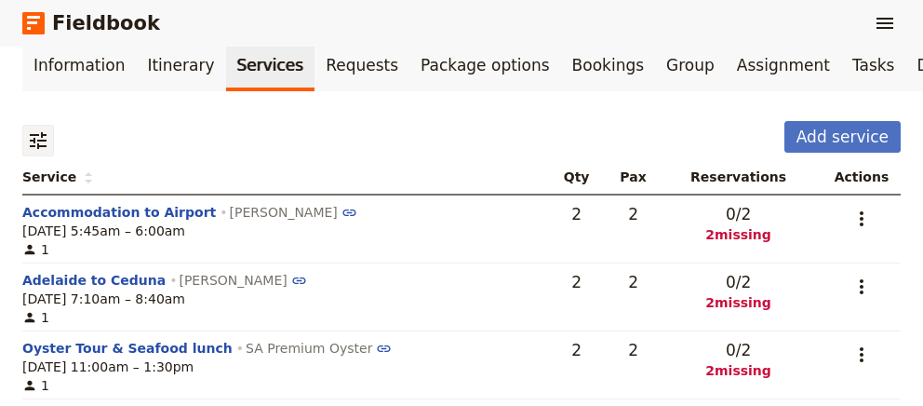
click at [41, 134] on icon "Filter reservations" at bounding box center [38, 140] width 17 height 17
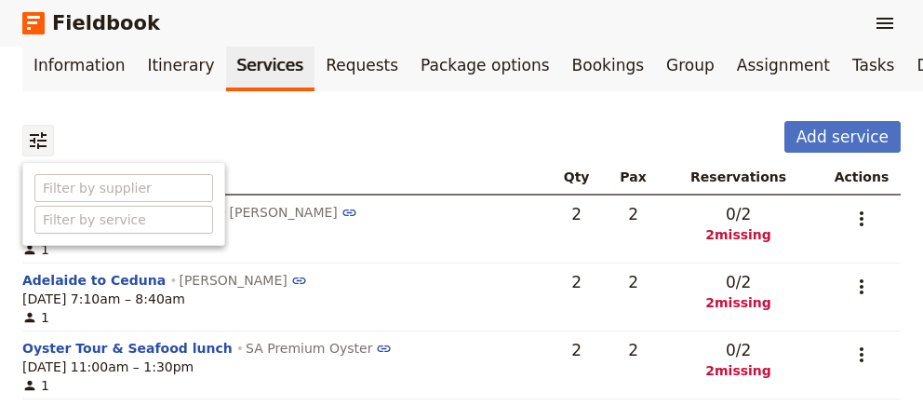
click at [293, 141] on div "​ Add service" at bounding box center [461, 140] width 878 height 39
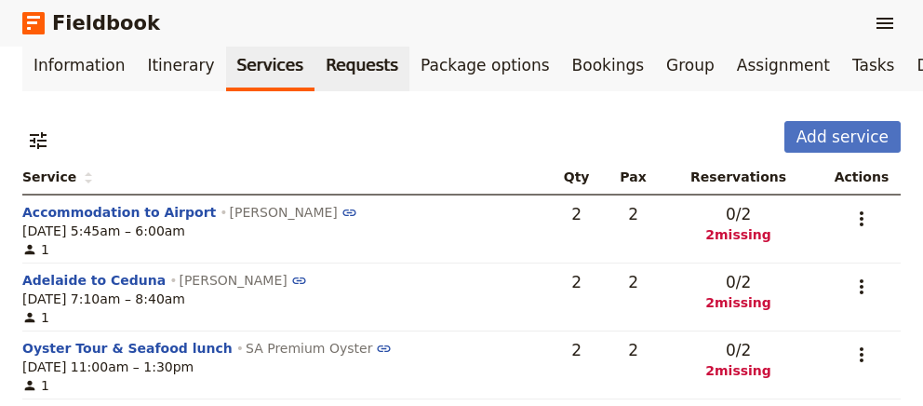
click at [314, 78] on link "Requests" at bounding box center [361, 65] width 95 height 52
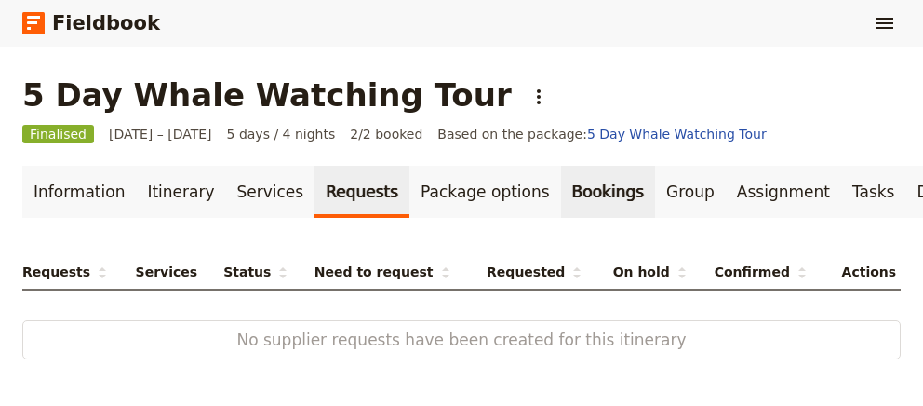
click at [561, 184] on link "Bookings" at bounding box center [608, 192] width 94 height 52
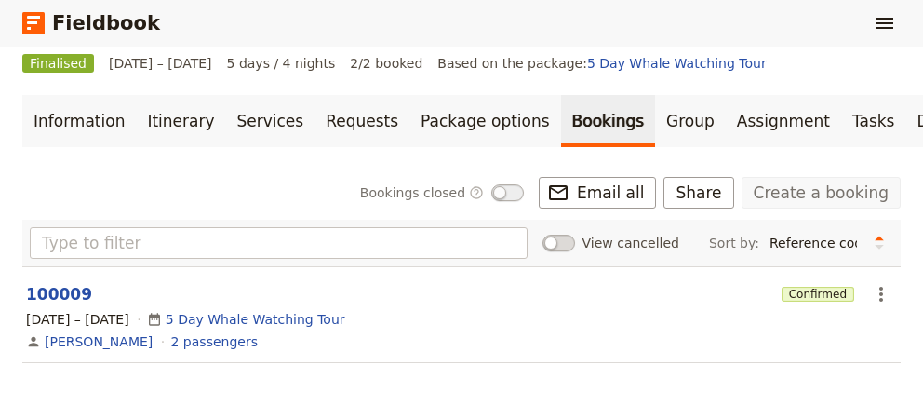
scroll to position [76, 0]
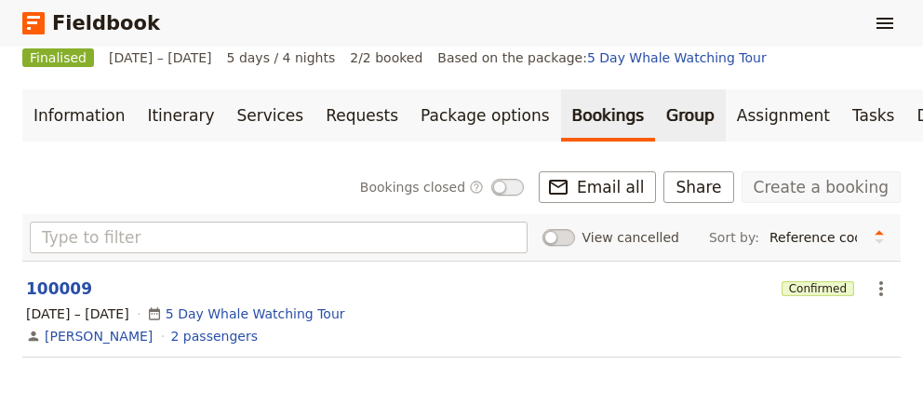
click at [655, 120] on link "Group" at bounding box center [690, 115] width 71 height 52
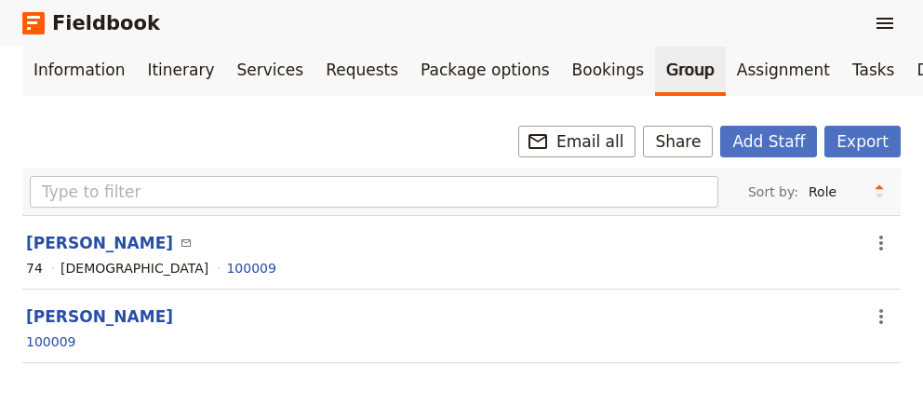
scroll to position [125, 0]
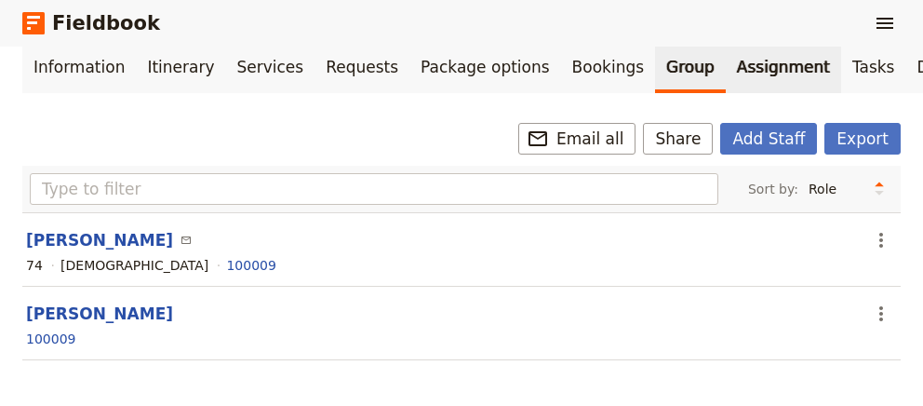
click at [726, 70] on link "Assignment" at bounding box center [783, 67] width 115 height 52
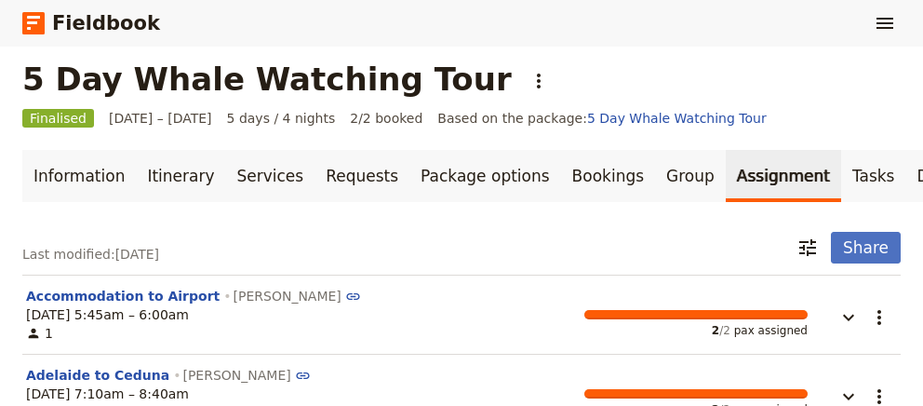
scroll to position [7, 0]
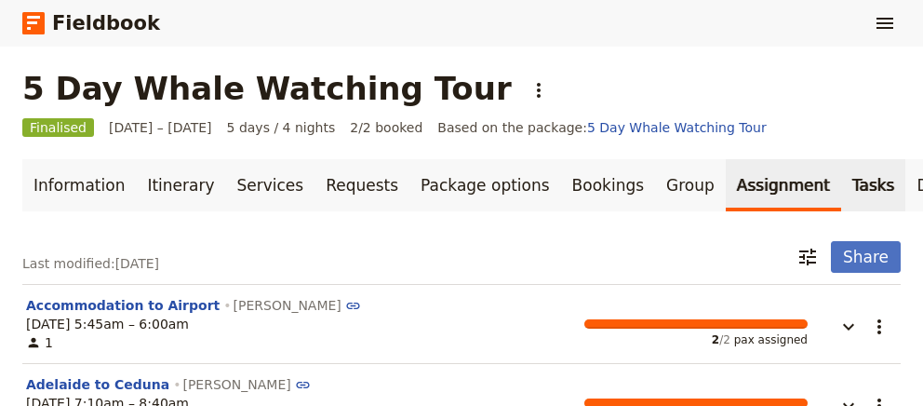
click at [841, 180] on link "Tasks" at bounding box center [873, 185] width 65 height 52
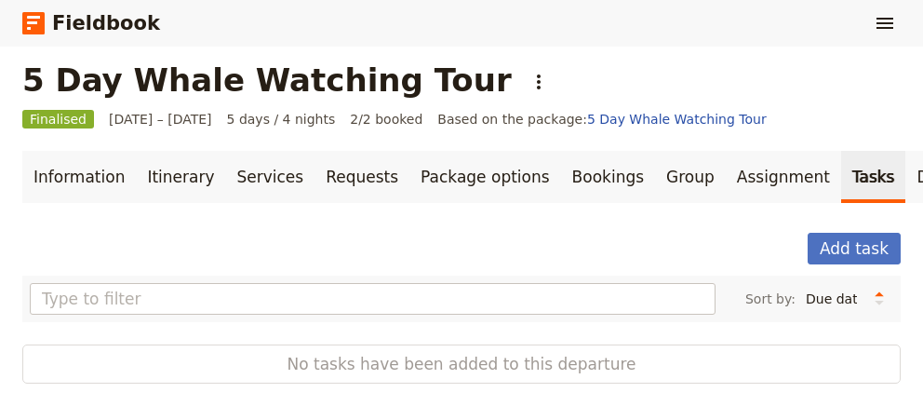
scroll to position [19, 0]
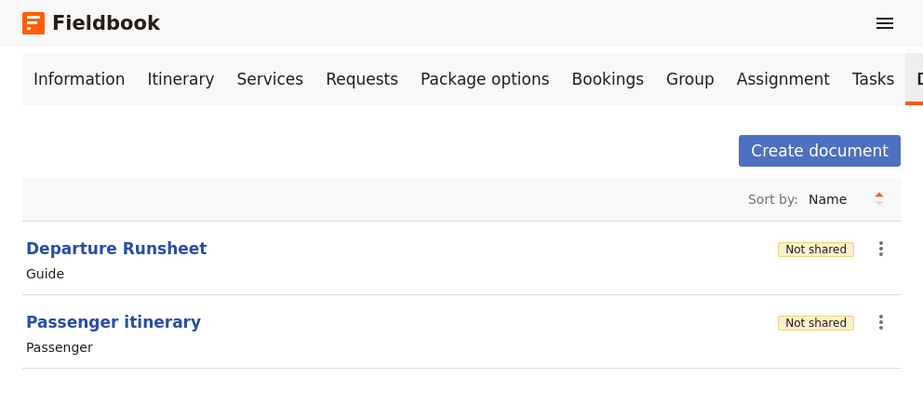
scroll to position [123, 0]
